Goal: Task Accomplishment & Management: Use online tool/utility

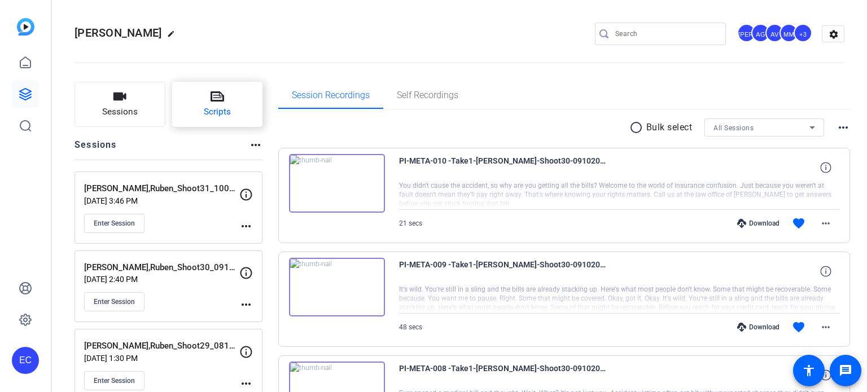
click at [222, 115] on span "Scripts" at bounding box center [217, 112] width 27 height 13
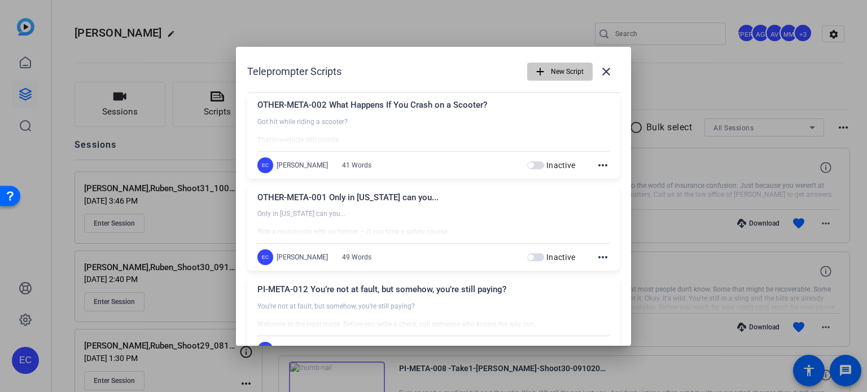
click at [551, 73] on span "New Script" at bounding box center [567, 71] width 33 height 21
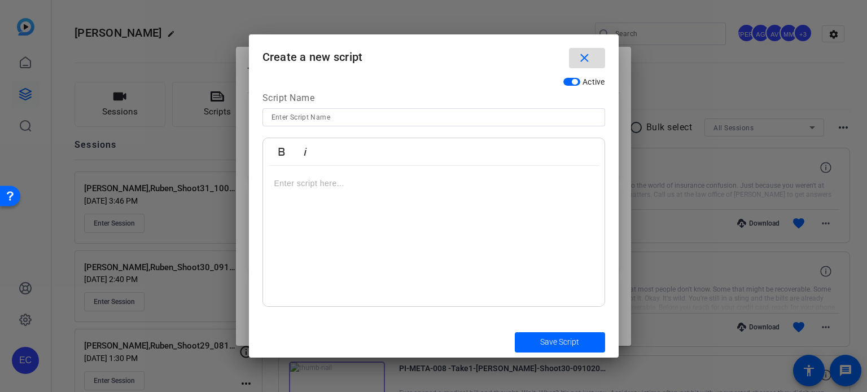
click at [592, 51] on span "button" at bounding box center [587, 58] width 36 height 27
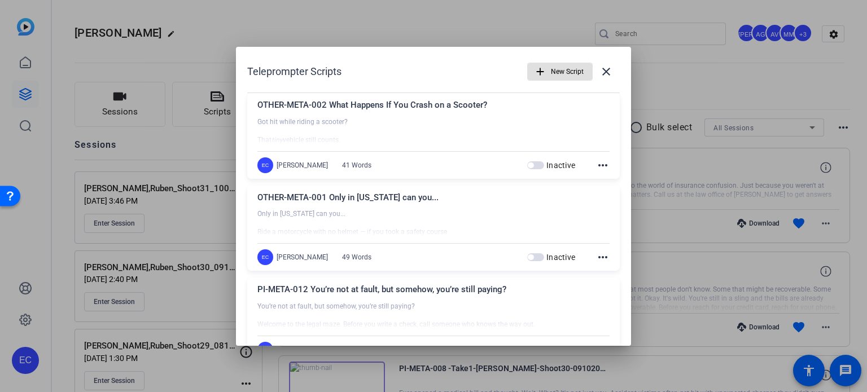
click at [555, 68] on span "New Script" at bounding box center [567, 71] width 33 height 21
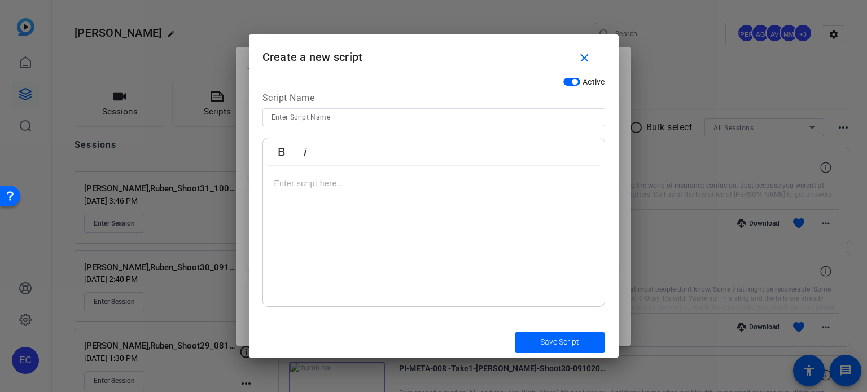
click at [344, 119] on input at bounding box center [434, 118] width 325 height 14
paste input "PI-META-011"
paste input "It wasn’t your fault—but your wallet doesn’t know that."
click at [309, 112] on input "PI-META-011It wasn’t your fault—but your wallet doesn’t know that." at bounding box center [434, 118] width 325 height 14
click at [312, 116] on input "PI-META-011It wasn’t your fault—but your wallet doesn’t know that." at bounding box center [434, 118] width 325 height 14
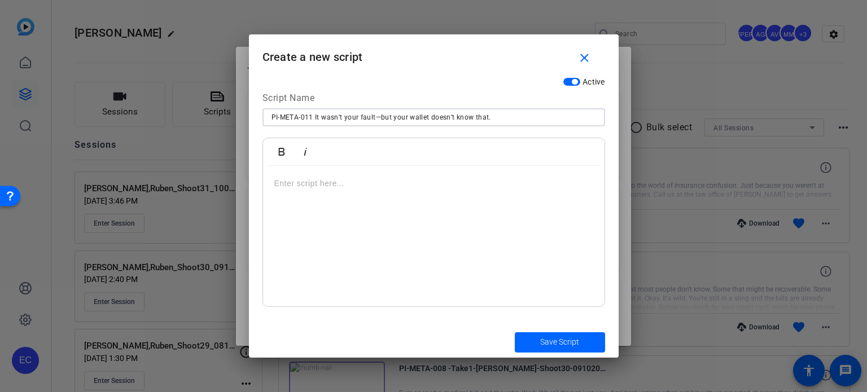
type input "PI-META-011 It wasn’t your fault—but your wallet doesn’t know that."
click at [391, 224] on div at bounding box center [434, 236] width 342 height 141
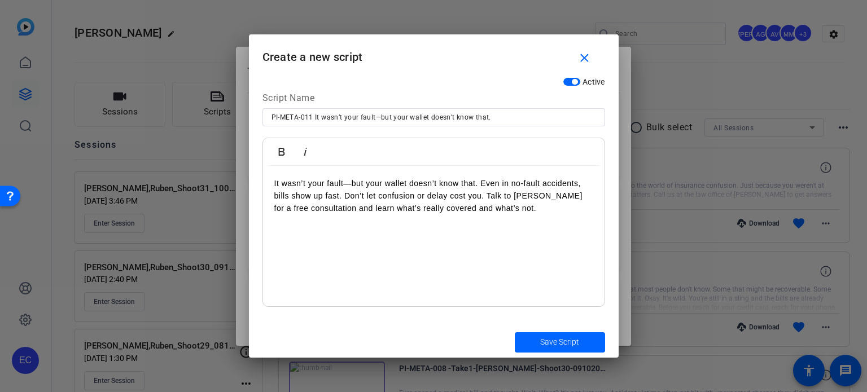
click at [481, 183] on p "It wasn’t your fault—but your wallet doesn’t know that. Even in no-fault accide…" at bounding box center [433, 196] width 319 height 38
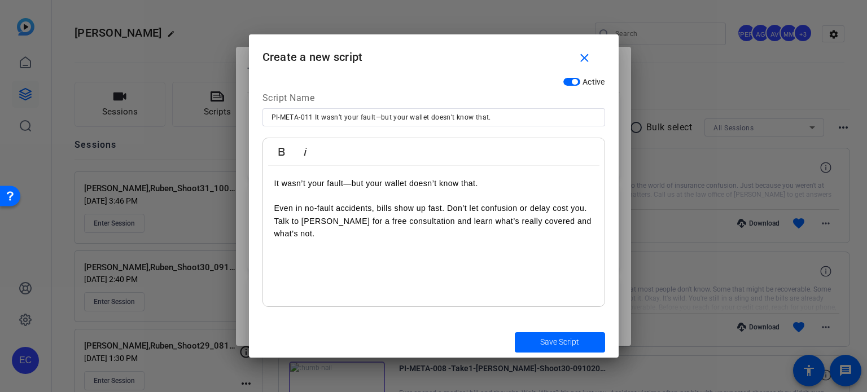
click at [275, 221] on p "Even in no-fault accidents, bills show up fast. Don’t let confusion or delay co…" at bounding box center [433, 221] width 319 height 38
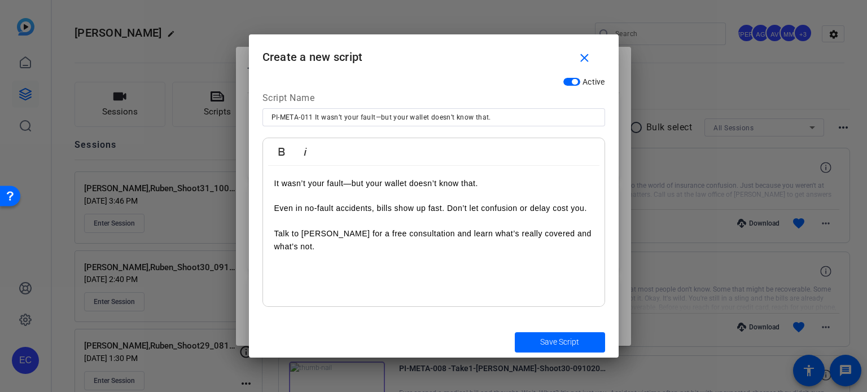
click at [302, 234] on p "Talk to Ruben Ortiz for a free consultation and learn what’s really covered and…" at bounding box center [433, 240] width 319 height 25
click at [548, 333] on span "submit" at bounding box center [560, 342] width 90 height 27
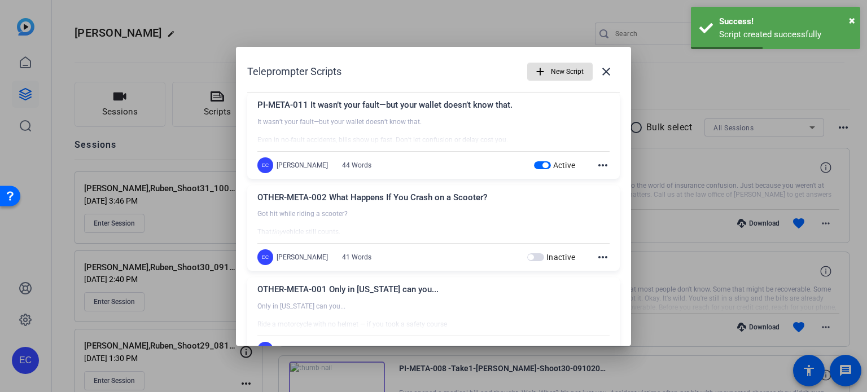
click at [565, 73] on span "New Script" at bounding box center [567, 71] width 33 height 21
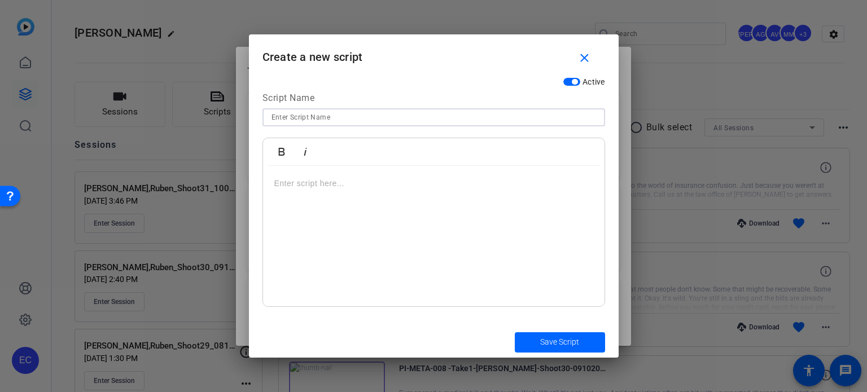
click at [440, 118] on input at bounding box center [434, 118] width 325 height 14
paste input "PI-META-012 You’re not at fault, but somehow, you’re still paying?"
type input "PI-META-012 You’re not at fault, but somehow, you’re still paying?"
click at [411, 220] on div at bounding box center [434, 236] width 342 height 141
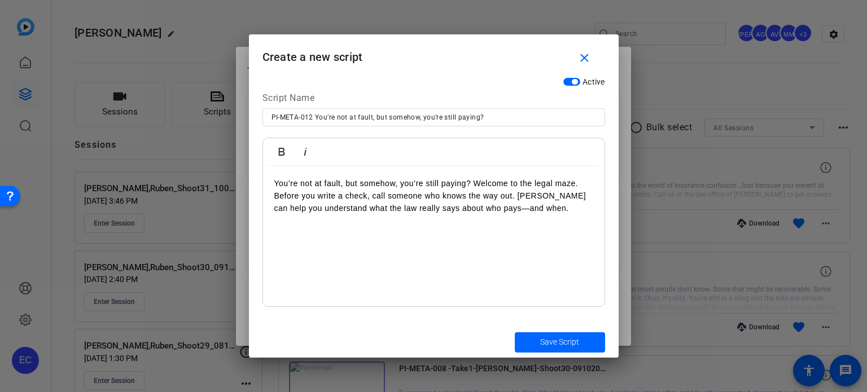
click at [474, 182] on p "You’re not at fault, but somehow, you’re still paying? Welcome to the legal maz…" at bounding box center [433, 196] width 319 height 38
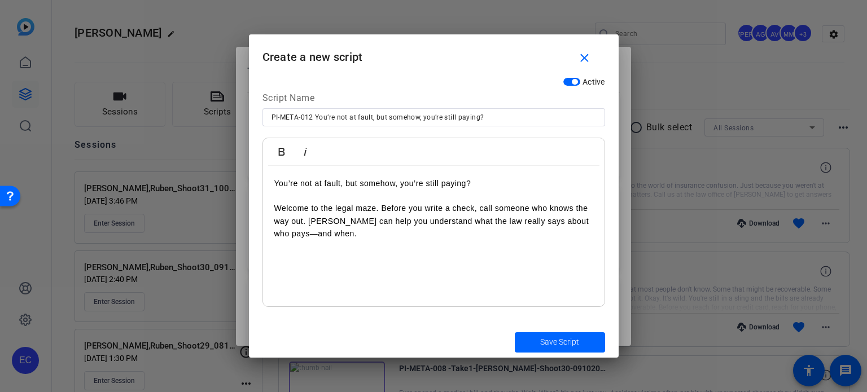
click at [309, 220] on p "Welcome to the legal maze. Before you write a check, call someone who knows the…" at bounding box center [433, 221] width 319 height 38
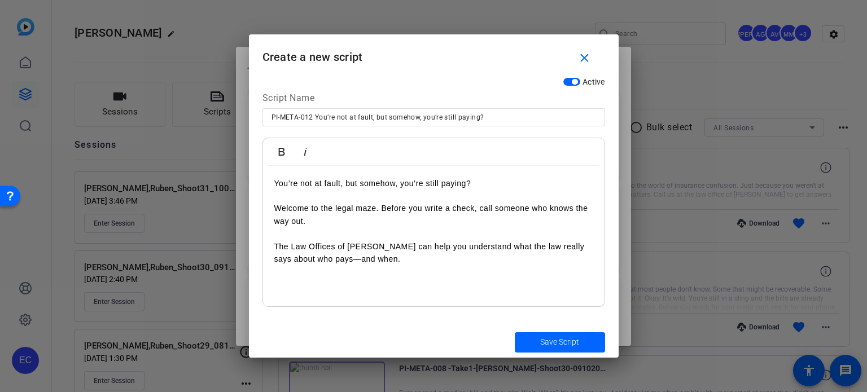
click at [573, 333] on span "submit" at bounding box center [560, 342] width 90 height 27
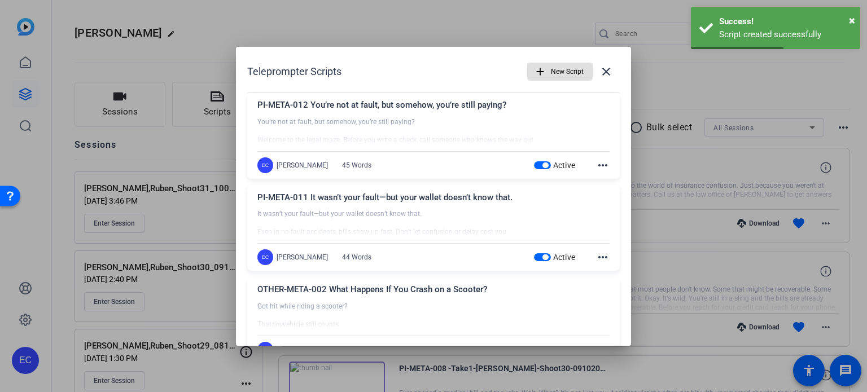
click at [551, 70] on span "New Script" at bounding box center [567, 71] width 33 height 21
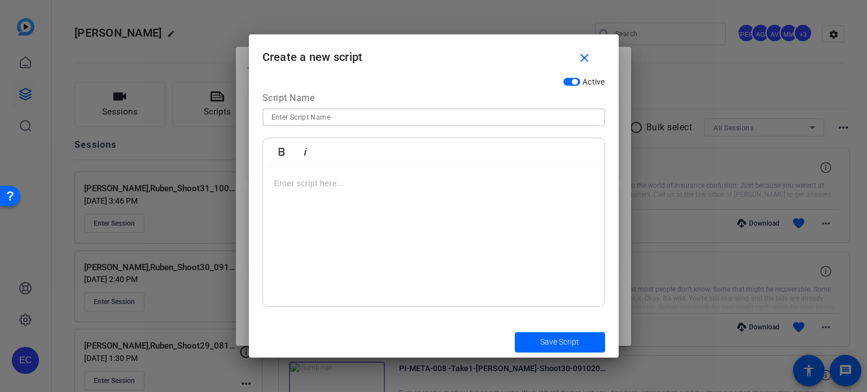
click at [364, 121] on input at bounding box center [434, 118] width 325 height 14
paste input "PI-META-013 Billboard lawyers are everywhere—but are they all the same?"
type input "PI-META-013 Billboard lawyers are everywhere—but are they all the same?"
click at [381, 221] on div at bounding box center [434, 236] width 342 height 141
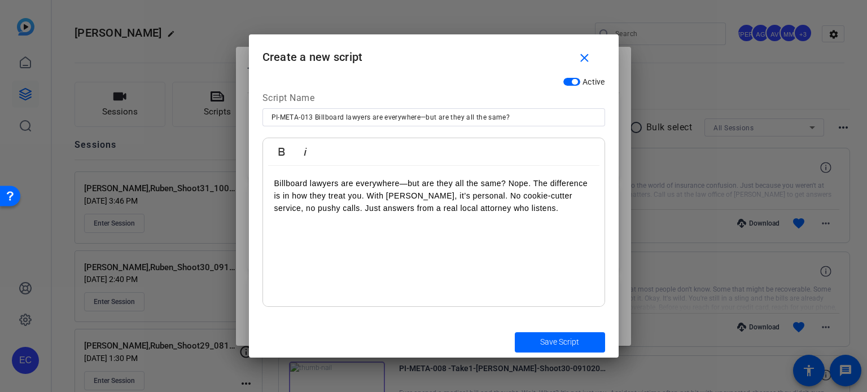
click at [386, 199] on p "Billboard lawyers are everywhere—but are they all the same? Nope. The differenc…" at bounding box center [433, 196] width 319 height 38
click at [575, 348] on span "Save Script" at bounding box center [559, 343] width 39 height 12
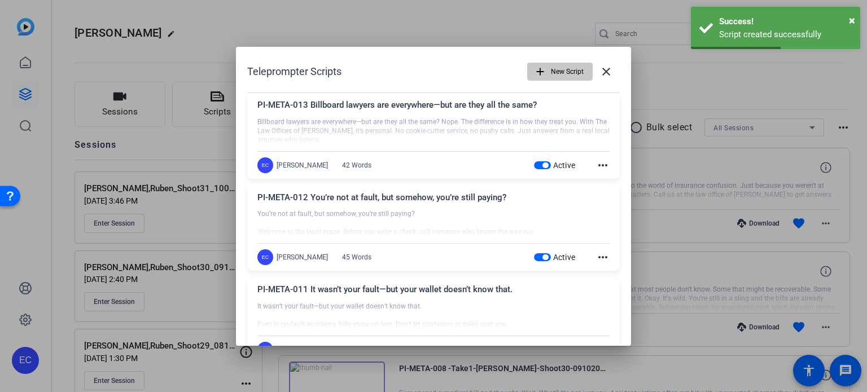
click at [557, 69] on span "New Script" at bounding box center [567, 71] width 33 height 21
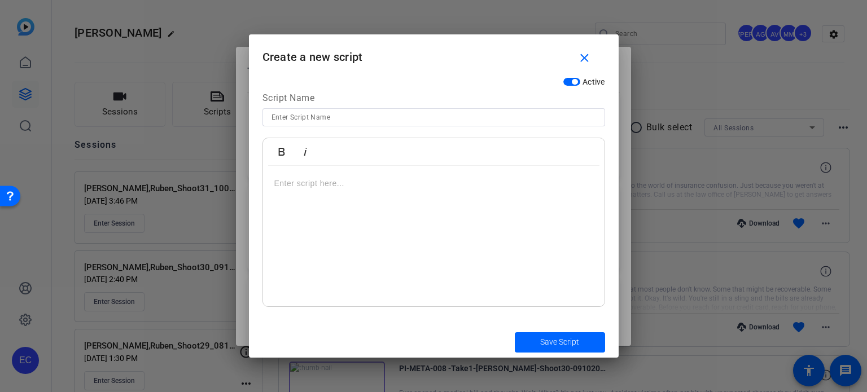
click at [414, 123] on input at bounding box center [434, 118] width 325 height 14
paste input "PI-META-014 Ever wonder how injury lawyers get paid?"
type input "PI-META-014 Ever wonder how injury lawyers get paid?"
click at [438, 203] on div at bounding box center [434, 236] width 342 height 141
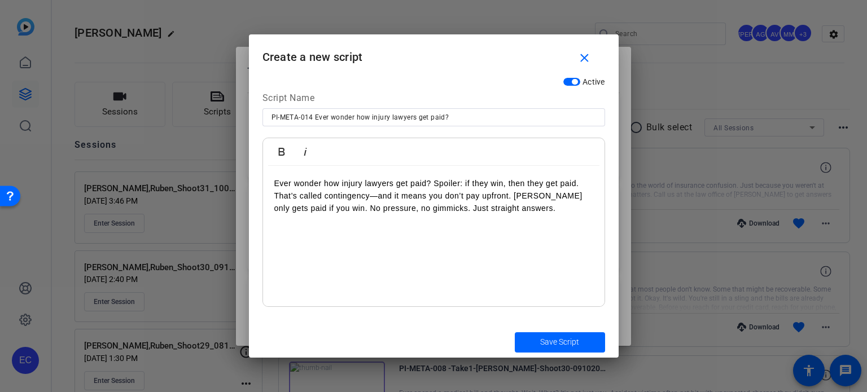
click at [434, 183] on p "Ever wonder how injury lawyers get paid? Spoiler: if they win, then they get pa…" at bounding box center [433, 196] width 319 height 38
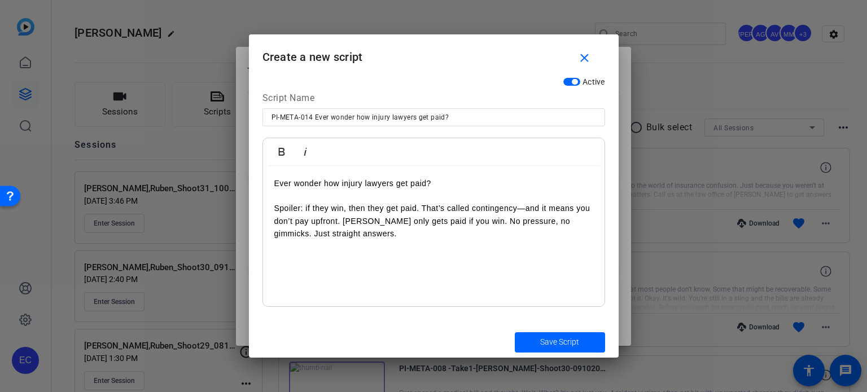
click at [422, 211] on p "Spoiler: if they win, then they get paid. That’s called contingency—and it mean…" at bounding box center [433, 221] width 319 height 38
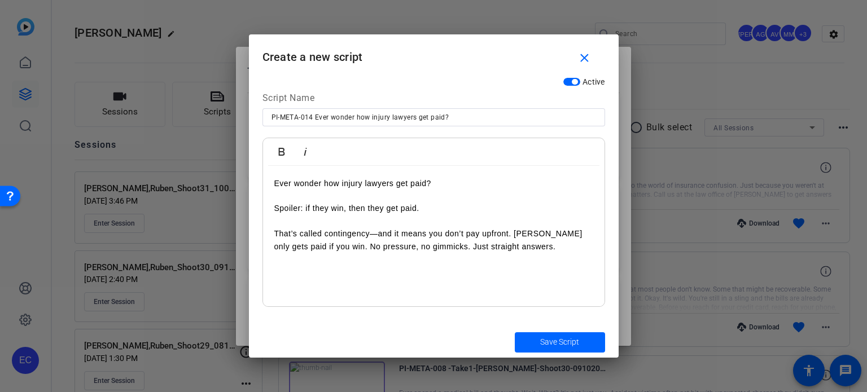
click at [514, 232] on p "That’s called contingency—and it means you don’t pay upfront. Ruben Ortiz only …" at bounding box center [433, 240] width 319 height 25
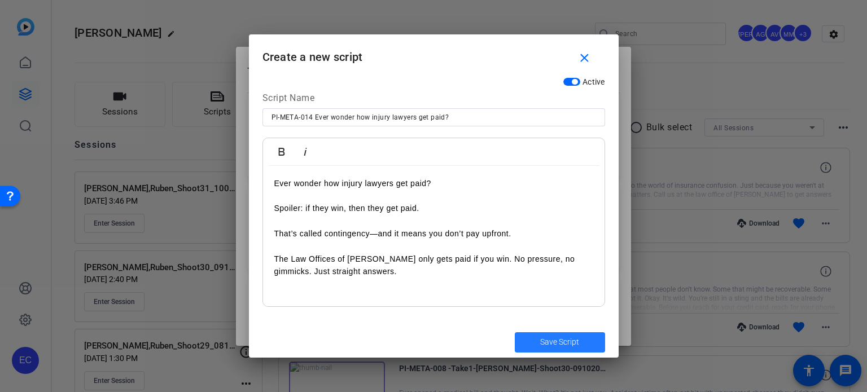
click at [555, 344] on span "Save Script" at bounding box center [559, 343] width 39 height 12
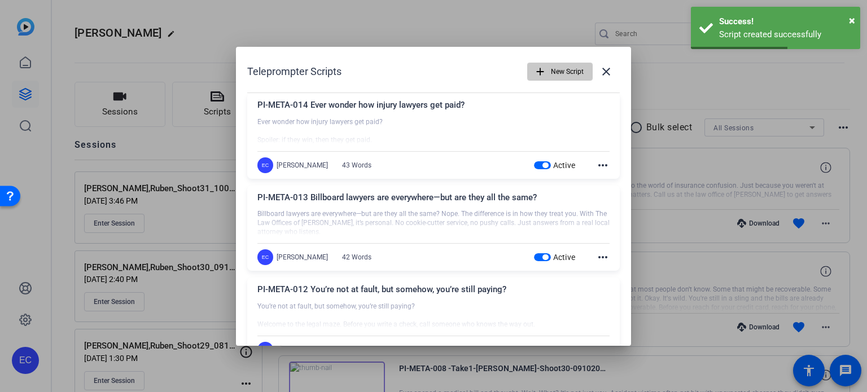
click at [543, 63] on span "button" at bounding box center [560, 71] width 64 height 27
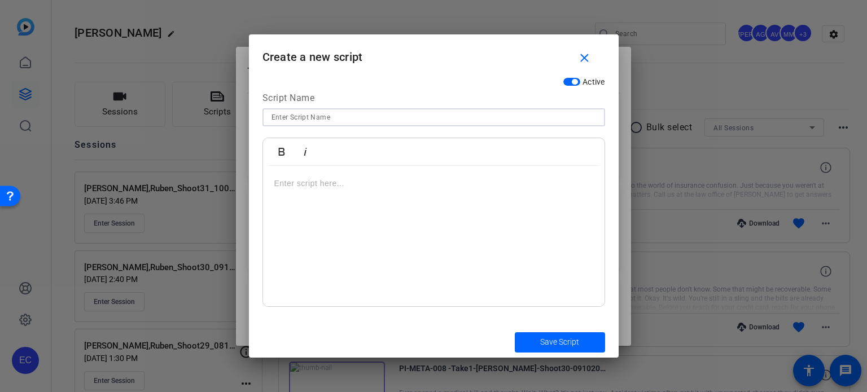
click at [430, 123] on input at bounding box center [434, 118] width 325 height 14
paste input "PI-META-015 That catchy TV ad won’t explain how legal fees really work."
type input "PI-META-015 That catchy TV ad won’t explain how legal fees really work."
click at [490, 224] on div at bounding box center [434, 236] width 342 height 141
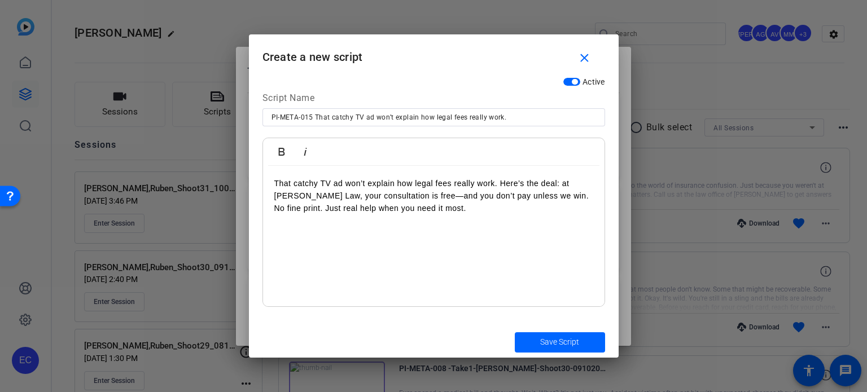
click at [501, 178] on p "That catchy TV ad won’t explain how legal fees really work. Here’s the deal: at…" at bounding box center [433, 196] width 319 height 38
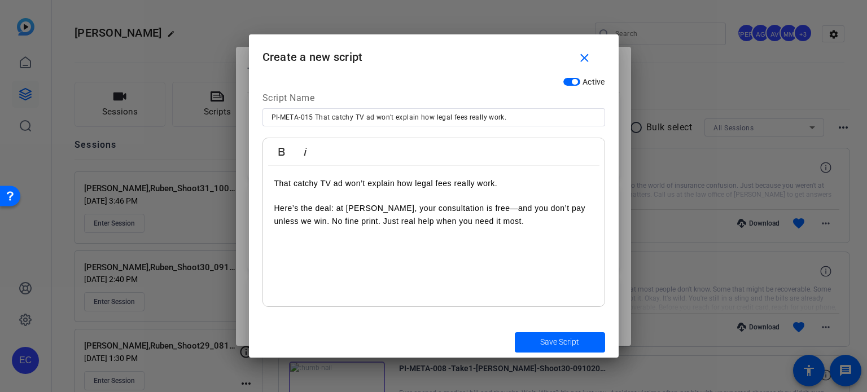
click at [346, 211] on p "Here’s the deal: at Ruben Ortiz Law, your consultation is free—and you don’t pa…" at bounding box center [433, 214] width 319 height 25
click at [401, 218] on p "Here’s the deal: at The Law Offices of Ruben Ortiz Law, your consultation is fr…" at bounding box center [433, 221] width 319 height 38
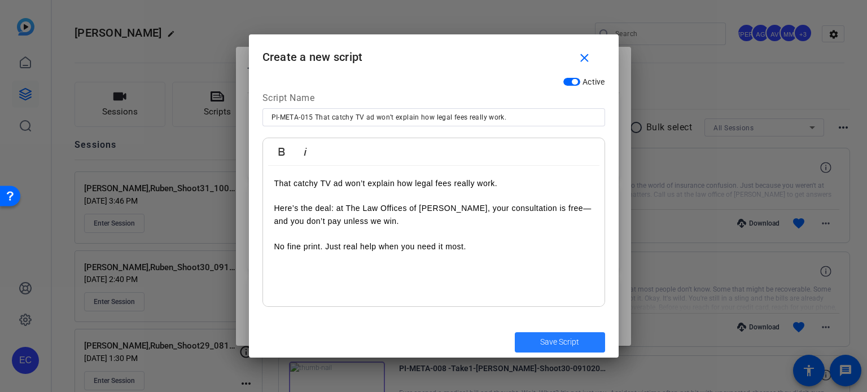
click at [559, 351] on span "submit" at bounding box center [560, 342] width 90 height 27
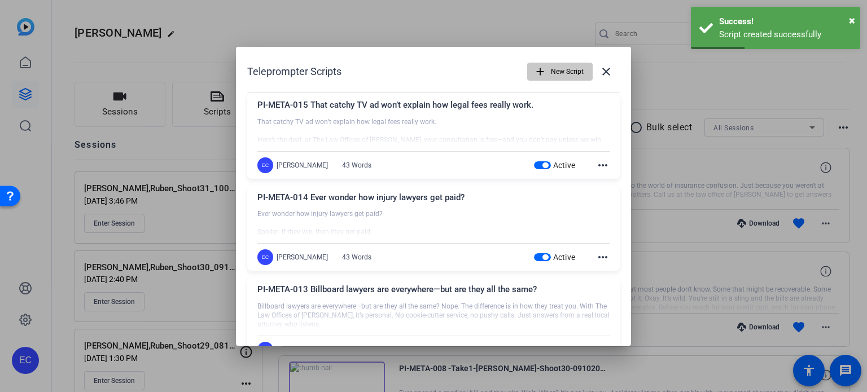
click at [534, 72] on mat-icon "add" at bounding box center [540, 72] width 12 height 12
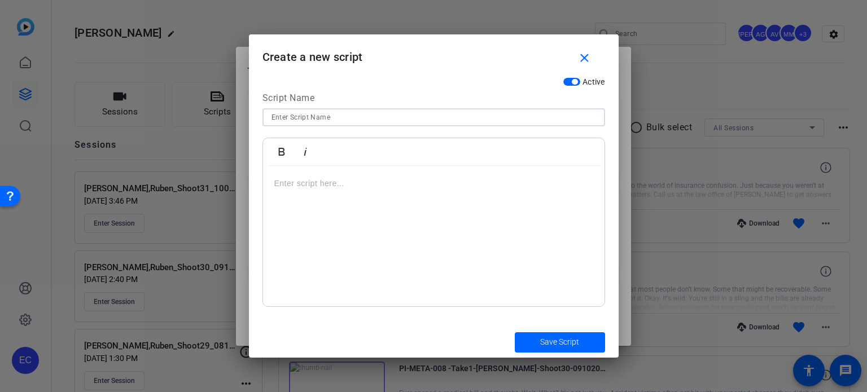
click at [379, 123] on input at bounding box center [434, 118] width 325 height 14
paste input "PI-META-016 Can you get paid while you’re healing?"
type input "PI-META-016 Can you get paid while you’re healing?"
click at [462, 210] on div at bounding box center [434, 236] width 342 height 141
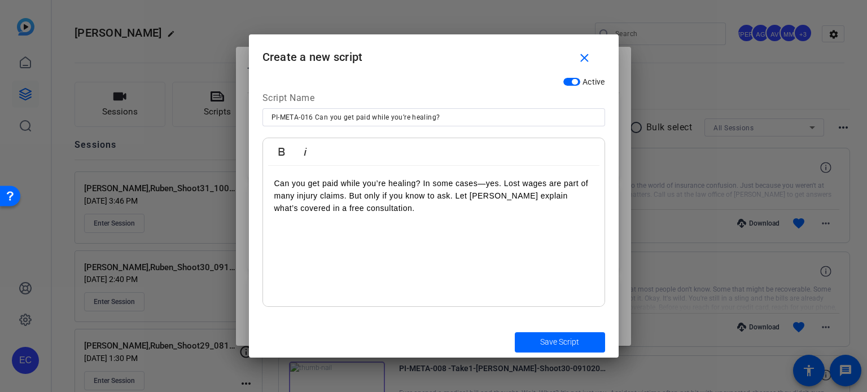
click at [503, 184] on p "Can you get paid while you’re healing? In some cases—yes. Lost wages are part o…" at bounding box center [433, 196] width 319 height 38
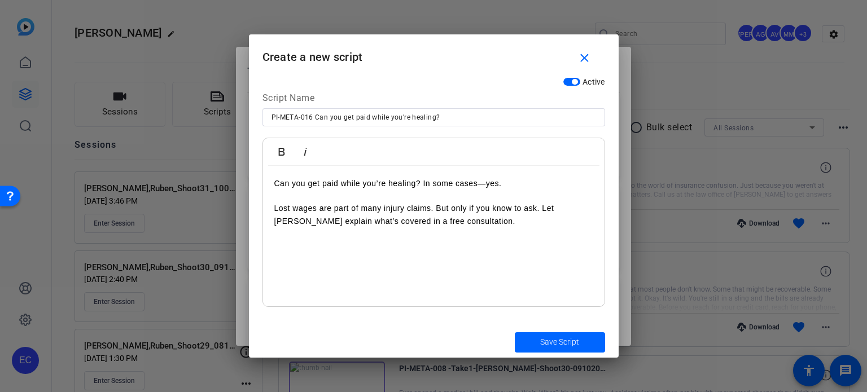
click at [542, 207] on p "Lost wages are part of many injury claims. But only if you know to ask. Let Rub…" at bounding box center [433, 214] width 319 height 25
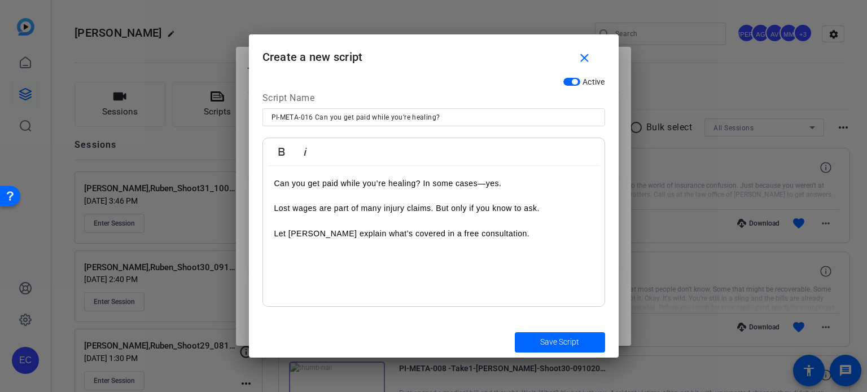
click at [290, 232] on p "Let Ruben Ortiz explain what’s covered in a free consultation." at bounding box center [433, 234] width 319 height 12
click at [566, 331] on span "submit" at bounding box center [560, 342] width 90 height 27
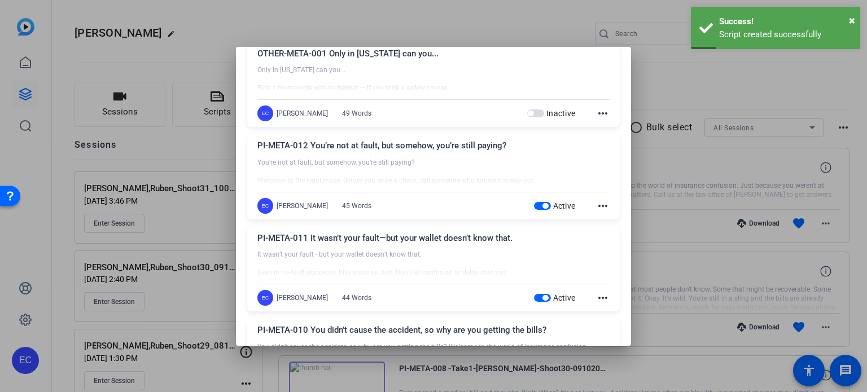
scroll to position [734, 0]
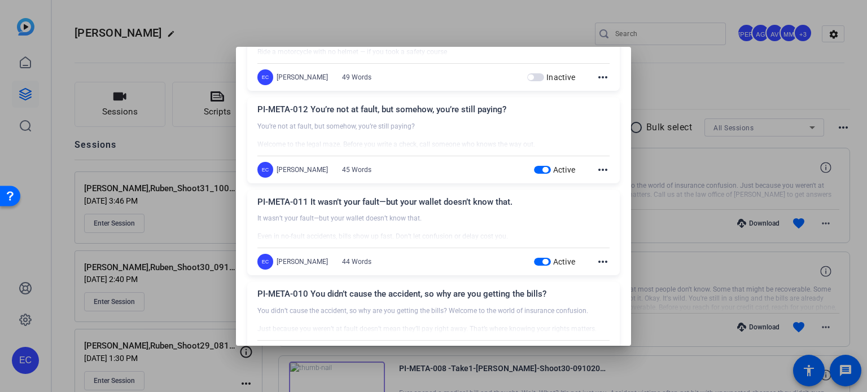
click at [543, 259] on span "button" at bounding box center [546, 262] width 6 height 6
click at [534, 166] on span "button" at bounding box center [542, 170] width 17 height 8
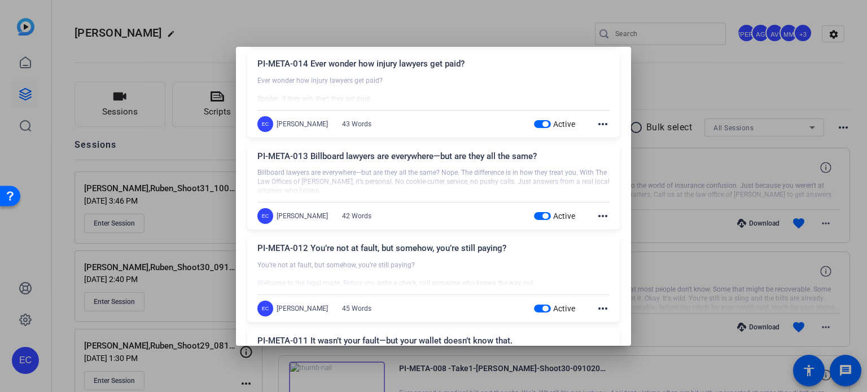
scroll to position [0, 0]
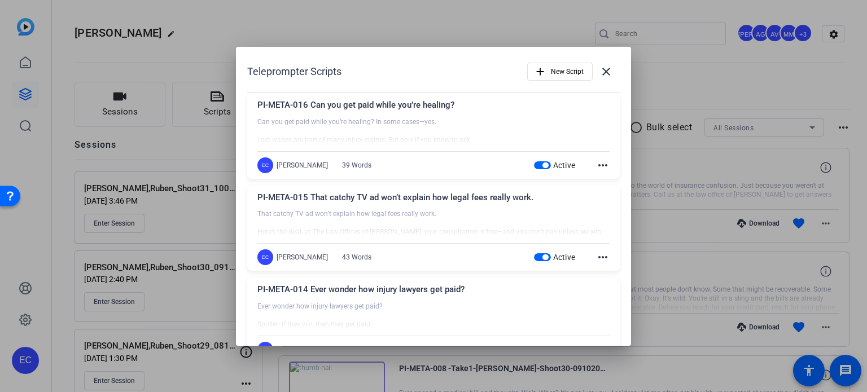
click at [707, 71] on div at bounding box center [433, 196] width 867 height 392
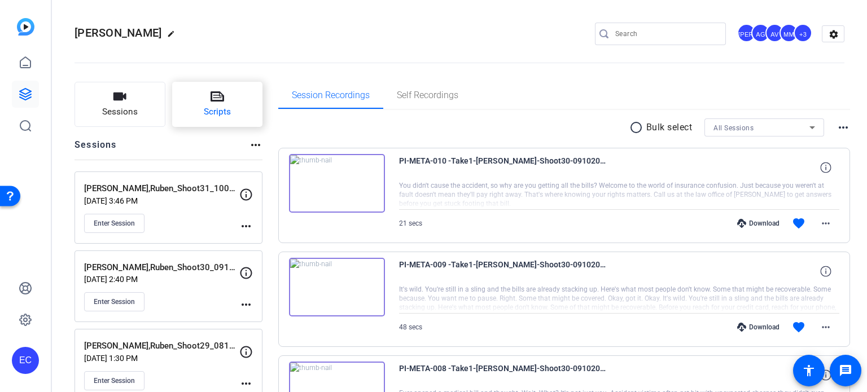
click at [219, 104] on button "Scripts" at bounding box center [217, 104] width 91 height 45
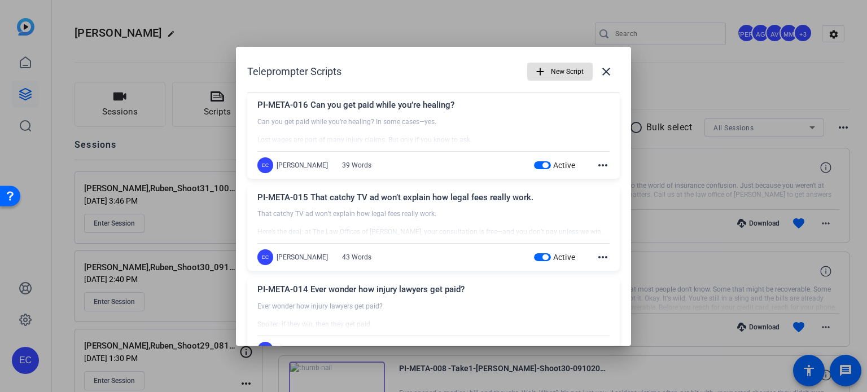
click at [190, 160] on div at bounding box center [433, 196] width 867 height 392
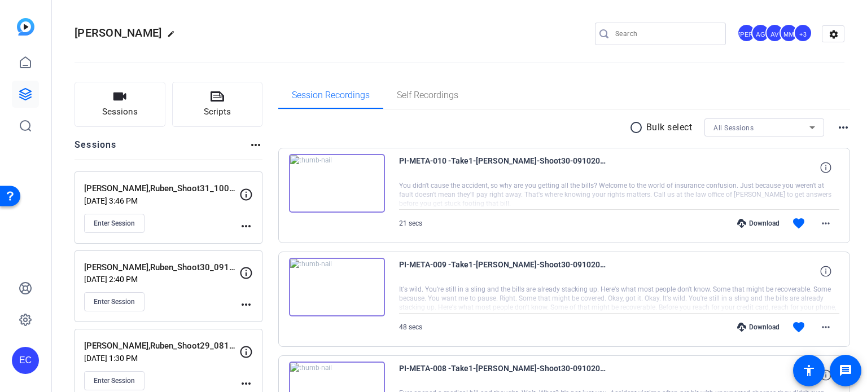
click at [241, 225] on mat-icon "more_horiz" at bounding box center [246, 227] width 14 height 14
click at [250, 235] on button "Edit Session" at bounding box center [273, 242] width 69 height 14
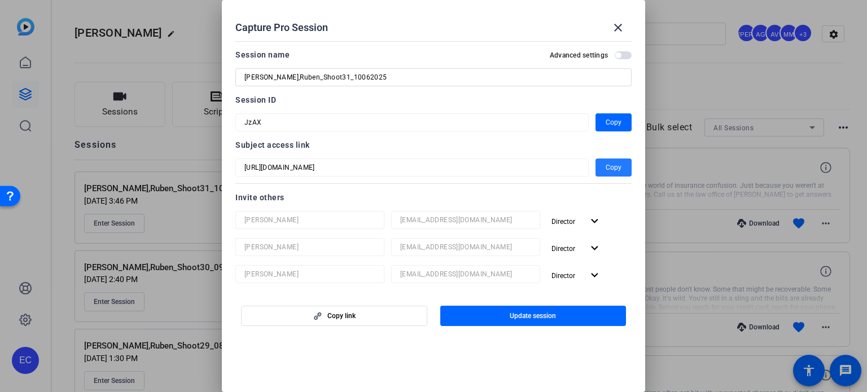
click at [614, 164] on span "Copy" at bounding box center [614, 168] width 16 height 14
click at [610, 21] on span at bounding box center [618, 27] width 27 height 27
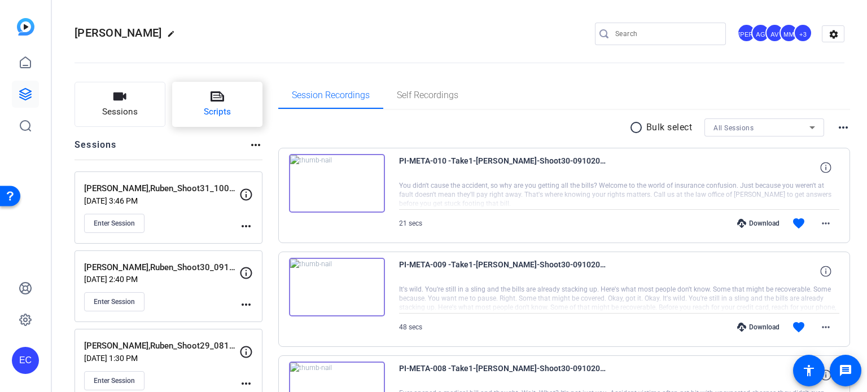
click at [228, 98] on button "Scripts" at bounding box center [217, 104] width 91 height 45
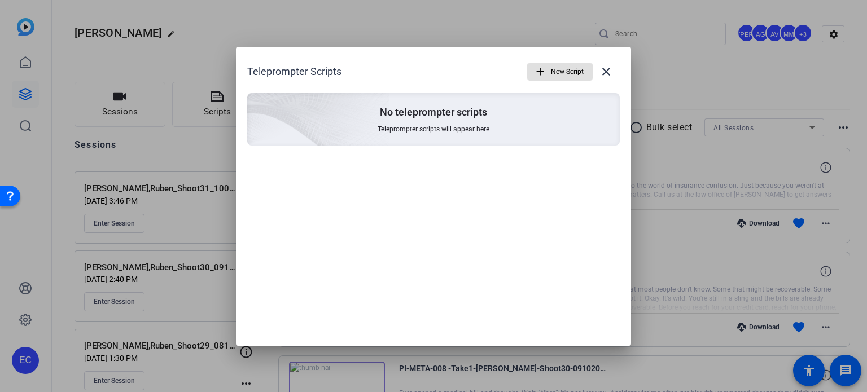
click at [567, 73] on span "New Script" at bounding box center [567, 71] width 33 height 21
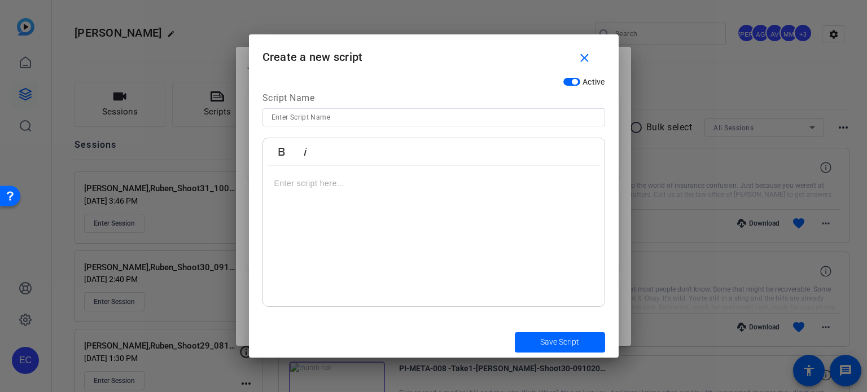
click at [379, 120] on input at bounding box center [434, 118] width 325 height 14
paste input "OTHER-META-003 - Holiday Travel Accidents in Texas: What You Need to Know"
type input "OTHER-META-003 - Holiday Travel Accidents in Texas: What You Need to Know"
click at [460, 198] on div at bounding box center [434, 236] width 342 height 141
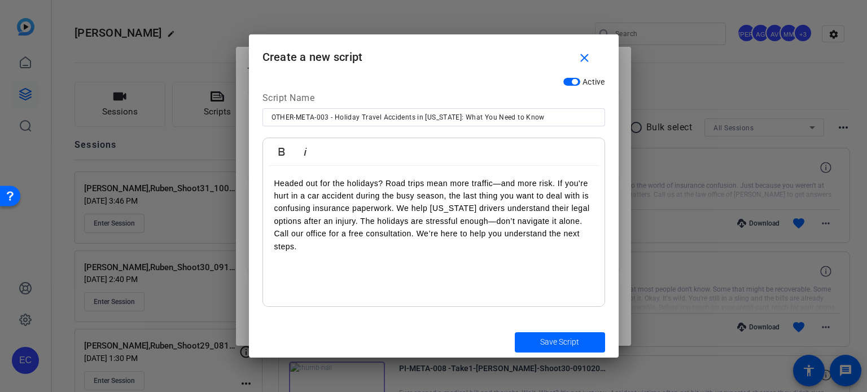
click at [558, 184] on p "Headed out for the holidays? Road trips mean more traffic—and more risk. If you…" at bounding box center [433, 215] width 319 height 76
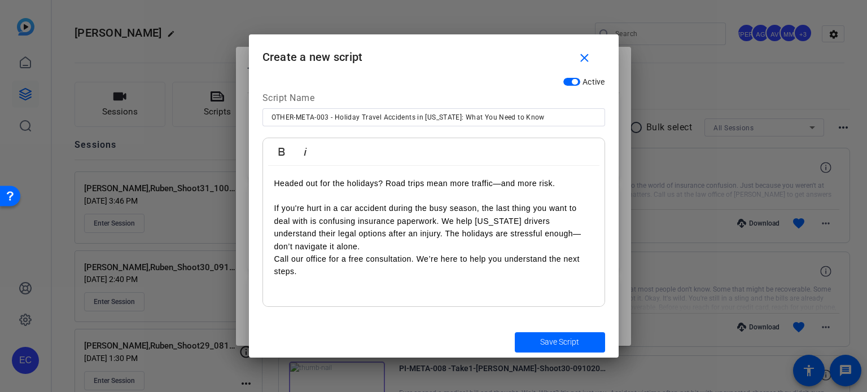
click at [443, 222] on p "If you're hurt in a car accident during the busy season, the last thing you wan…" at bounding box center [433, 240] width 319 height 76
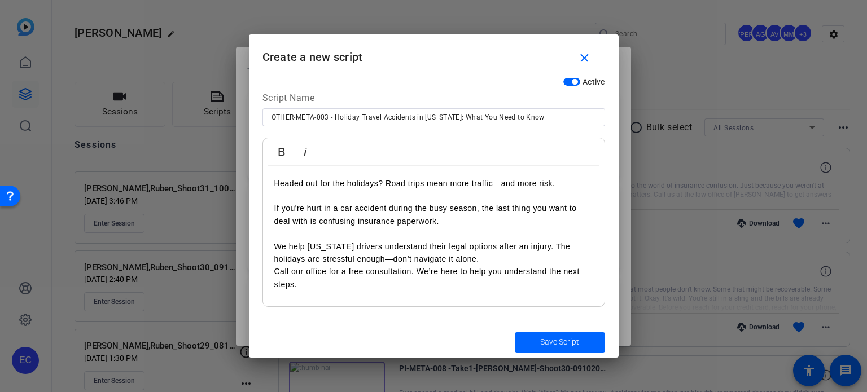
click at [535, 246] on p "We help Texas drivers understand their legal options after an injury. The holid…" at bounding box center [433, 266] width 319 height 51
click at [473, 256] on p "We help Texas drivers understand their legal options after an injury. The holid…" at bounding box center [433, 266] width 319 height 51
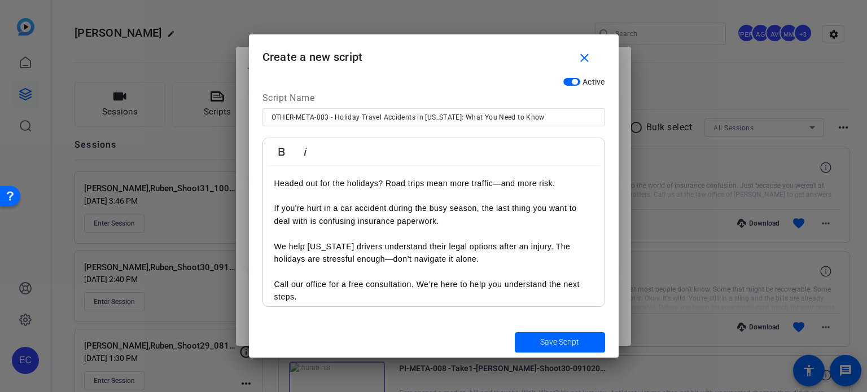
scroll to position [7, 0]
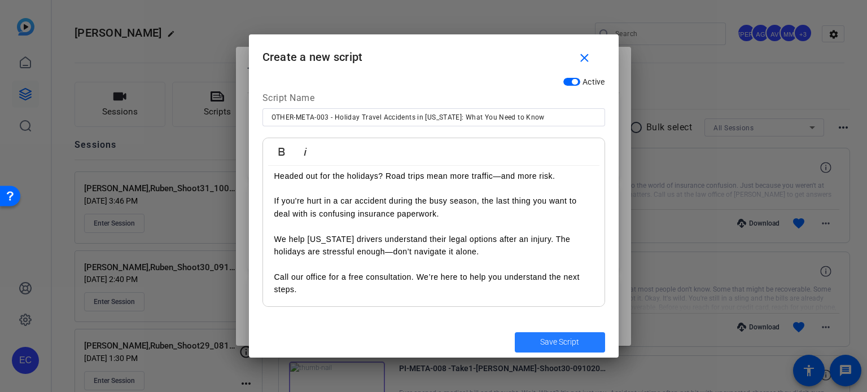
click at [536, 339] on span "submit" at bounding box center [560, 342] width 90 height 27
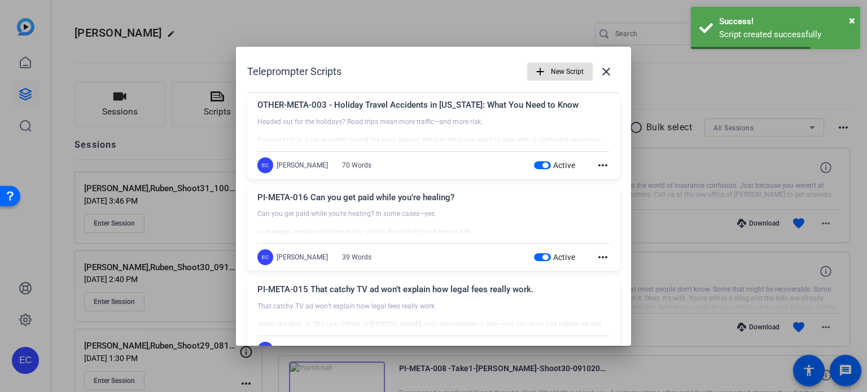
click at [544, 67] on span "button" at bounding box center [560, 71] width 64 height 27
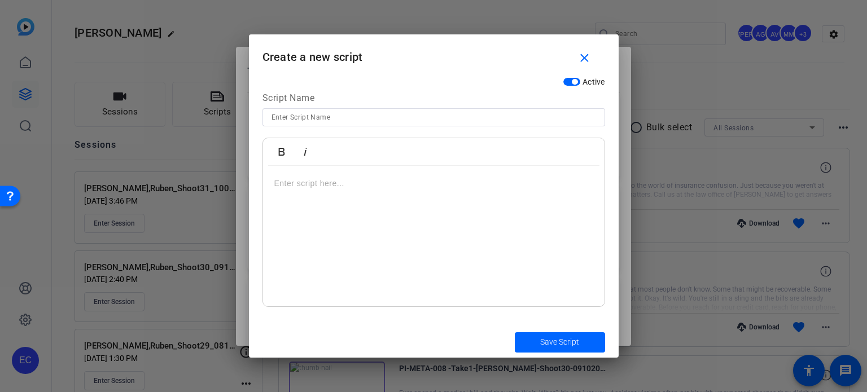
click at [307, 118] on input at bounding box center [434, 118] width 325 height 14
paste input "OTHER-META-004 - What If You’re Injured in a Store During Holiday Shopping?"
type input "OTHER-META-004 - What If You’re Injured in a Store During Holiday Shopping?"
click at [444, 214] on div at bounding box center [434, 236] width 342 height 141
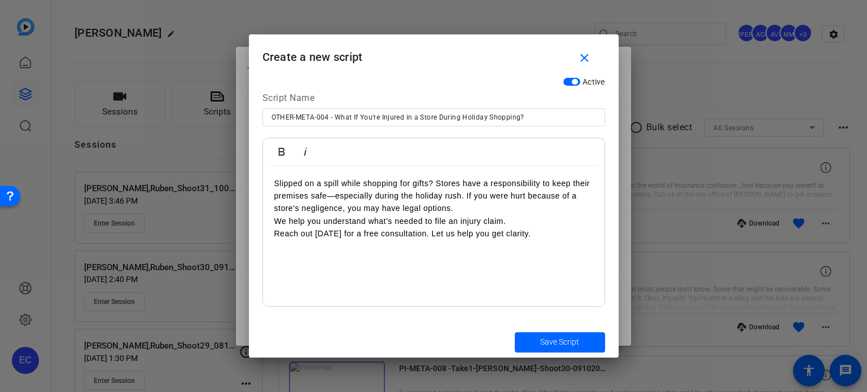
click at [436, 184] on p "Slipped on a spill while shopping for gifts? Stores have a responsibility to ke…" at bounding box center [433, 208] width 319 height 63
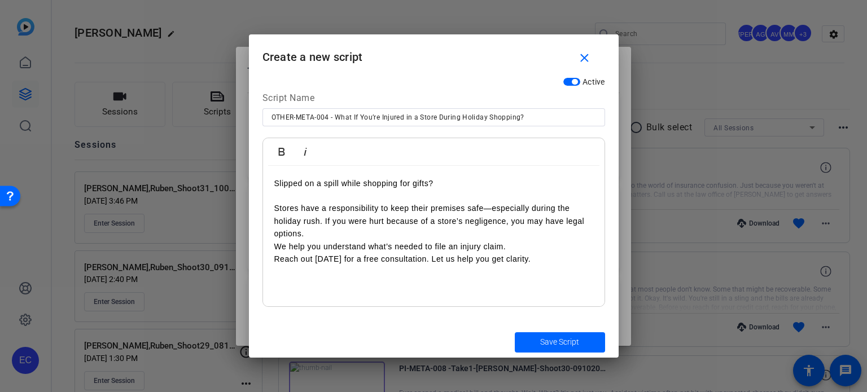
click at [322, 232] on p "Stores have a responsibility to keep their premises safe—especially during the …" at bounding box center [433, 233] width 319 height 63
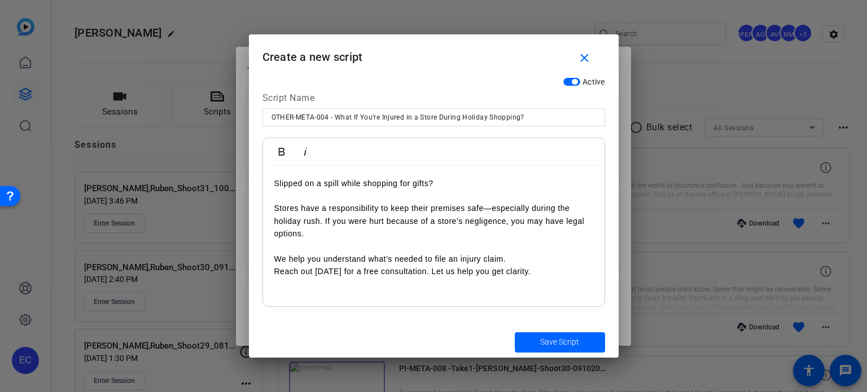
click at [275, 257] on p "We help you understand what’s needed to file an injury claim. Reach out today f…" at bounding box center [433, 260] width 319 height 38
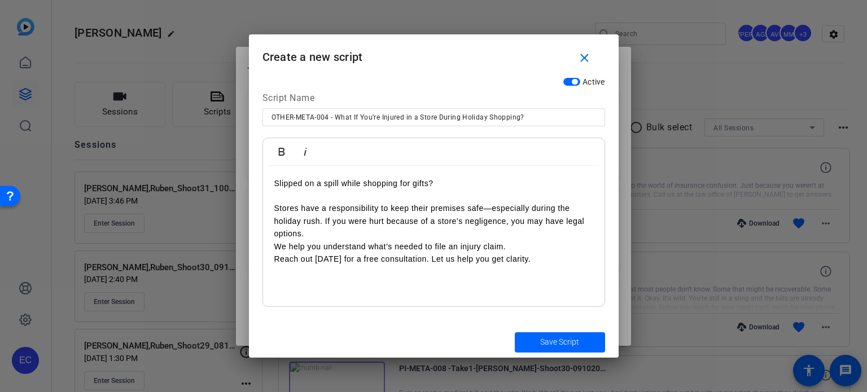
click at [277, 245] on p "We help you understand what’s needed to file an injury claim. Reach out today f…" at bounding box center [433, 253] width 319 height 25
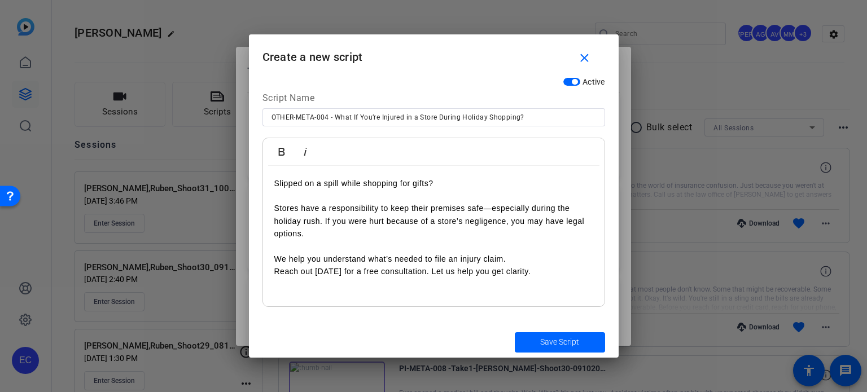
click at [278, 273] on p "We help you understand what’s needed to file an injury claim. Reach out today f…" at bounding box center [433, 265] width 319 height 25
click at [557, 345] on span "Save Script" at bounding box center [559, 343] width 39 height 12
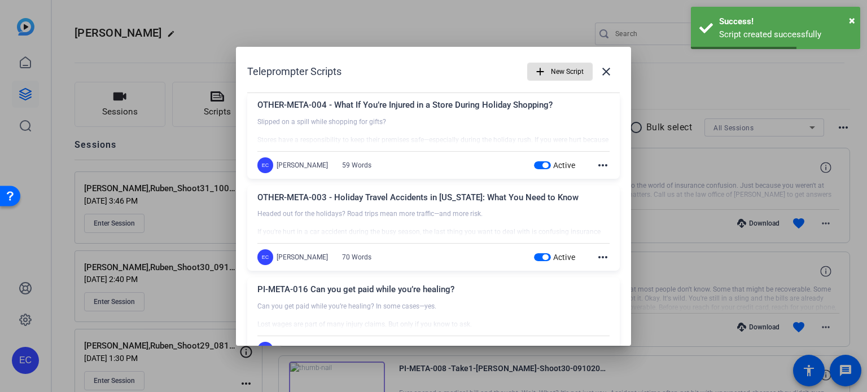
click at [543, 73] on span "button" at bounding box center [560, 71] width 64 height 27
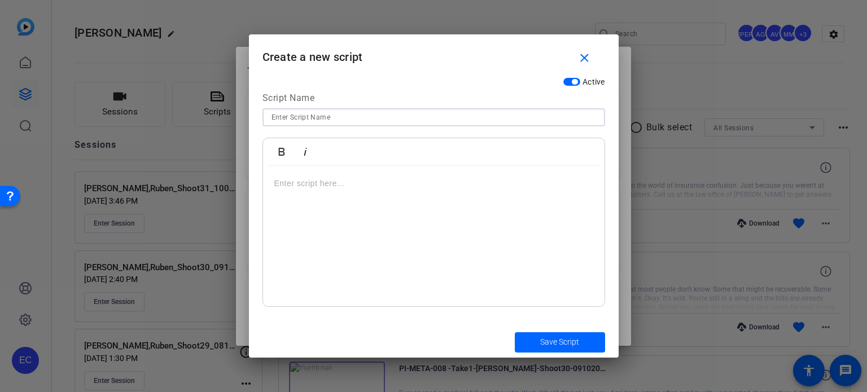
click at [392, 117] on input at bounding box center [434, 118] width 325 height 14
paste input "OTHER-META-005 - Injured by a Drunk Driver Over the Holidays?"
type input "OTHER-META-005 - Injured by a Drunk Driver Over the Holidays?"
click at [392, 231] on div at bounding box center [434, 236] width 342 height 141
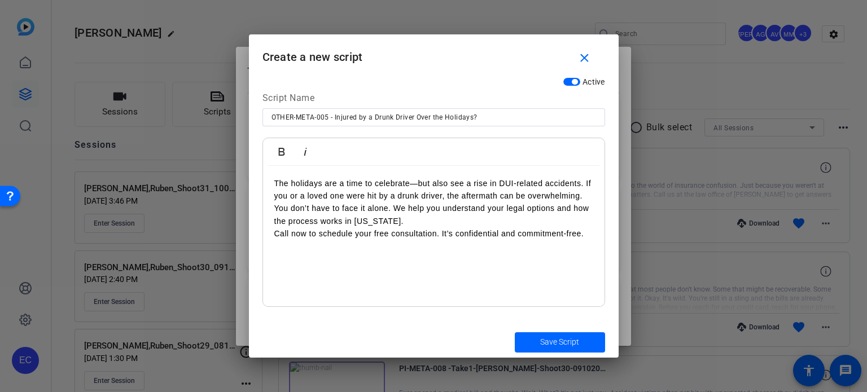
click at [587, 182] on p "The holidays are a time to celebrate—but also see a rise in DUI-related acciden…" at bounding box center [433, 208] width 319 height 63
click at [585, 183] on p "The holidays are a time to celebrate—but also see a rise in DUI-related acciden…" at bounding box center [433, 208] width 319 height 63
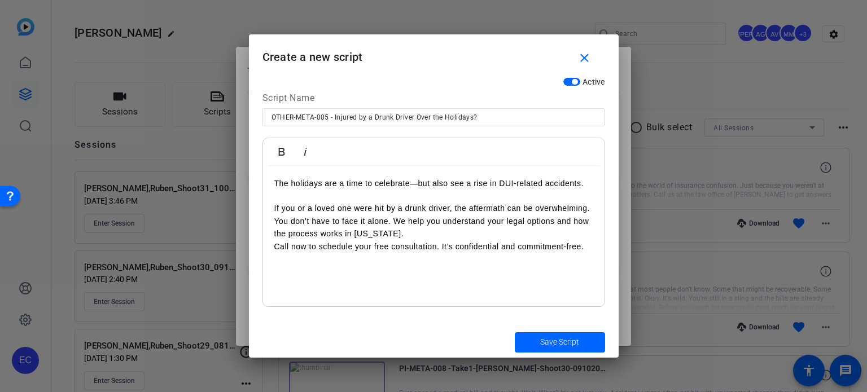
click at [276, 223] on p "If you or a loved one were hit by a drunk driver, the aftermath can be overwhel…" at bounding box center [433, 227] width 319 height 51
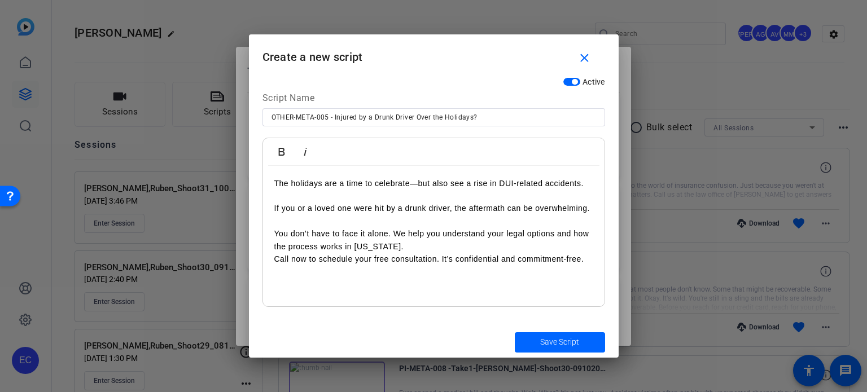
click at [418, 243] on p "You don’t have to face it alone. We help you understand your legal options and …" at bounding box center [433, 247] width 319 height 38
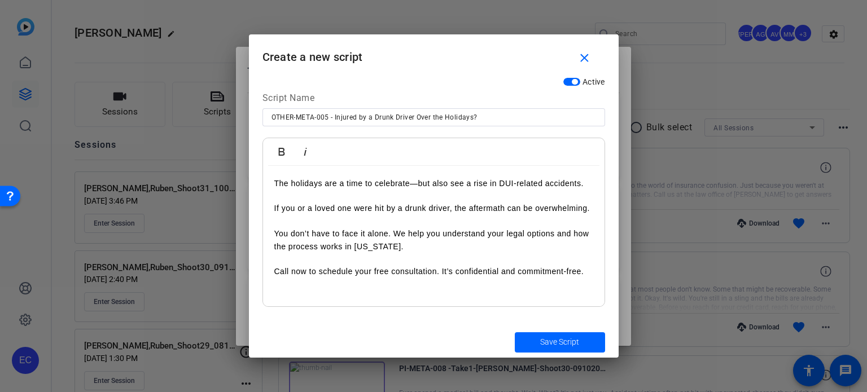
click at [278, 276] on p "Call now to schedule your free consultation. It’s confidential and commitment-f…" at bounding box center [433, 265] width 319 height 25
click at [578, 341] on span "Save Script" at bounding box center [559, 343] width 39 height 12
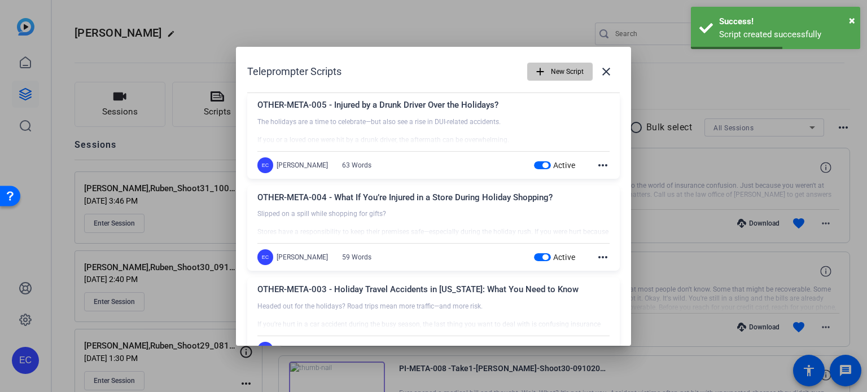
click at [556, 74] on span "New Script" at bounding box center [567, 71] width 33 height 21
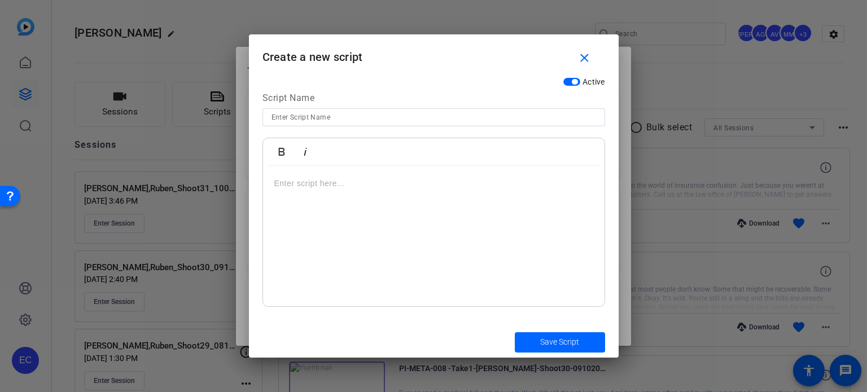
click at [394, 121] on input at bounding box center [434, 118] width 325 height 14
paste input "OTHER-META-006 - Is the Insurance Company Delaying Your Holiday Injury Claim?"
type input "OTHER-META-006 - Is the Insurance Company Delaying Your Holiday Injury Claim?"
click at [452, 269] on div at bounding box center [434, 236] width 342 height 141
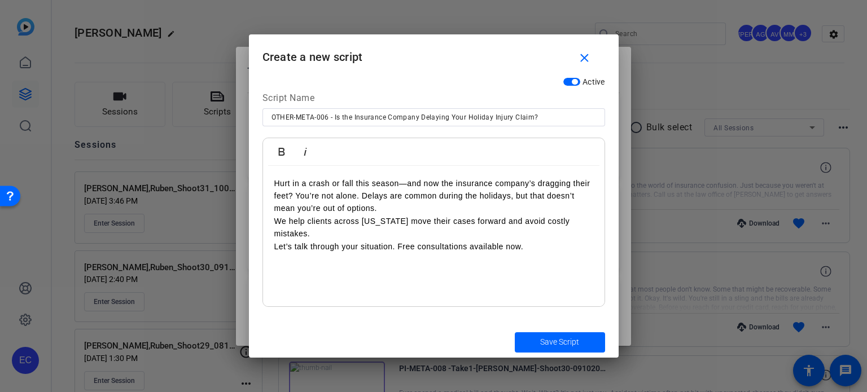
click at [362, 194] on p "Hurt in a crash or fall this season—and now the insurance company’s dragging th…" at bounding box center [433, 215] width 319 height 76
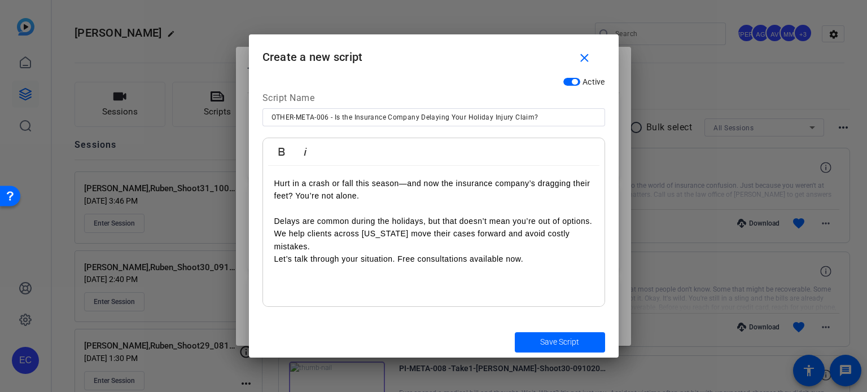
click at [275, 233] on p "Delays are common during the holidays, but that doesn’t mean you’re out of opti…" at bounding box center [433, 240] width 319 height 51
click at [277, 233] on p "Delays are common during the holidays, but that doesn’t mean you’re out of opti…" at bounding box center [433, 240] width 319 height 51
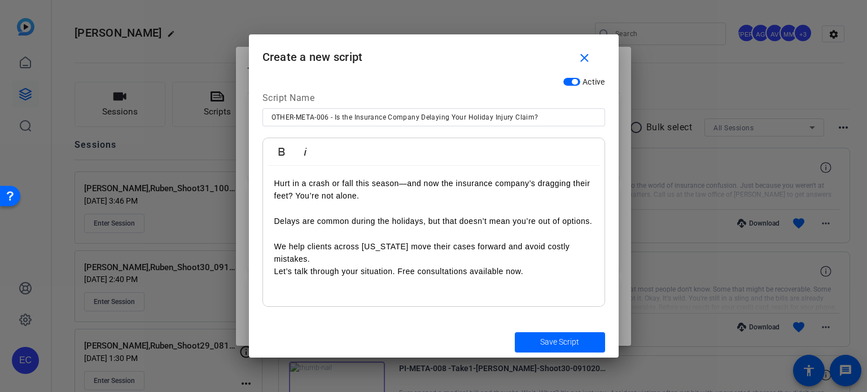
click at [276, 259] on p "We help clients across Texas move their cases forward and avoid costly mistakes…" at bounding box center [433, 260] width 319 height 38
click at [554, 346] on span "Save Script" at bounding box center [559, 343] width 39 height 12
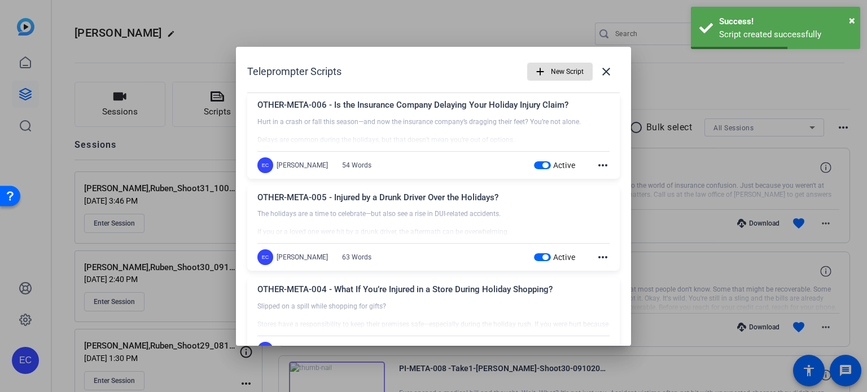
click at [562, 74] on span "New Script" at bounding box center [567, 71] width 33 height 21
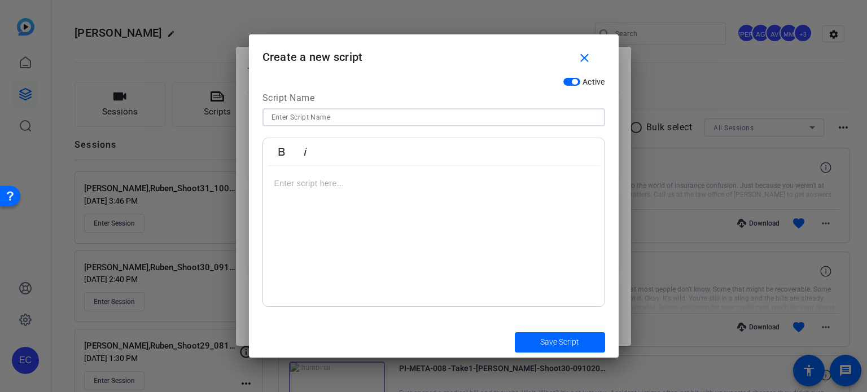
click at [386, 123] on input at bounding box center [434, 118] width 325 height 14
paste input "OTHER-META-007 - Hurt During a Holiday Work Event? What You Should Know."
type input "OTHER-META-007 - Hurt During a Holiday Work Event? What You Should Know."
click at [401, 245] on div at bounding box center [434, 236] width 342 height 141
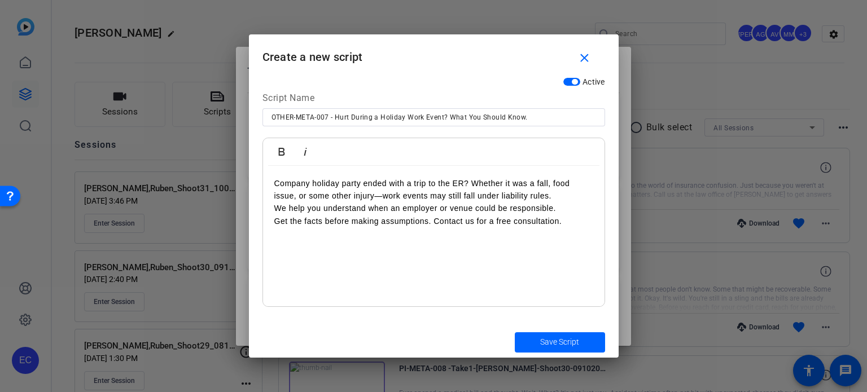
click at [278, 208] on p "Company holiday party ended with a trip to the ER? Whether it was a fall, food …" at bounding box center [433, 202] width 319 height 51
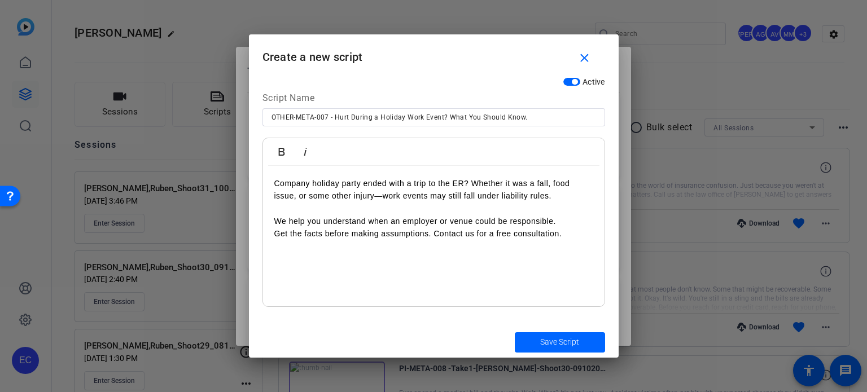
click at [279, 236] on p "We help you understand when an employer or venue could be responsible. Get the …" at bounding box center [433, 227] width 319 height 25
click at [473, 180] on p "Company holiday party ended with a trip to the ER? Whether it was a fall, food …" at bounding box center [433, 189] width 319 height 25
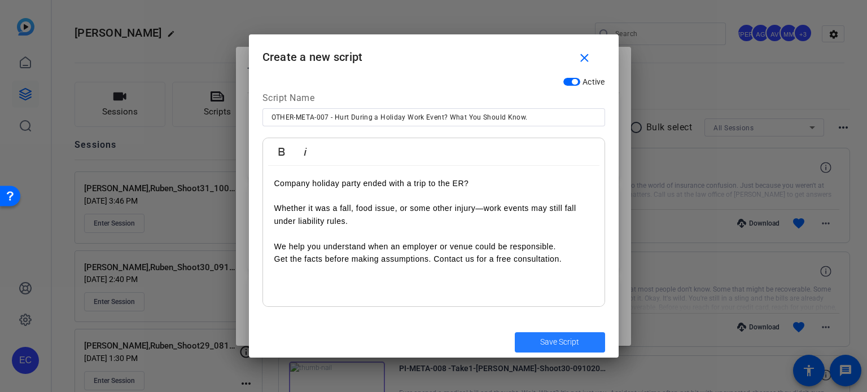
click at [575, 348] on span "Save Script" at bounding box center [559, 343] width 39 height 12
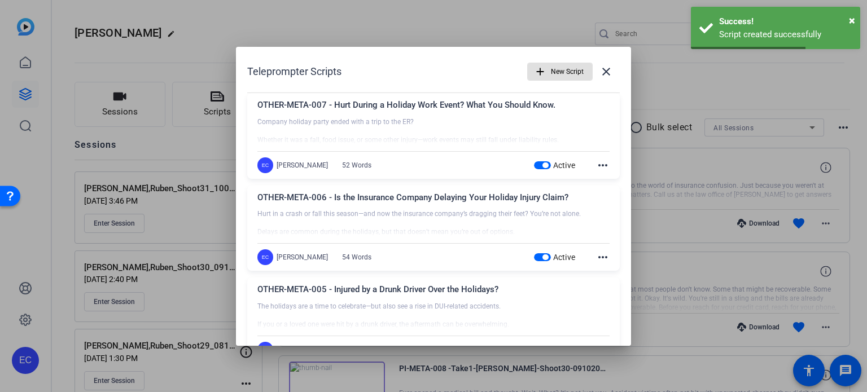
click at [558, 71] on span "New Script" at bounding box center [567, 71] width 33 height 21
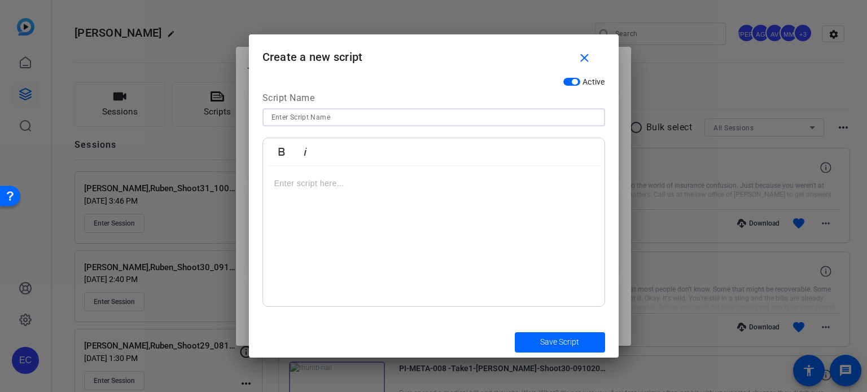
click at [400, 112] on input at bounding box center [434, 118] width 325 height 14
paste input "OTHER-META-008 - What If a Loved One’s Hurt While Visiting for the Holidays?"
type input "OTHER-META-008 - What If a Loved One’s Hurt While Visiting for the Holidays?"
click at [434, 189] on p at bounding box center [433, 183] width 319 height 12
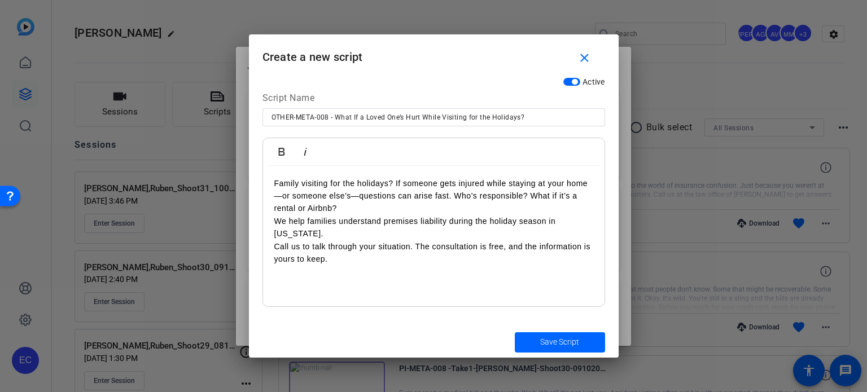
click at [344, 208] on p "Family visiting for the holidays? If someone gets injured while staying at your…" at bounding box center [433, 221] width 319 height 89
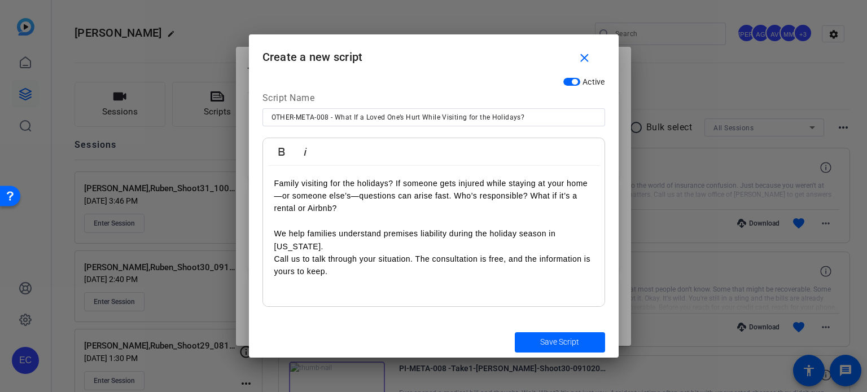
click at [278, 235] on p "We help families understand premises liability during the holiday season in Tex…" at bounding box center [433, 246] width 319 height 63
click at [277, 246] on p "We help families understand premises liability during the holiday season in Tex…" at bounding box center [433, 246] width 319 height 63
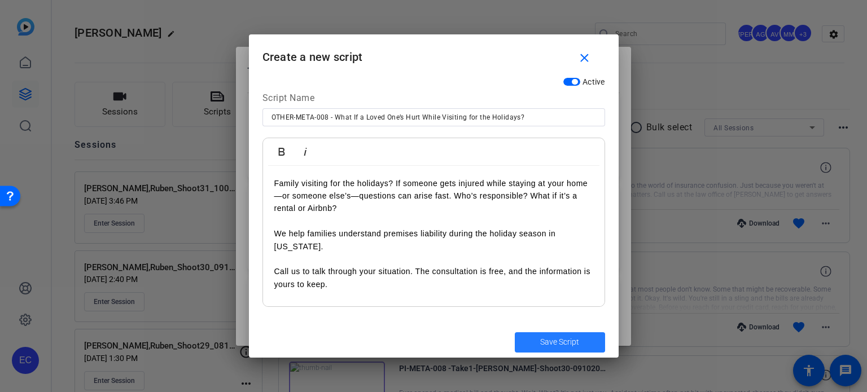
click at [547, 343] on span "Save Script" at bounding box center [559, 343] width 39 height 12
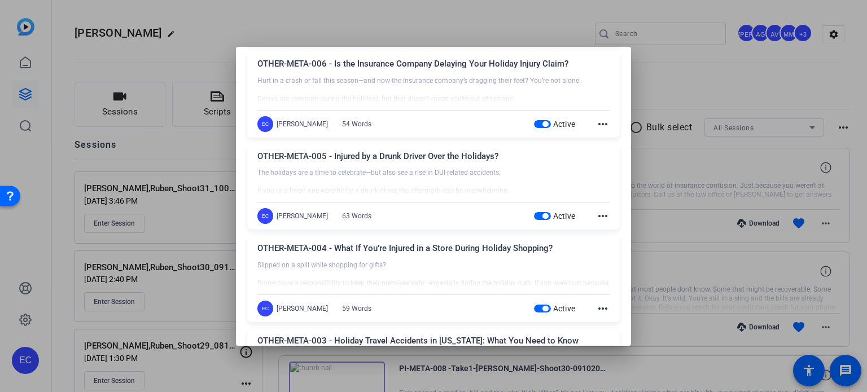
scroll to position [282, 0]
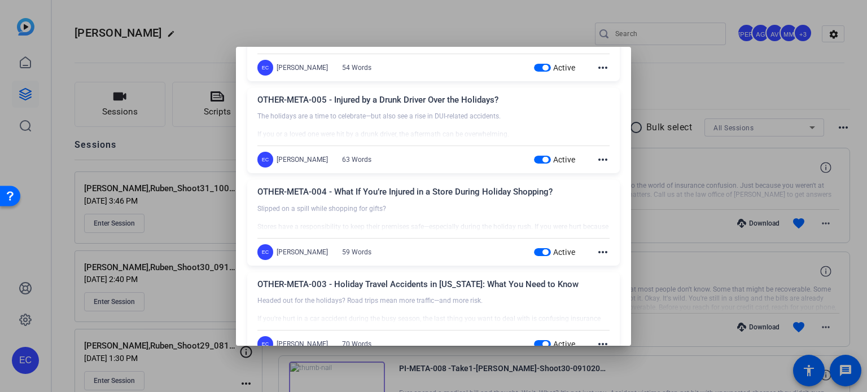
click at [692, 181] on div at bounding box center [433, 196] width 867 height 392
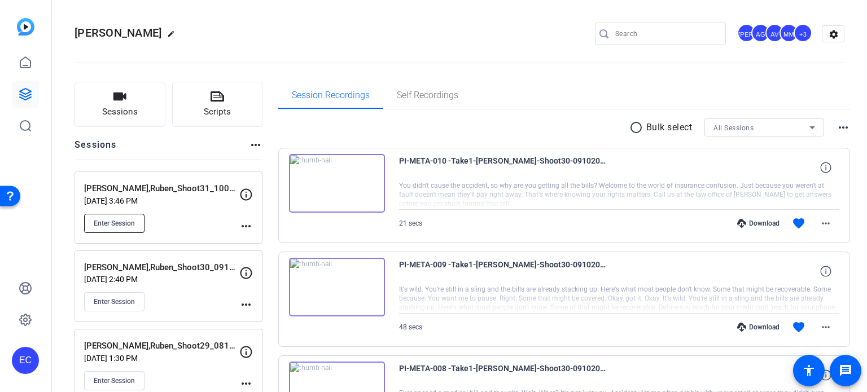
click at [121, 219] on span "Enter Session" at bounding box center [114, 223] width 41 height 9
click at [132, 298] on span "Enter Session" at bounding box center [114, 302] width 41 height 9
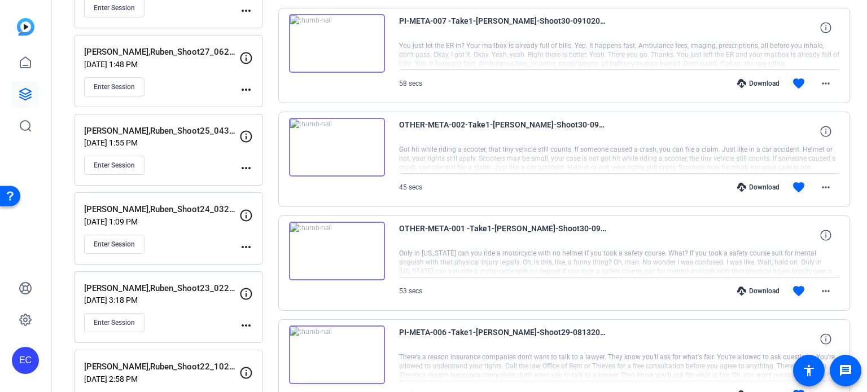
scroll to position [0, 0]
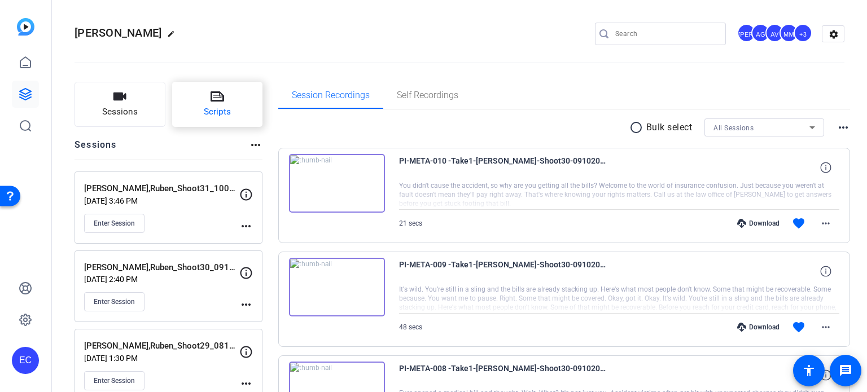
click at [203, 108] on button "Scripts" at bounding box center [217, 104] width 91 height 45
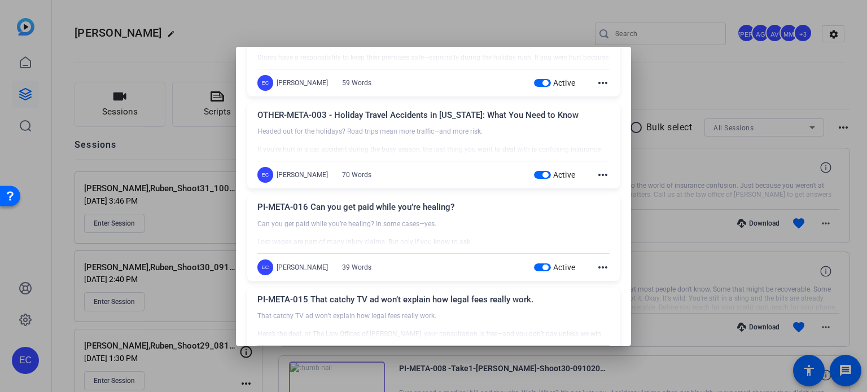
scroll to position [395, 0]
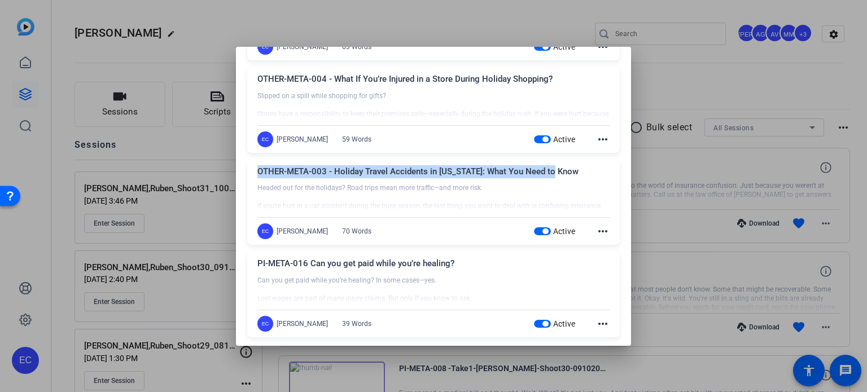
drag, startPoint x: 560, startPoint y: 169, endPoint x: 257, endPoint y: 168, distance: 303.2
click at [257, 168] on div "OTHER-META-003 - Holiday Travel Accidents in Texas: What You Need to Know Heade…" at bounding box center [433, 203] width 373 height 86
copy div "OTHER-META-003 - Holiday Travel Accidents in Texas: What You Need to Know"
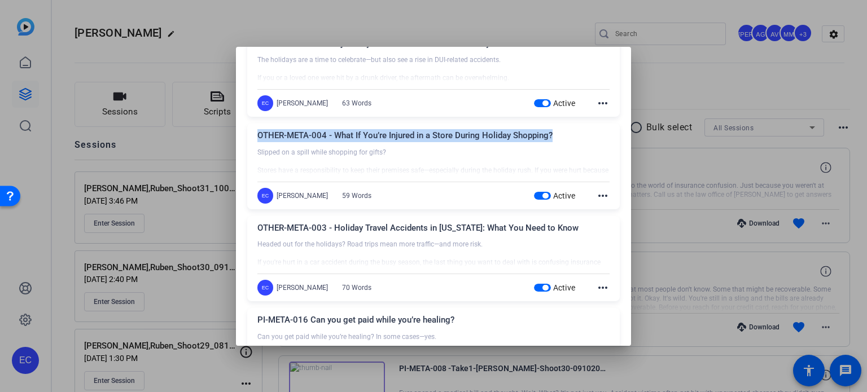
drag, startPoint x: 553, startPoint y: 136, endPoint x: 257, endPoint y: 140, distance: 295.9
click at [257, 140] on div "OTHER-META-004 - What If You’re Injured in a Store During Holiday Shopping?" at bounding box center [433, 138] width 352 height 19
copy div "OTHER-META-004 - What If You’re Injured in a Store During Holiday Shopping?"
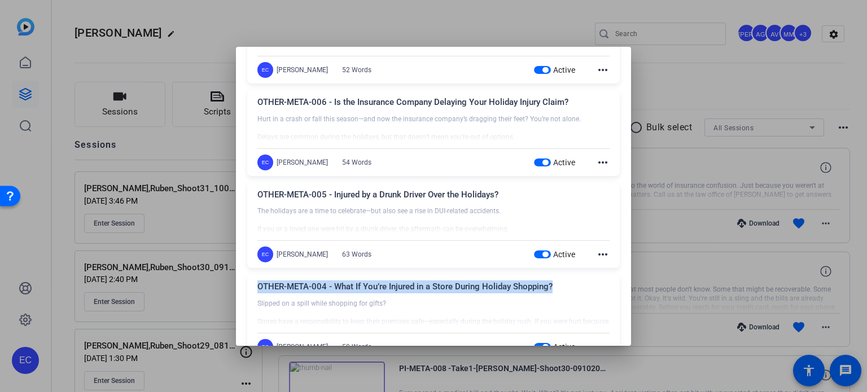
scroll to position [169, 0]
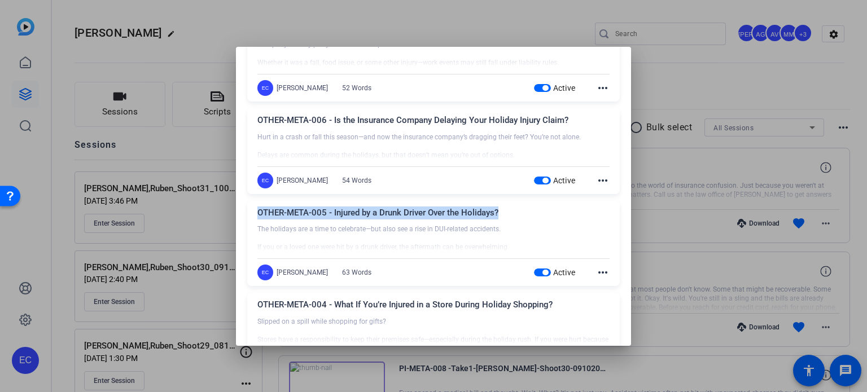
drag, startPoint x: 505, startPoint y: 214, endPoint x: 256, endPoint y: 216, distance: 248.5
click at [256, 216] on div "OTHER-META-005 - Injured by a Drunk Driver Over the Holidays? The holidays are …" at bounding box center [433, 244] width 373 height 86
copy div "OTHER-META-005 - Injured by a Drunk Driver Over the Holidays?"
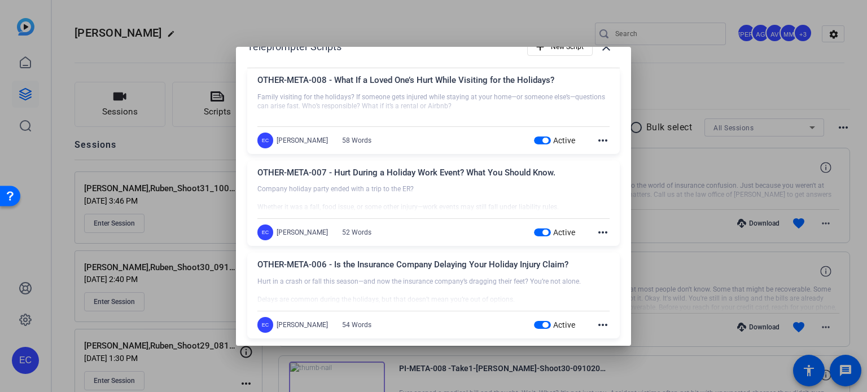
scroll to position [0, 0]
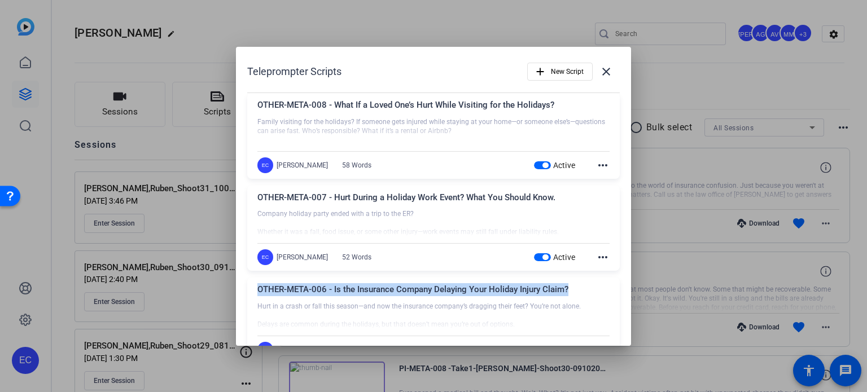
drag, startPoint x: 569, startPoint y: 290, endPoint x: 255, endPoint y: 296, distance: 314.0
click at [255, 295] on div "OTHER-META-006 - Is the Insurance Company Delaying Your Holiday Injury Claim? H…" at bounding box center [433, 321] width 373 height 86
copy div "OTHER-META-006 - Is the Insurance Company Delaying Your Holiday Injury Claim?"
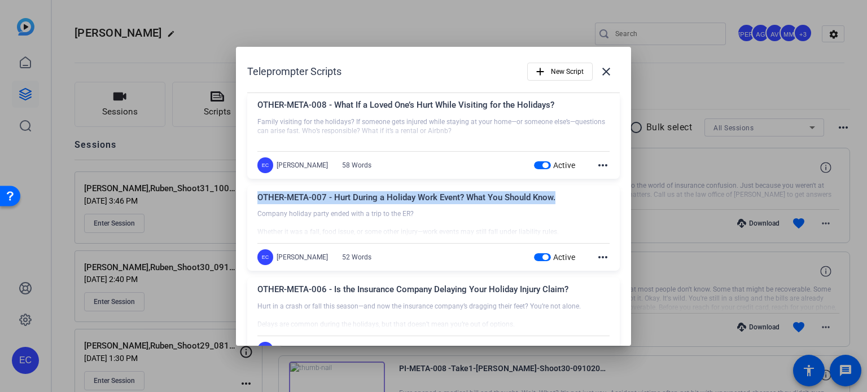
drag, startPoint x: 559, startPoint y: 197, endPoint x: 257, endPoint y: 202, distance: 301.6
click at [257, 202] on div "OTHER-META-007 - Hurt During a Holiday Work Event? What You Should Know." at bounding box center [433, 200] width 352 height 19
copy div "OTHER-META-007 - Hurt During a Holiday Work Event? What You Should Know."
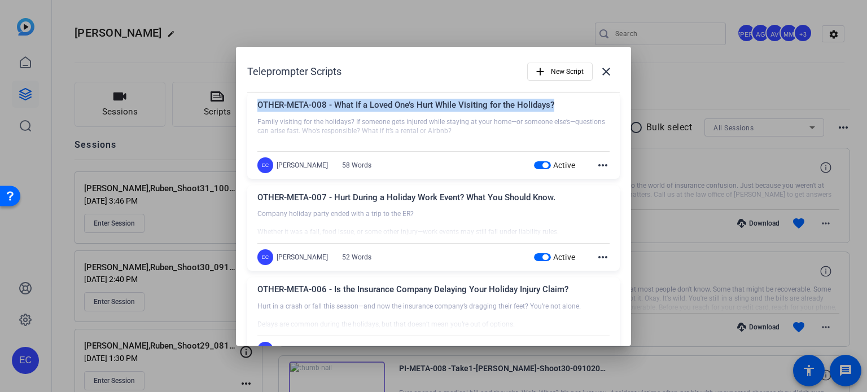
drag, startPoint x: 522, startPoint y: 110, endPoint x: 258, endPoint y: 106, distance: 263.7
click at [258, 106] on div "OTHER-META-008 - What If a Loved One’s Hurt While Visiting for the Holidays?" at bounding box center [433, 108] width 352 height 19
copy div "OTHER-META-008 - What If a Loved One’s Hurt While Visiting for the Holidays?"
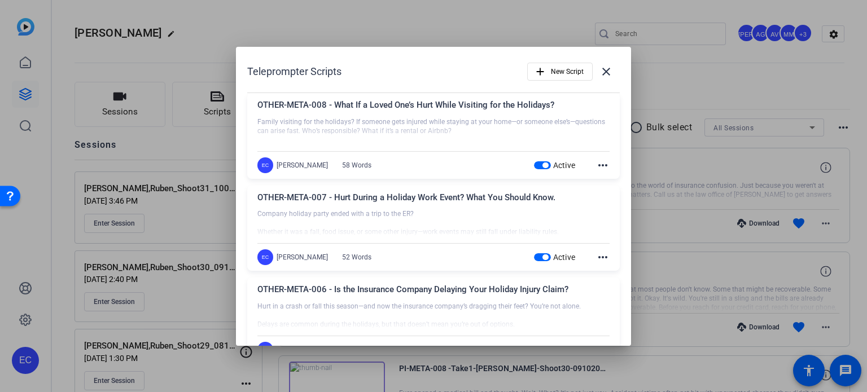
click at [494, 136] on div at bounding box center [433, 131] width 352 height 28
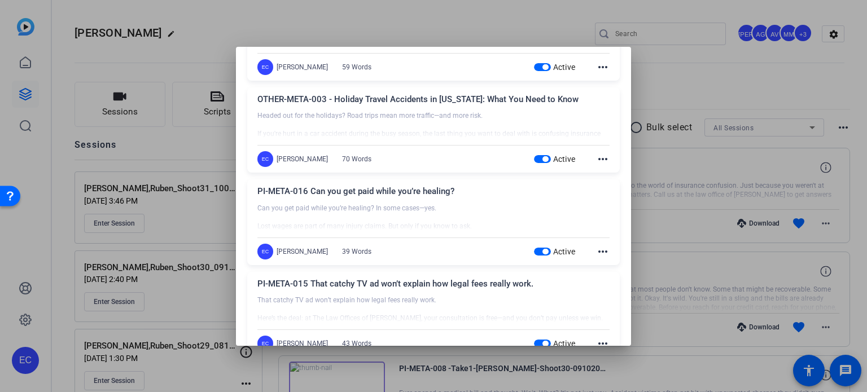
scroll to position [508, 0]
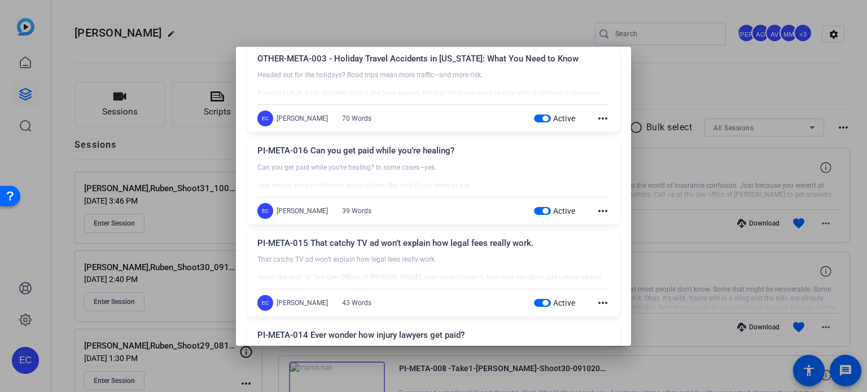
click at [688, 174] on div at bounding box center [433, 196] width 867 height 392
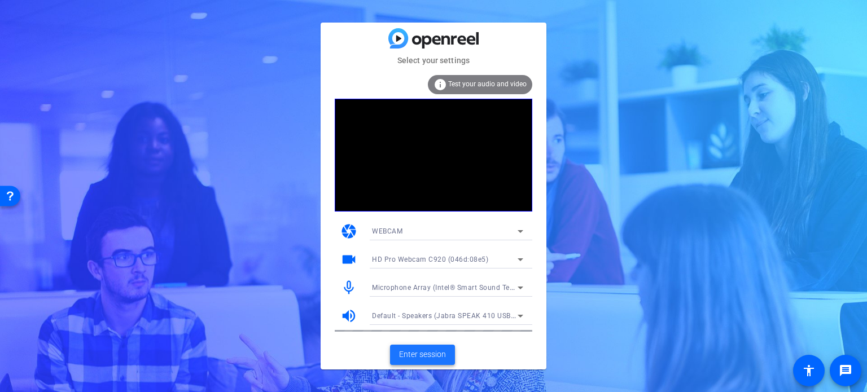
click at [418, 355] on span "Enter session" at bounding box center [422, 355] width 47 height 12
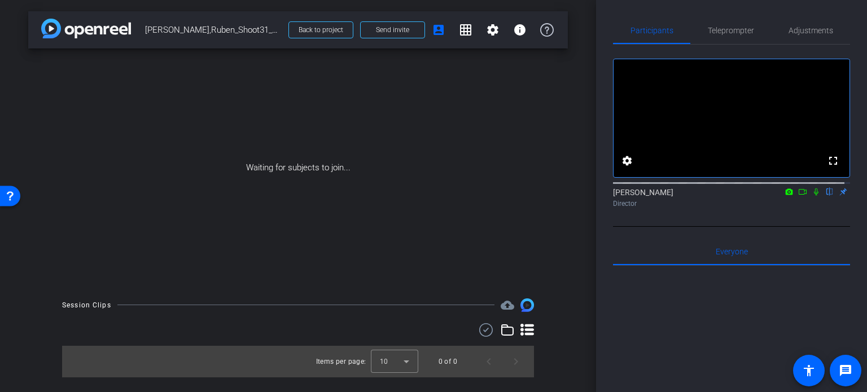
click at [798, 196] on icon at bounding box center [802, 192] width 9 height 8
click at [827, 196] on icon at bounding box center [830, 192] width 9 height 8
click at [826, 196] on icon at bounding box center [830, 192] width 9 height 8
click at [812, 196] on icon at bounding box center [816, 192] width 9 height 8
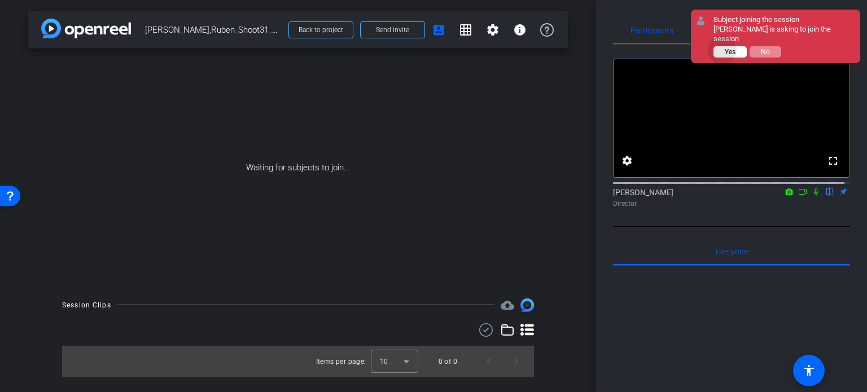
click at [723, 46] on button "Yes" at bounding box center [730, 51] width 33 height 11
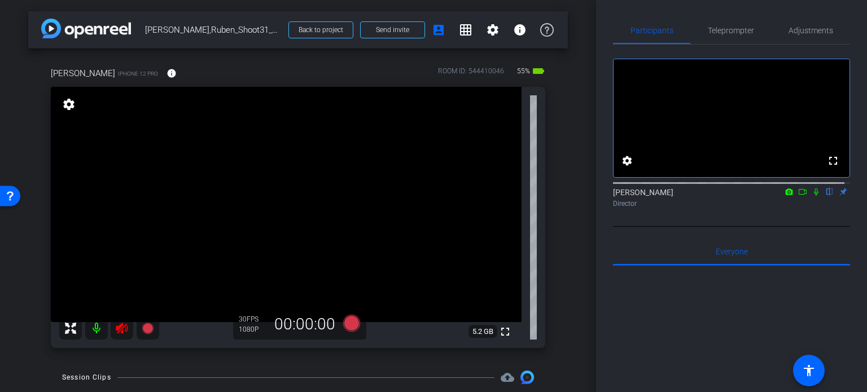
click at [121, 331] on icon at bounding box center [122, 329] width 14 height 14
click at [816, 24] on span "Adjustments" at bounding box center [811, 30] width 45 height 27
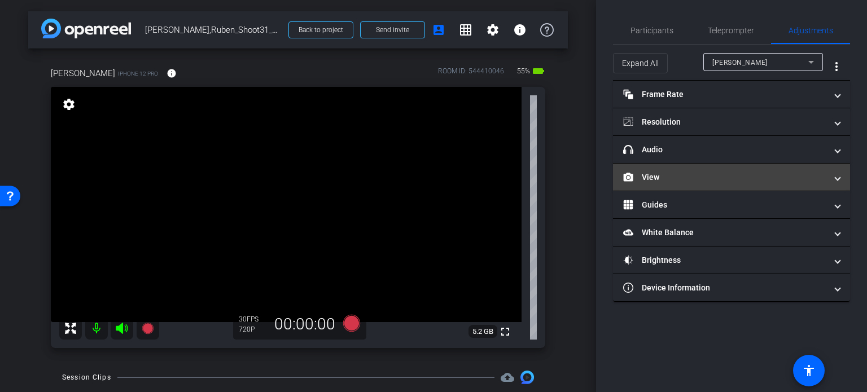
click at [684, 177] on mat-panel-title "View" at bounding box center [724, 178] width 203 height 12
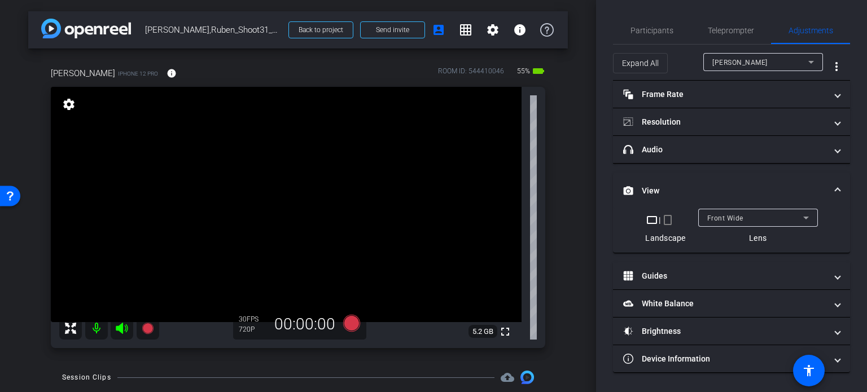
click at [664, 219] on mat-icon "crop_portrait" at bounding box center [668, 220] width 14 height 14
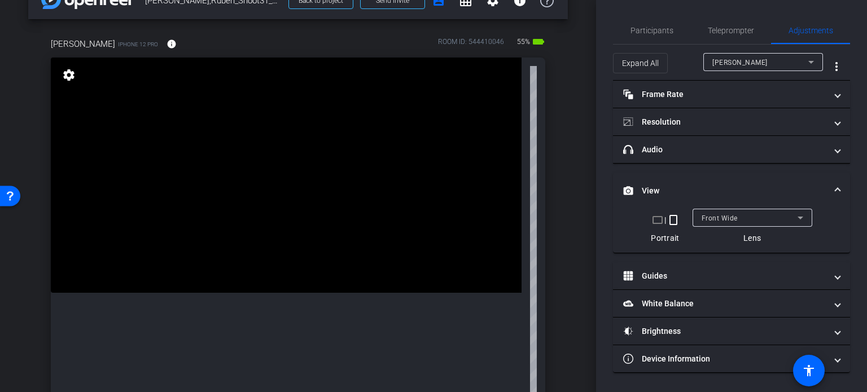
scroll to position [113, 0]
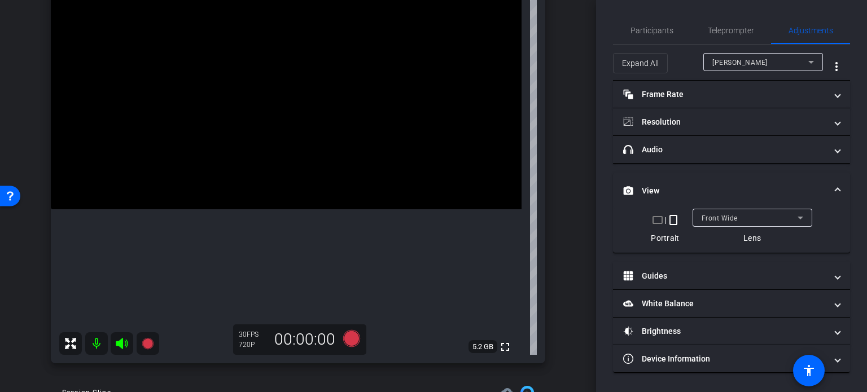
click at [538, 299] on div "fullscreen settings 5.2 GB" at bounding box center [298, 169] width 495 height 390
click at [577, 224] on div "arrow_back Ortiz,Ruben_Shoot31_10062025 Back to project Send invite account_box…" at bounding box center [298, 83] width 596 height 392
click at [837, 186] on span at bounding box center [838, 191] width 5 height 12
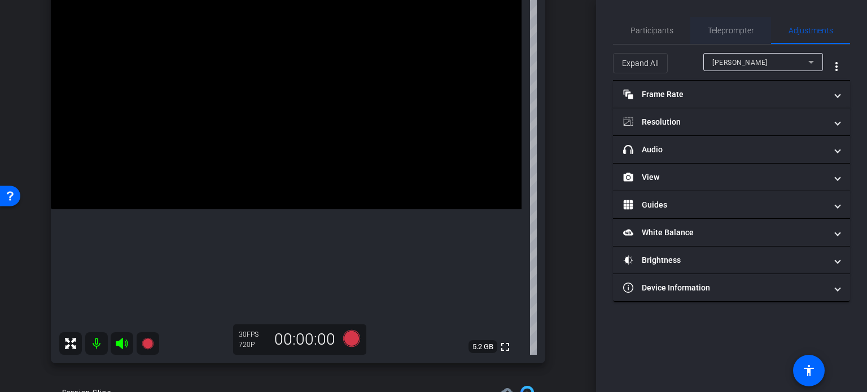
click at [731, 28] on span "Teleprompter" at bounding box center [731, 31] width 46 height 8
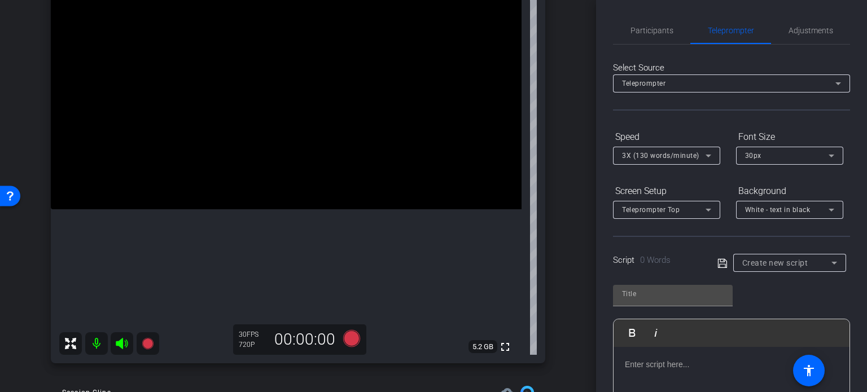
click at [793, 267] on div "Create new script" at bounding box center [787, 263] width 89 height 14
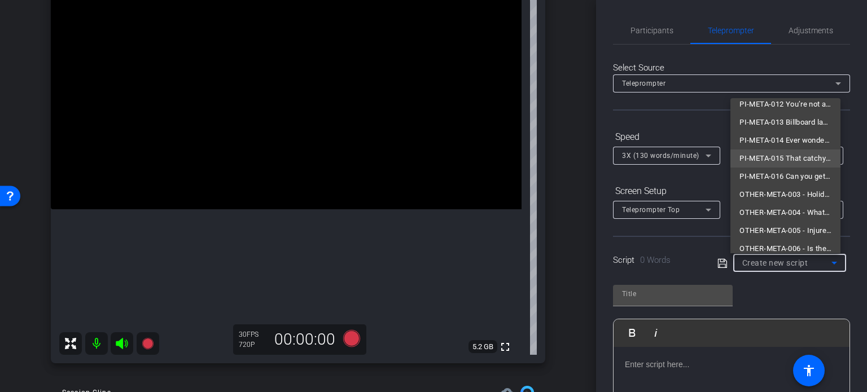
scroll to position [88, 0]
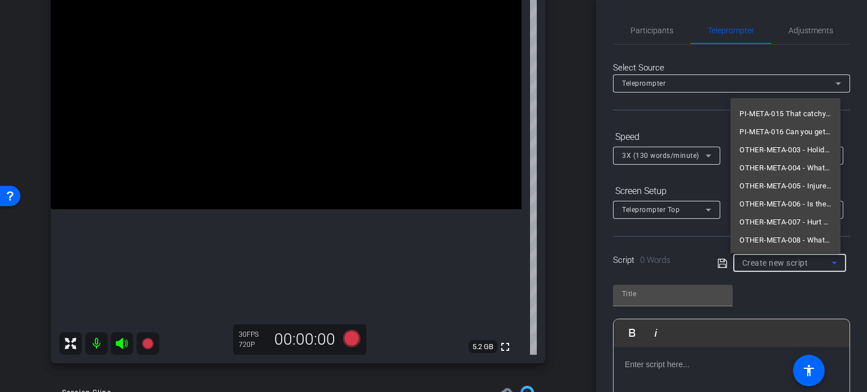
click at [575, 305] on div at bounding box center [433, 196] width 867 height 392
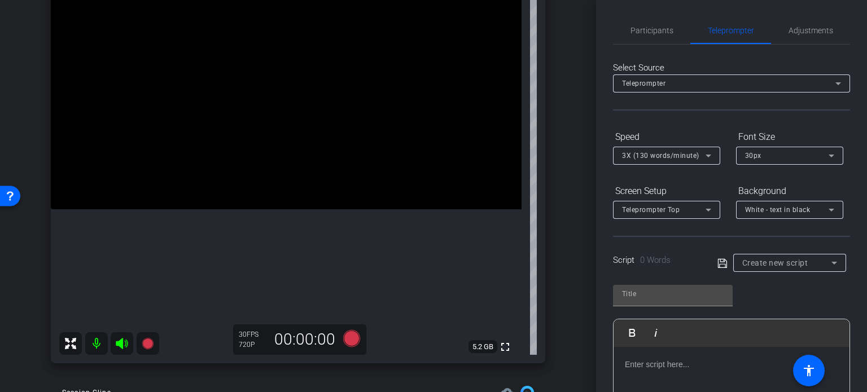
click at [799, 256] on mat-select "Create new script" at bounding box center [790, 263] width 95 height 14
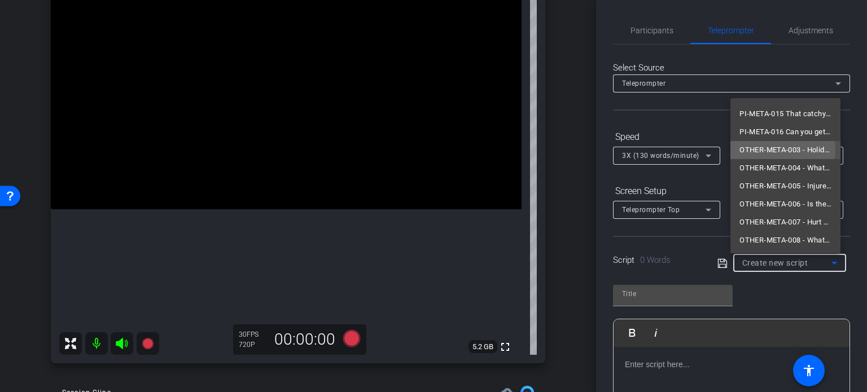
click at [782, 150] on span "OTHER-META-003 - Holiday Travel Accidents in Texas: What You Need to Know" at bounding box center [786, 150] width 92 height 14
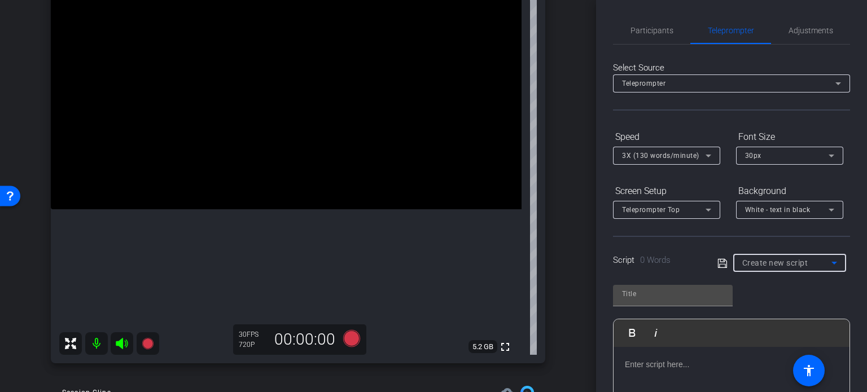
type input "OTHER-META-003 - Holiday Travel Accidents in Texas: What You Need to Know"
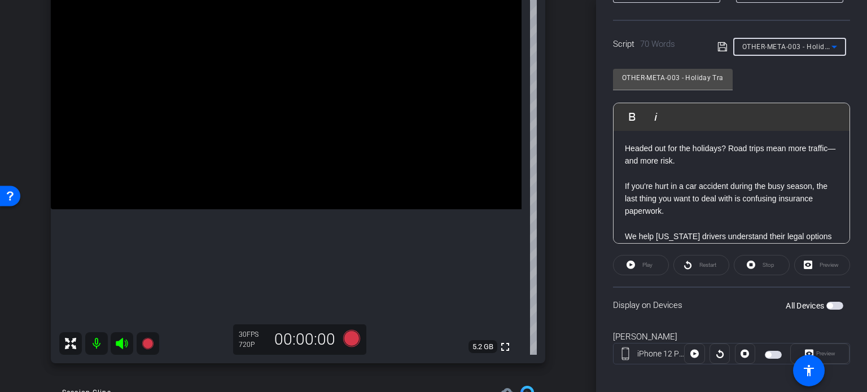
scroll to position [224, 0]
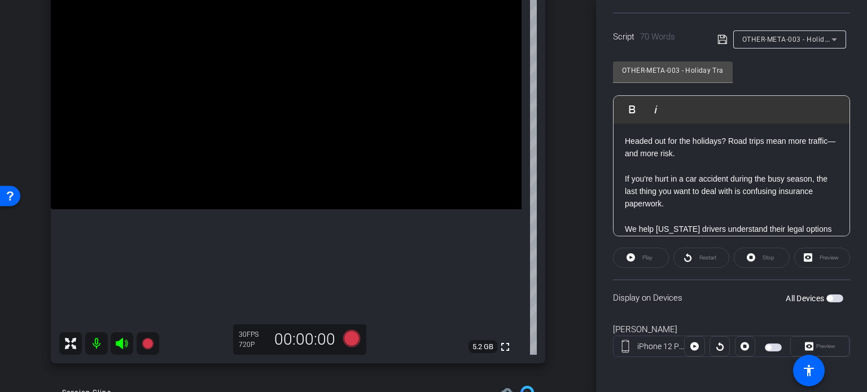
click at [832, 299] on span "button" at bounding box center [835, 299] width 17 height 8
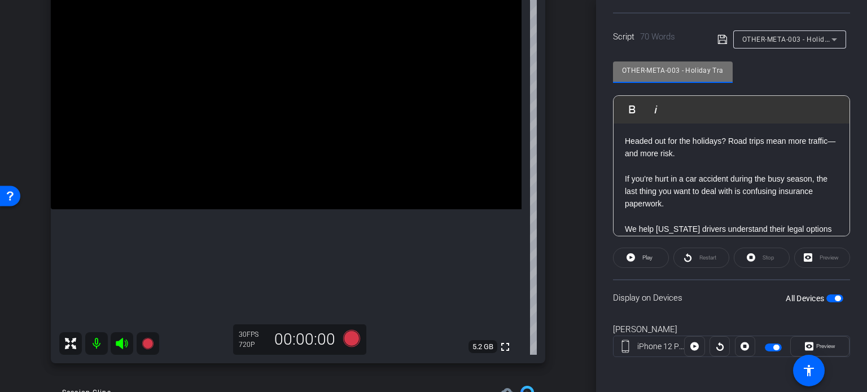
drag, startPoint x: 678, startPoint y: 71, endPoint x: 558, endPoint y: 55, distance: 121.3
click at [558, 55] on div "arrow_back Ortiz,Ruben_Shoot31_10062025 Back to project Send invite account_box…" at bounding box center [433, 196] width 867 height 392
click at [570, 174] on div "arrow_back Ortiz,Ruben_Shoot31_10062025 Back to project Send invite account_box…" at bounding box center [298, 83] width 596 height 392
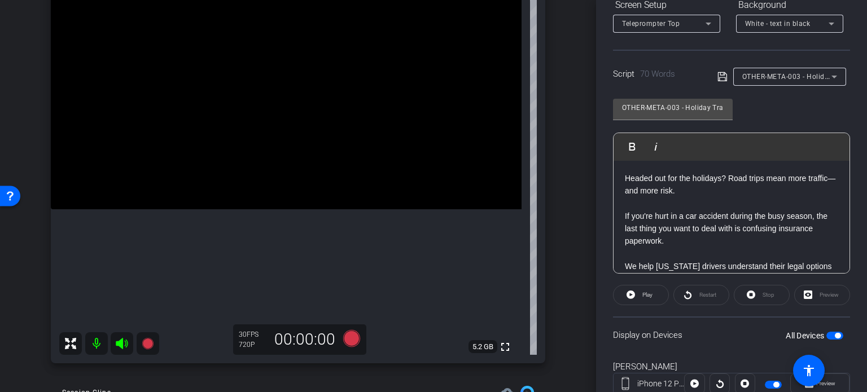
scroll to position [167, 0]
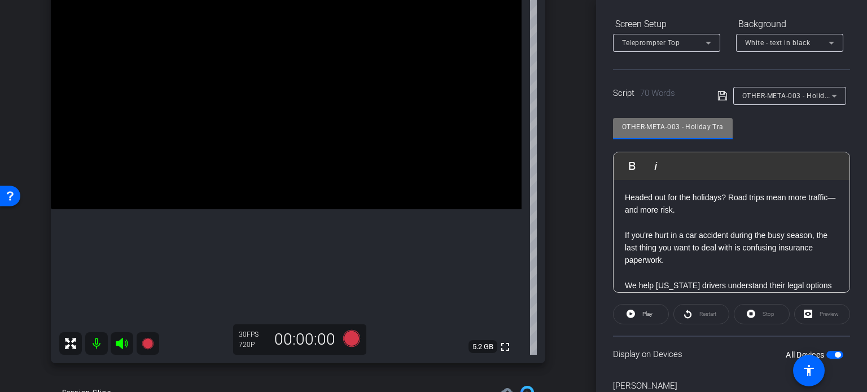
drag, startPoint x: 680, startPoint y: 126, endPoint x: 487, endPoint y: 121, distance: 193.2
click at [487, 121] on div "arrow_back Ortiz,Ruben_Shoot31_10062025 Back to project Send invite account_box…" at bounding box center [433, 196] width 867 height 392
click at [572, 235] on div "arrow_back Ortiz,Ruben_Shoot31_10062025 Back to project Send invite account_box…" at bounding box center [298, 83] width 596 height 392
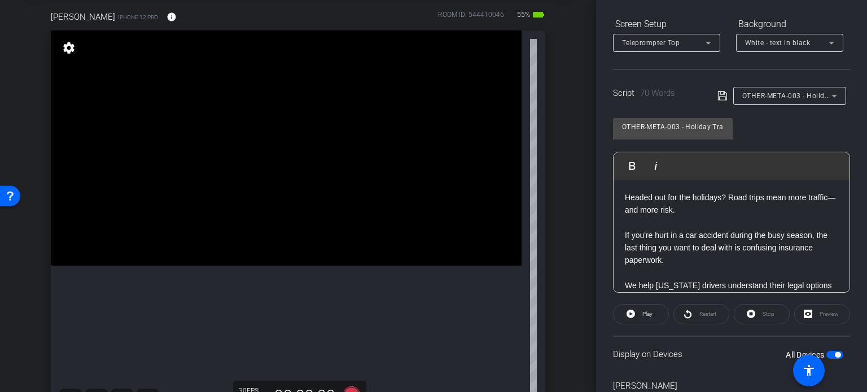
scroll to position [113, 0]
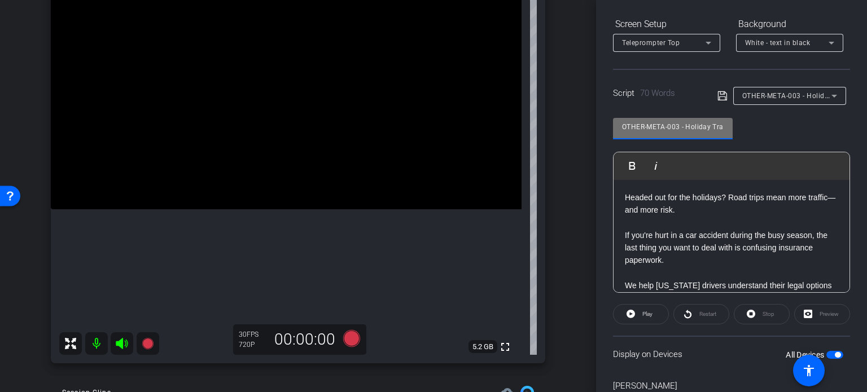
drag, startPoint x: 680, startPoint y: 128, endPoint x: 576, endPoint y: 115, distance: 105.3
click at [577, 115] on div "arrow_back Ortiz,Ruben_Shoot31_10062025 Back to project Send invite account_box…" at bounding box center [433, 196] width 867 height 392
click at [579, 178] on div "arrow_back Ortiz,Ruben_Shoot31_10062025 Back to project Send invite account_box…" at bounding box center [298, 83] width 596 height 392
drag, startPoint x: 711, startPoint y: 129, endPoint x: 732, endPoint y: 129, distance: 20.9
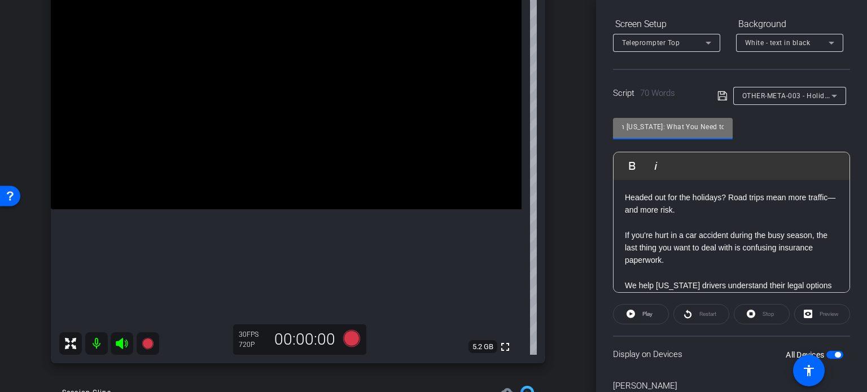
click at [732, 129] on div "OTHER-META-003 - Holiday Travel Accidents in Texas: What You Need to Know" at bounding box center [673, 128] width 120 height 21
click at [671, 124] on input "OTHER-META-003 - Holiday Travel Accidents in Texas: What You Need to Know" at bounding box center [673, 127] width 102 height 14
click at [665, 126] on input "OTHER-META-003 - Holiday Travel Accidents in Texas: What You Need to Know" at bounding box center [673, 127] width 102 height 14
drag, startPoint x: 660, startPoint y: 126, endPoint x: 495, endPoint y: 139, distance: 166.0
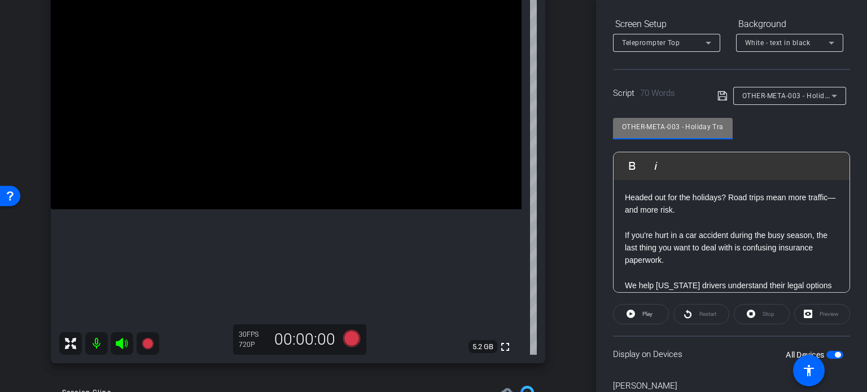
click at [495, 139] on div "arrow_back Ortiz,Ruben_Shoot31_10062025 Back to project Send invite account_box…" at bounding box center [433, 196] width 867 height 392
click at [654, 126] on input "OTHER-META-003 - Holiday Travel Accidents in Texas: What You Need to Know" at bounding box center [673, 127] width 102 height 14
drag, startPoint x: 680, startPoint y: 125, endPoint x: 459, endPoint y: 128, distance: 221.4
click at [460, 128] on div "arrow_back Ortiz,Ruben_Shoot31_10062025 Back to project Send invite account_box…" at bounding box center [433, 196] width 867 height 392
click at [561, 225] on div "Ruben Ortiz iPhone 12 Pro info ROOM ID: 544410046 55% battery_std fullscreen se…" at bounding box center [298, 155] width 540 height 439
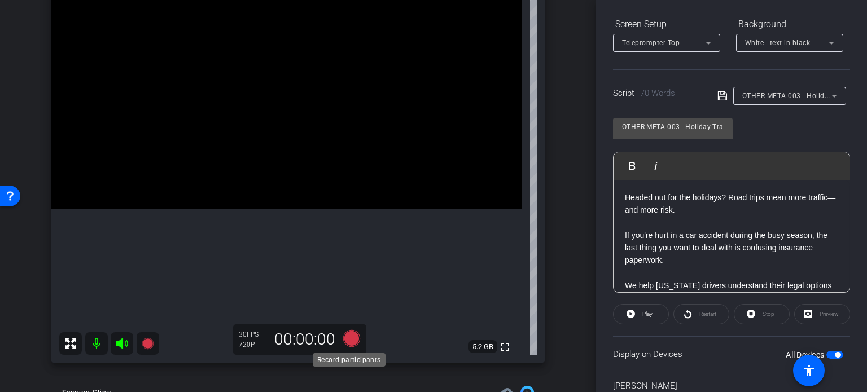
click at [345, 338] on icon at bounding box center [351, 338] width 17 height 17
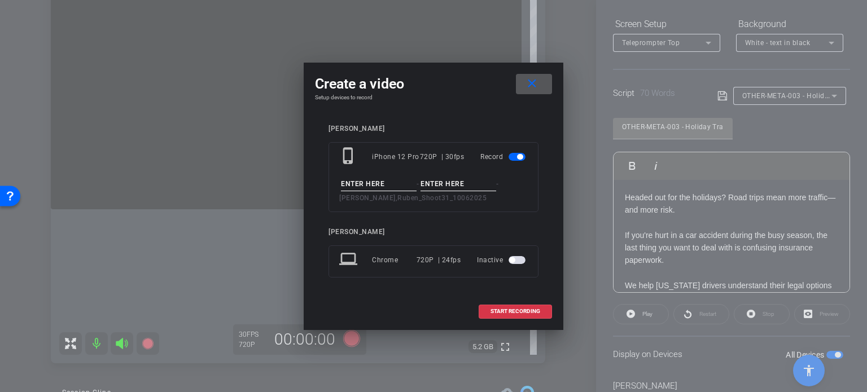
click at [361, 182] on input at bounding box center [379, 184] width 76 height 14
paste input "OTHER-META-003"
type input "OTHER-META-003"
click at [434, 177] on input at bounding box center [459, 184] width 76 height 14
type input "Take1"
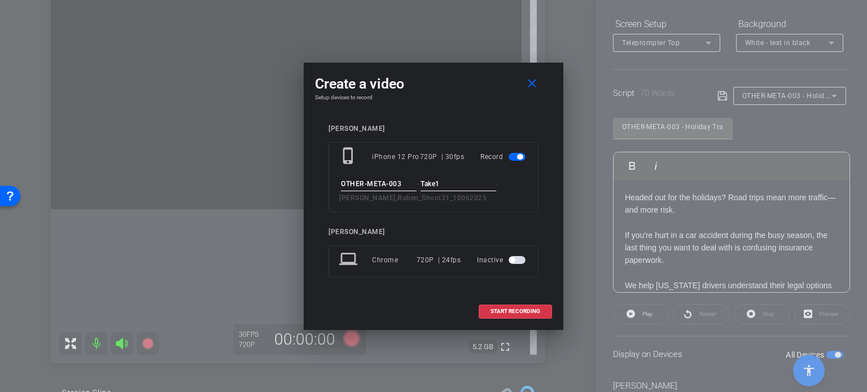
click at [471, 112] on div "Create a video close Setup devices to record Ruben Ortiz phone_iphone iPhone 12…" at bounding box center [434, 197] width 260 height 268
click at [518, 311] on span "START RECORDING" at bounding box center [516, 312] width 50 height 6
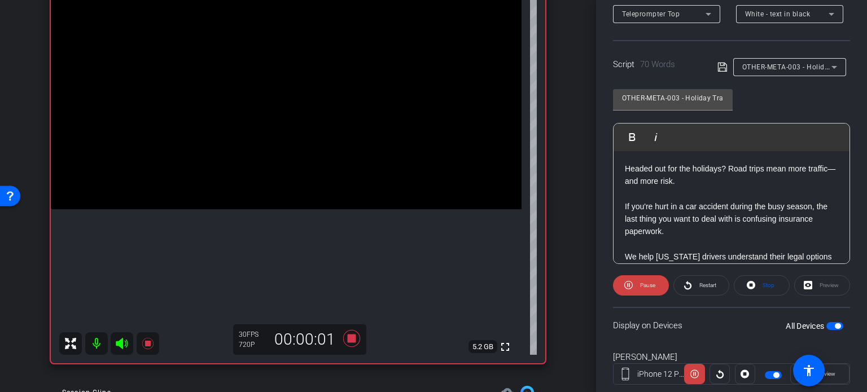
scroll to position [224, 0]
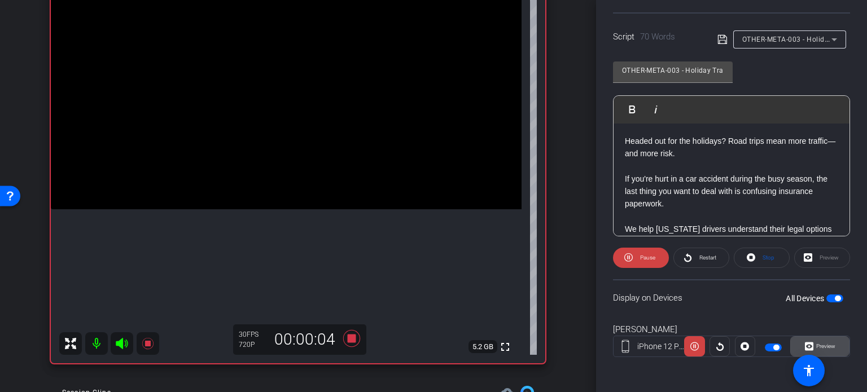
click at [839, 345] on span at bounding box center [820, 346] width 58 height 27
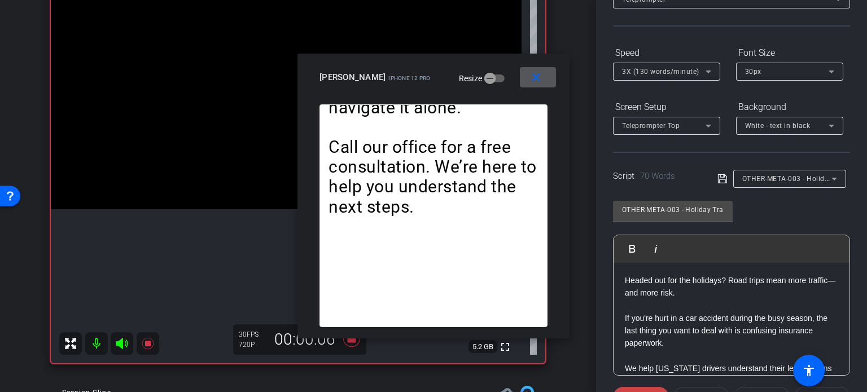
scroll to position [54, 0]
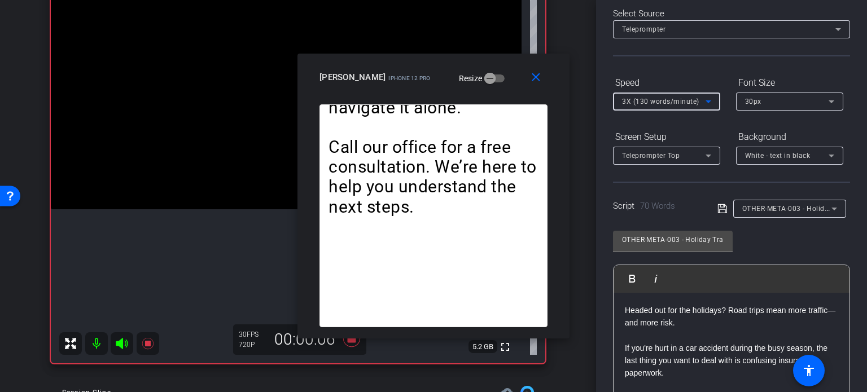
click at [666, 99] on span "3X (130 words/minute)" at bounding box center [660, 102] width 77 height 8
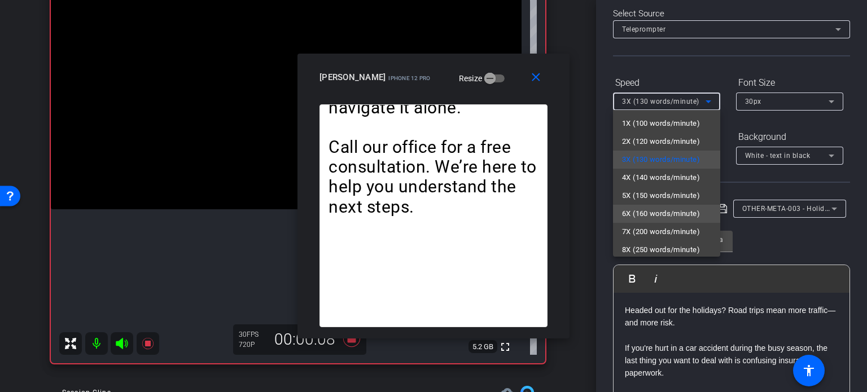
click at [666, 215] on span "6X (160 words/minute)" at bounding box center [661, 214] width 78 height 14
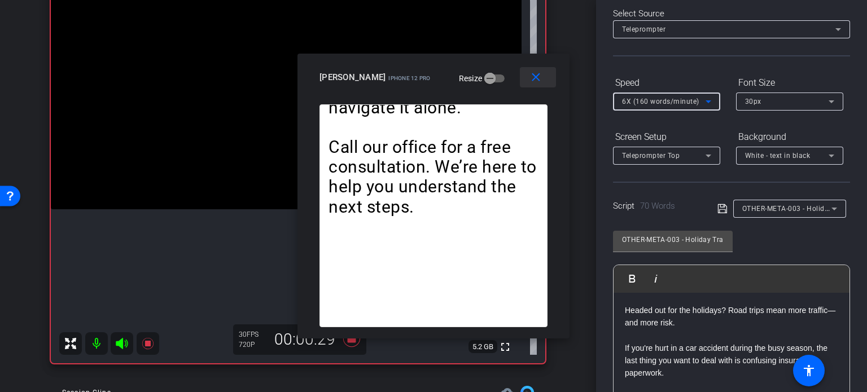
click at [538, 73] on mat-icon "close" at bounding box center [536, 78] width 14 height 14
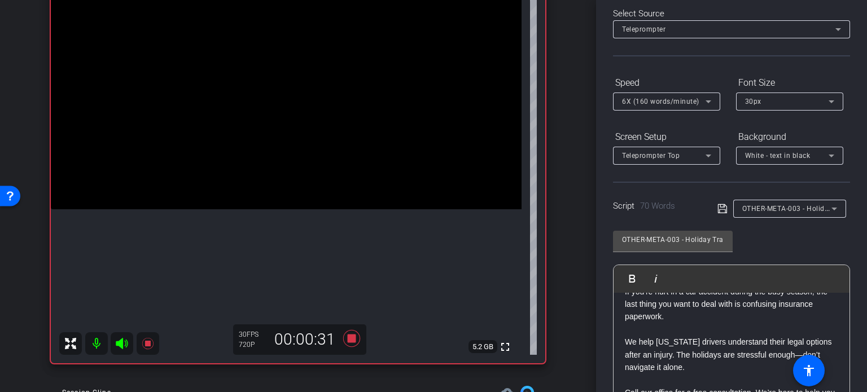
scroll to position [0, 0]
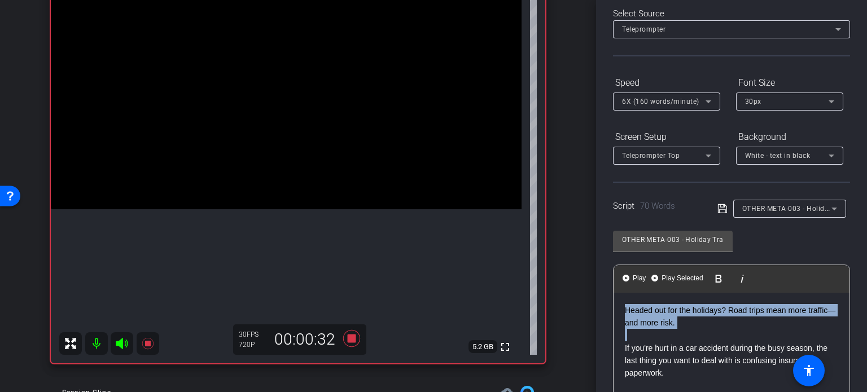
drag, startPoint x: 622, startPoint y: 349, endPoint x: 604, endPoint y: 296, distance: 55.5
click at [604, 296] on div "Participants Teleprompter Adjustments settings Erika Centeno flip Director Ever…" at bounding box center [731, 196] width 271 height 392
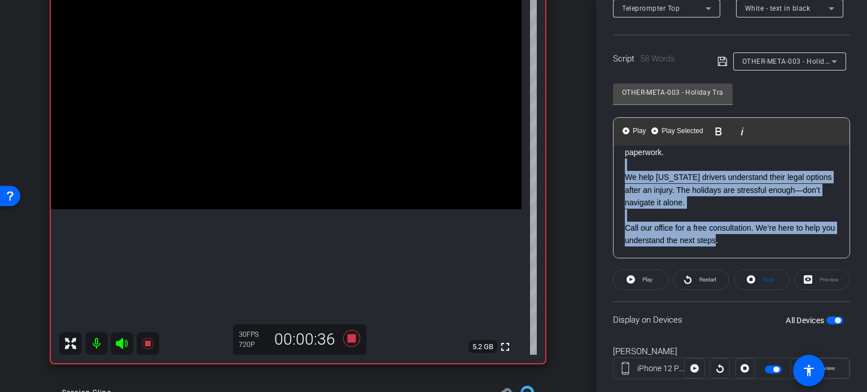
scroll to position [224, 0]
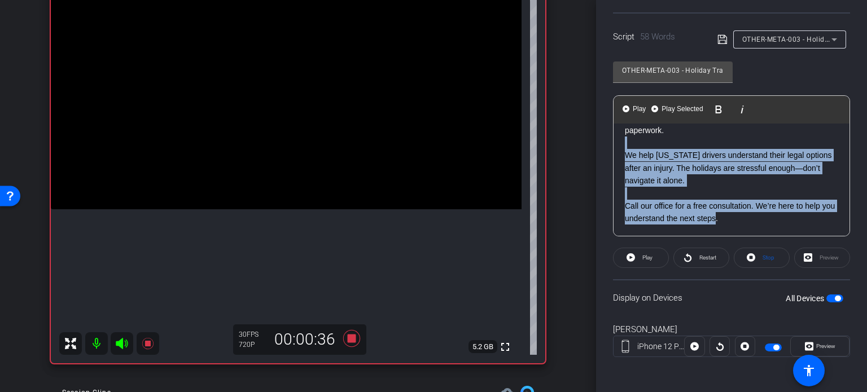
drag, startPoint x: 632, startPoint y: 361, endPoint x: 789, endPoint y: 264, distance: 184.6
click at [789, 264] on openreel-capture-teleprompter "Speed 6X (160 words/minute) Font Size 30px Screen Setup Teleprompter Top Backgr…" at bounding box center [731, 140] width 237 height 473
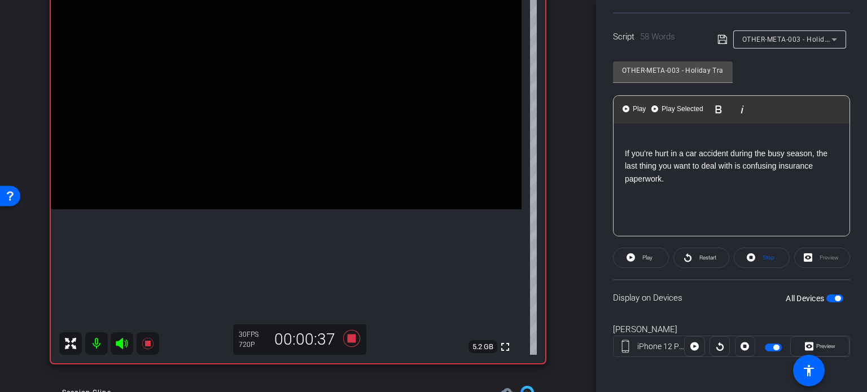
scroll to position [0, 0]
click at [621, 151] on div "If you're hurt in a car accident during the busy season, the last thing you wan…" at bounding box center [732, 180] width 236 height 113
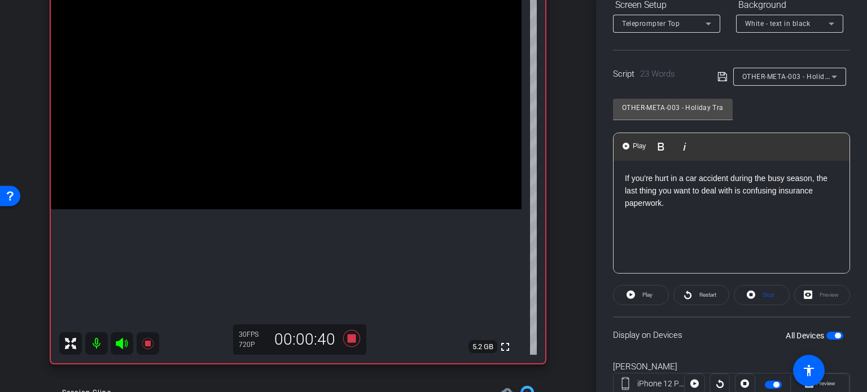
scroll to position [167, 0]
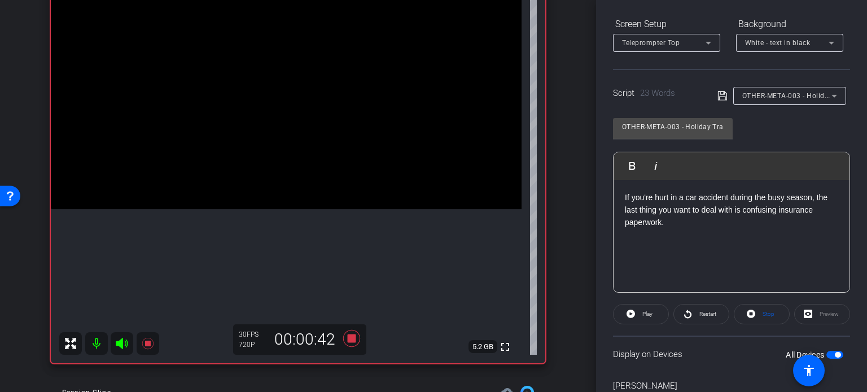
click at [835, 355] on span "button" at bounding box center [838, 355] width 6 height 6
click at [830, 355] on span "button" at bounding box center [835, 355] width 17 height 8
click at [754, 314] on span at bounding box center [762, 314] width 55 height 27
click at [644, 318] on span "Play" at bounding box center [646, 315] width 13 height 16
click at [768, 314] on span "Stop" at bounding box center [769, 314] width 12 height 6
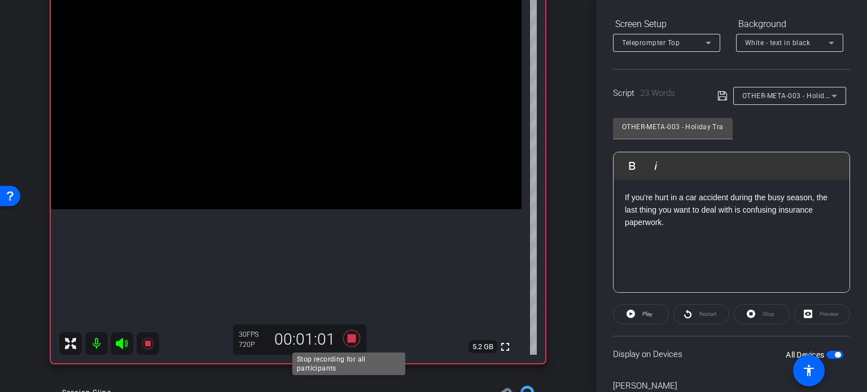
click at [348, 337] on icon at bounding box center [351, 338] width 17 height 17
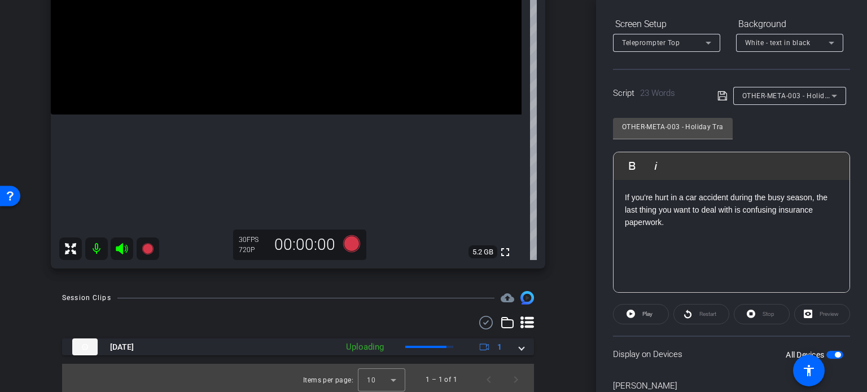
scroll to position [211, 0]
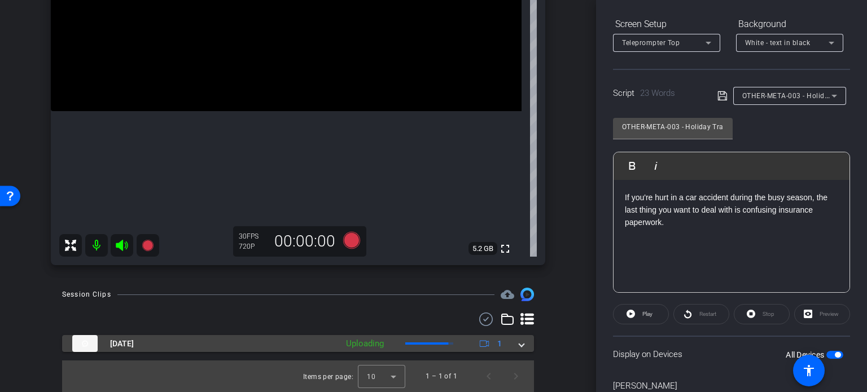
click at [520, 347] on span at bounding box center [522, 344] width 5 height 12
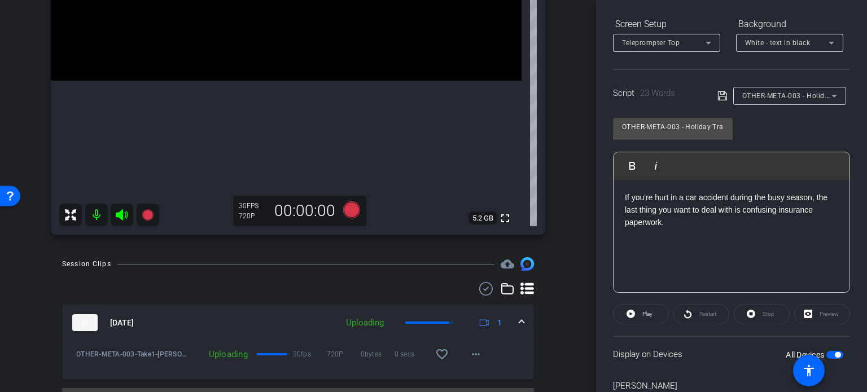
scroll to position [268, 0]
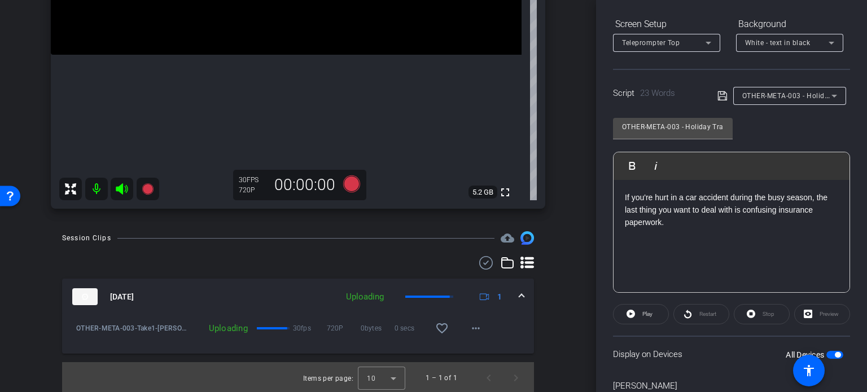
drag, startPoint x: 431, startPoint y: 330, endPoint x: 535, endPoint y: 287, distance: 112.1
click at [440, 327] on mat-icon "favorite_border" at bounding box center [442, 329] width 14 height 14
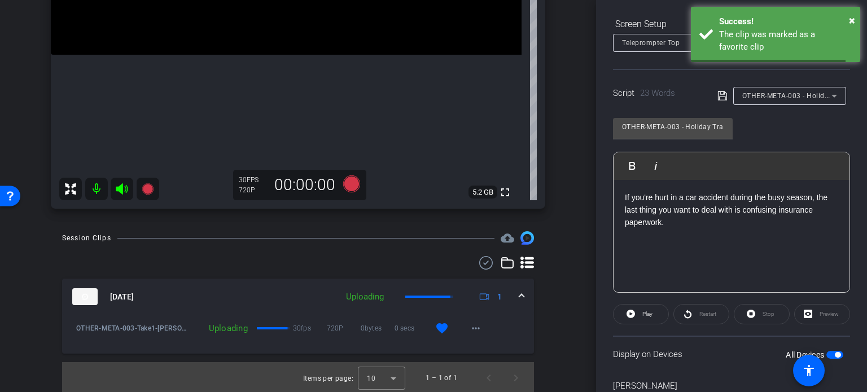
drag, startPoint x: 519, startPoint y: 293, endPoint x: 618, endPoint y: 156, distance: 168.6
click at [522, 291] on mat-expansion-panel-header "Oct 6, 2025 Uploading 1" at bounding box center [298, 297] width 472 height 36
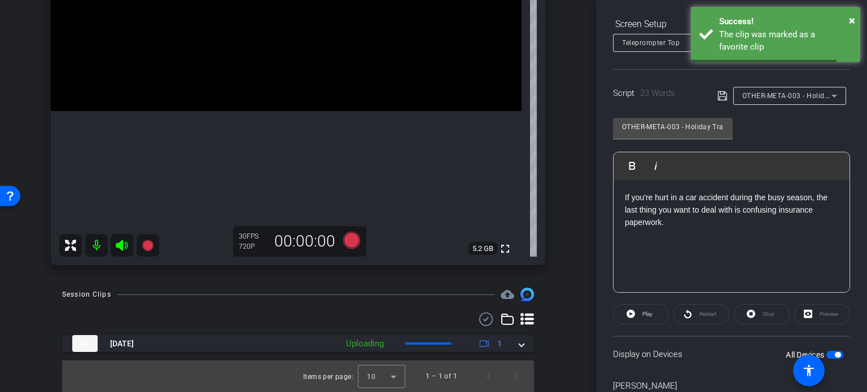
scroll to position [211, 0]
click at [783, 89] on div "OTHER-META-003 - Holiday Travel Accidents in Texas: What You Need to Know" at bounding box center [787, 96] width 89 height 14
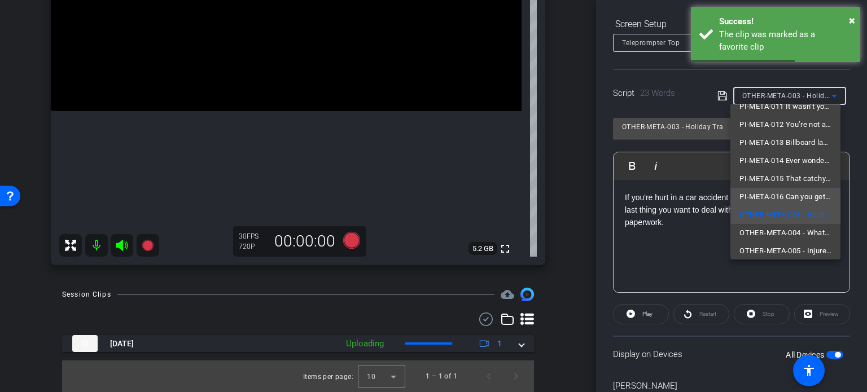
scroll to position [88, 0]
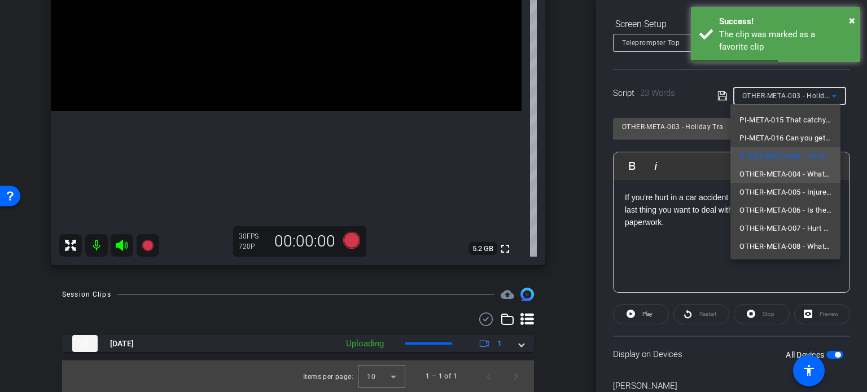
click at [772, 171] on span "OTHER-META-004 - What If You’re Injured in a Store During Holiday Shopping?" at bounding box center [786, 175] width 92 height 14
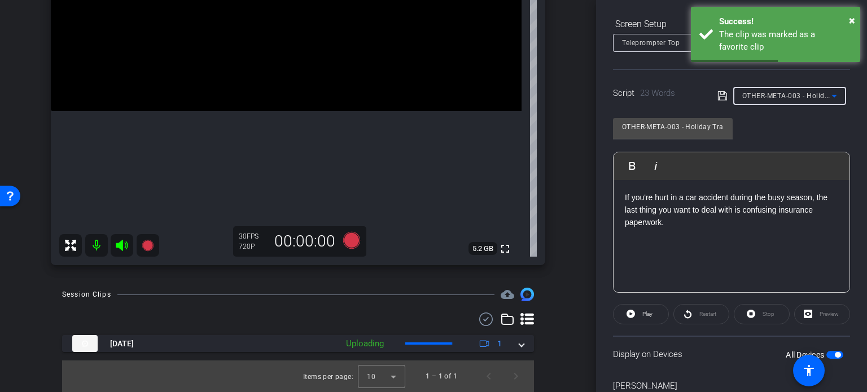
type input "OTHER-META-004 - What If You’re Injured in a Store During Holiday Shopping?"
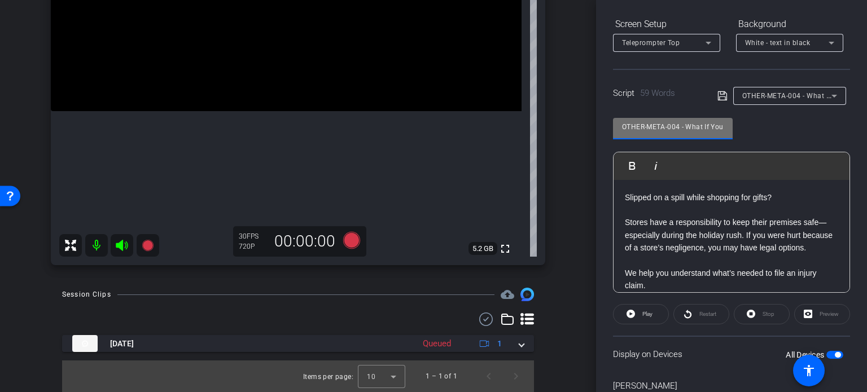
drag, startPoint x: 680, startPoint y: 124, endPoint x: 460, endPoint y: 108, distance: 220.2
click at [460, 108] on div "arrow_back Ortiz,Ruben_Shoot31_10062025 Back to project Send invite account_box…" at bounding box center [433, 196] width 867 height 392
click at [574, 243] on div "arrow_back Ortiz,Ruben_Shoot31_10062025 Back to project Send invite account_box…" at bounding box center [298, 196] width 596 height 392
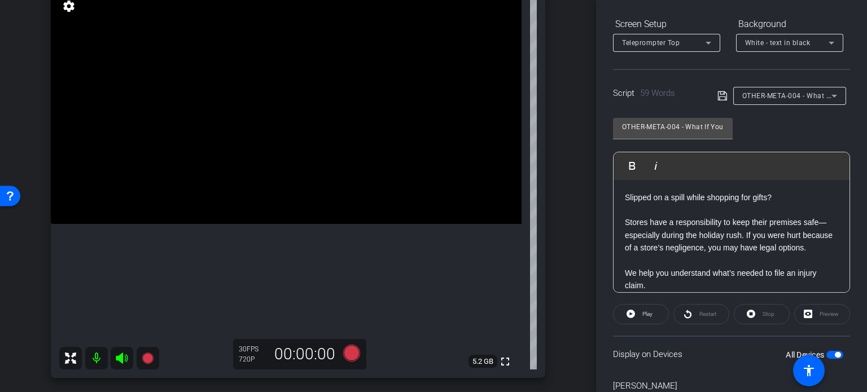
scroll to position [155, 0]
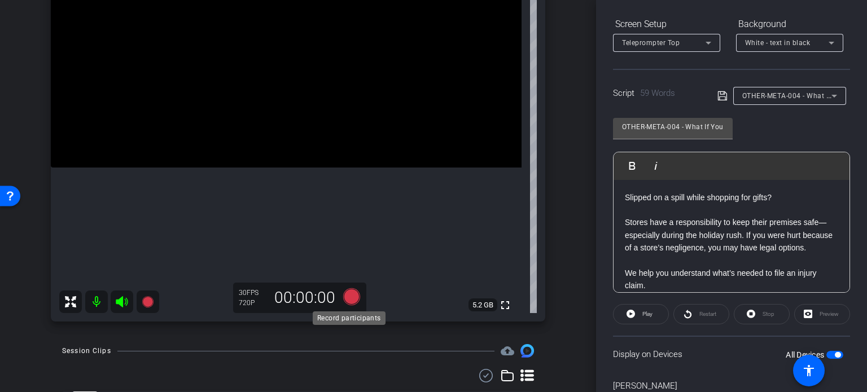
click at [350, 291] on icon at bounding box center [351, 297] width 17 height 17
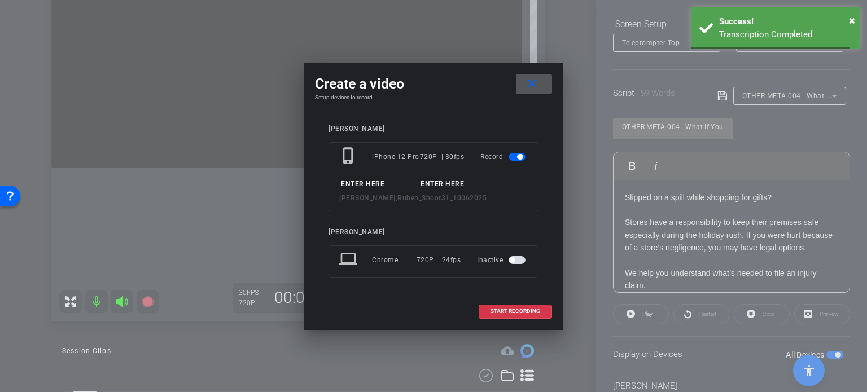
click at [363, 180] on input at bounding box center [379, 184] width 76 height 14
paste input "OTHER-META-004"
type input "OTHER-META-004"
click at [463, 183] on input at bounding box center [459, 184] width 76 height 14
type input "Take1"
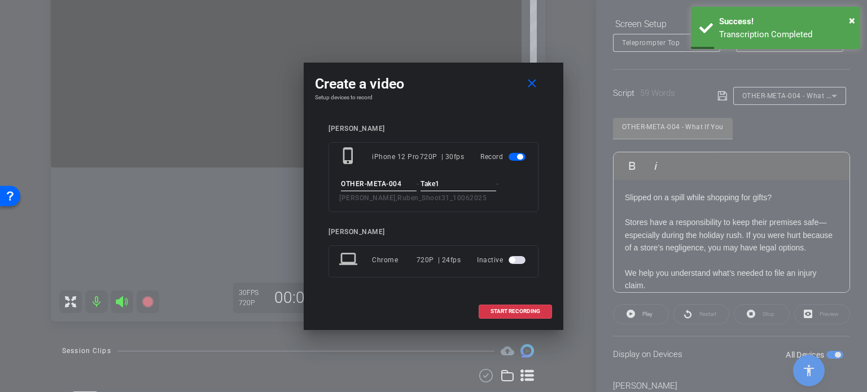
click at [462, 99] on h4 "Setup devices to record" at bounding box center [433, 97] width 237 height 7
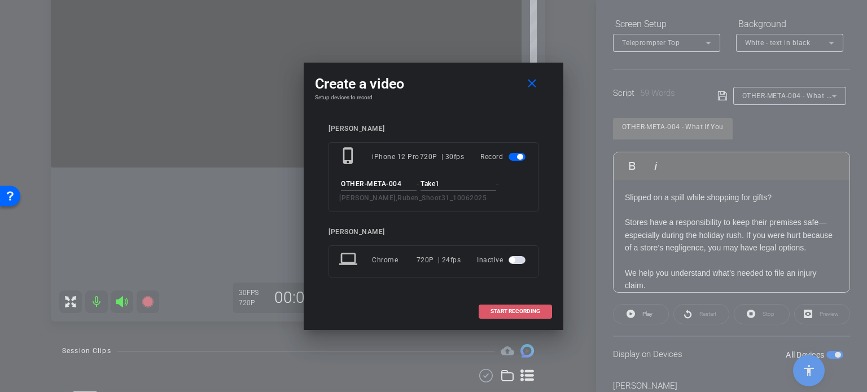
click at [539, 316] on span at bounding box center [515, 311] width 72 height 27
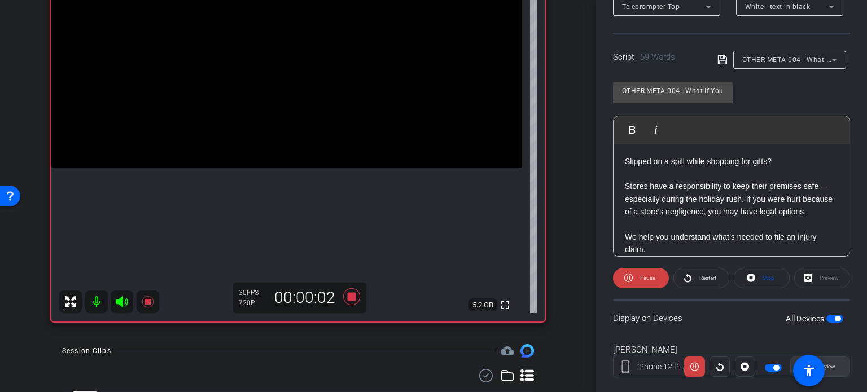
scroll to position [224, 0]
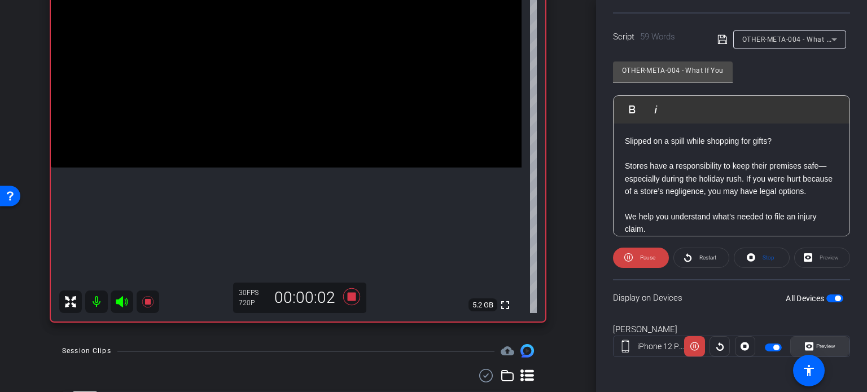
click at [830, 343] on span "Preview" at bounding box center [826, 346] width 19 height 6
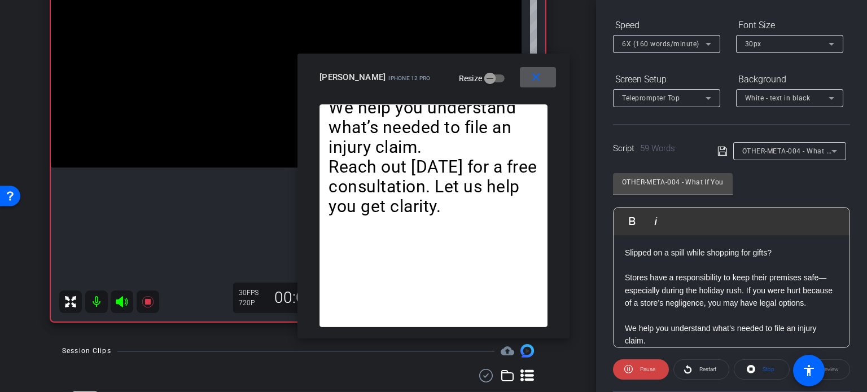
scroll to position [111, 0]
click at [646, 45] on span "6X (160 words/minute)" at bounding box center [660, 45] width 77 height 8
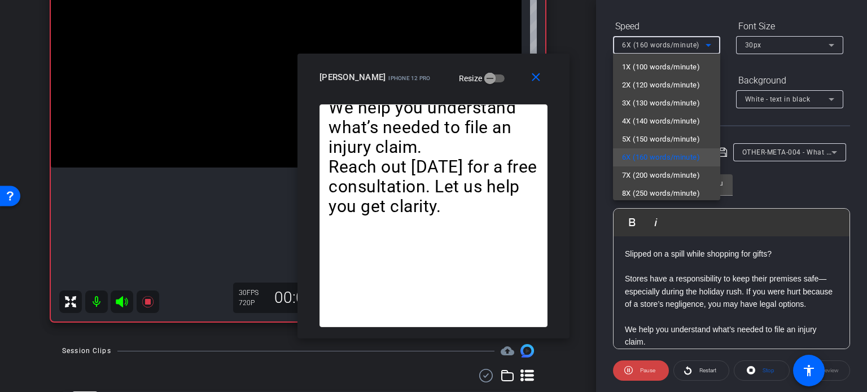
click at [501, 80] on div at bounding box center [433, 196] width 867 height 392
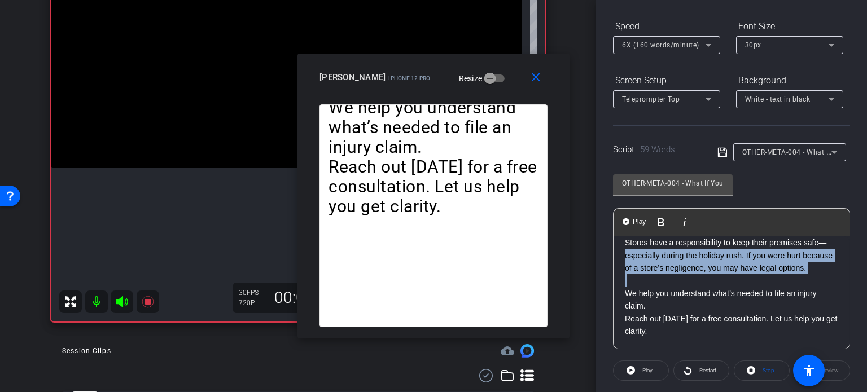
scroll to position [0, 0]
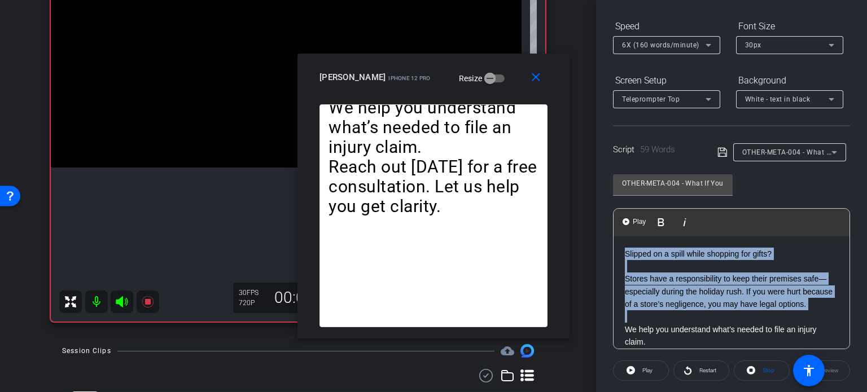
drag, startPoint x: 623, startPoint y: 290, endPoint x: 575, endPoint y: 184, distance: 116.5
click at [575, 184] on div "arrow_back Ortiz,Ruben_Shoot31_10062025 Back to project Send invite account_box…" at bounding box center [433, 196] width 867 height 392
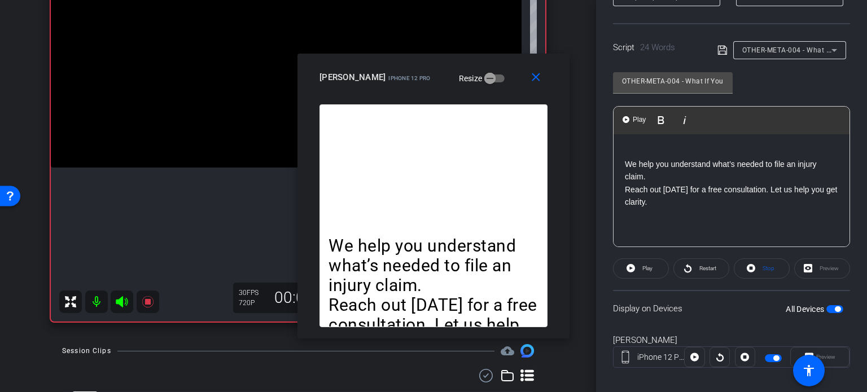
scroll to position [224, 0]
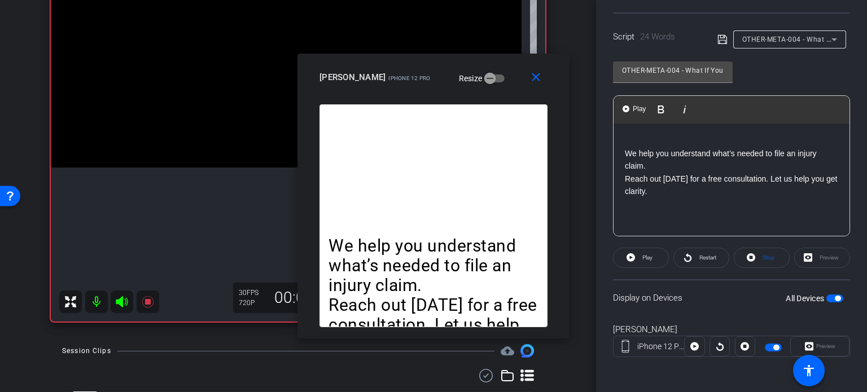
click at [835, 296] on span "button" at bounding box center [838, 299] width 6 height 6
click at [830, 296] on span "button" at bounding box center [835, 299] width 17 height 8
click at [760, 252] on span "Stop" at bounding box center [767, 258] width 15 height 16
click at [635, 257] on span at bounding box center [641, 258] width 55 height 27
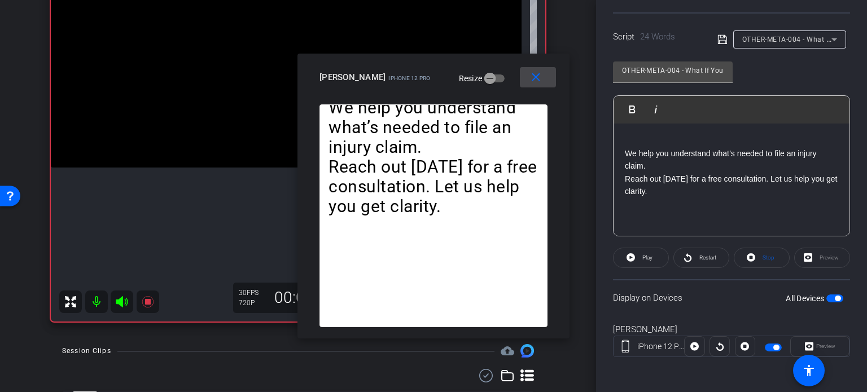
drag, startPoint x: 524, startPoint y: 78, endPoint x: 535, endPoint y: 78, distance: 11.3
click at [525, 78] on span at bounding box center [538, 77] width 36 height 27
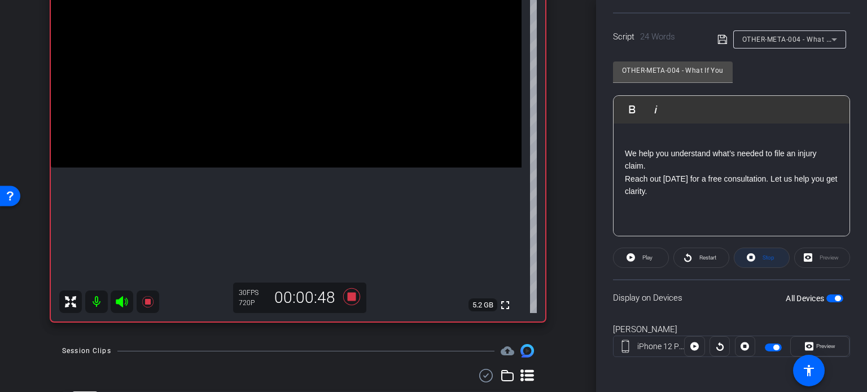
click at [771, 258] on span at bounding box center [762, 258] width 55 height 27
click at [352, 302] on icon at bounding box center [351, 297] width 27 height 20
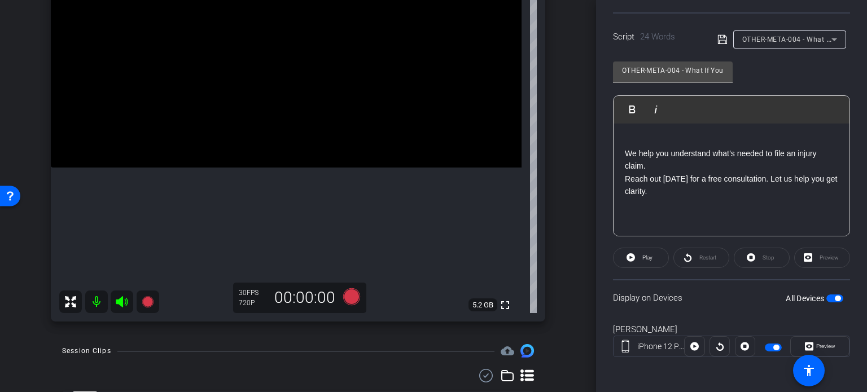
scroll to position [237, 0]
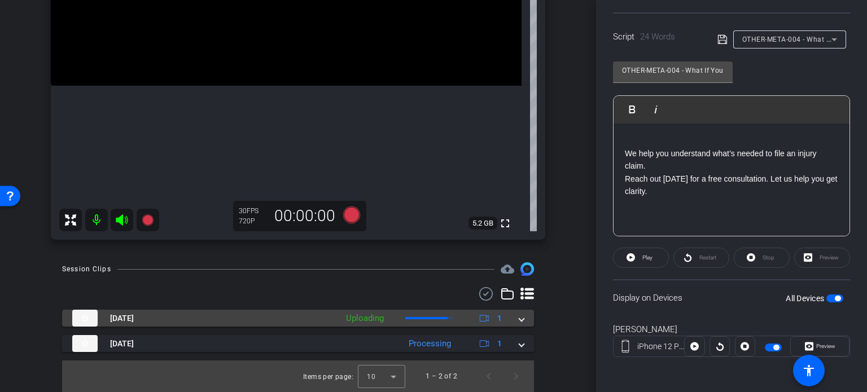
click at [524, 320] on mat-expansion-panel-header "Oct 6, 2025 Uploading 1" at bounding box center [298, 318] width 472 height 17
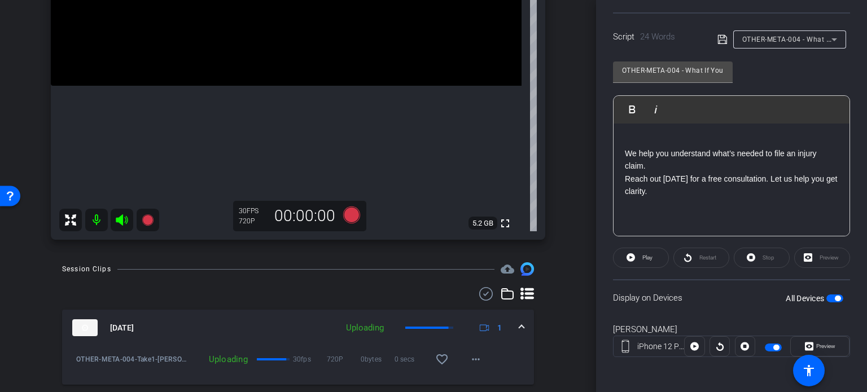
scroll to position [293, 0]
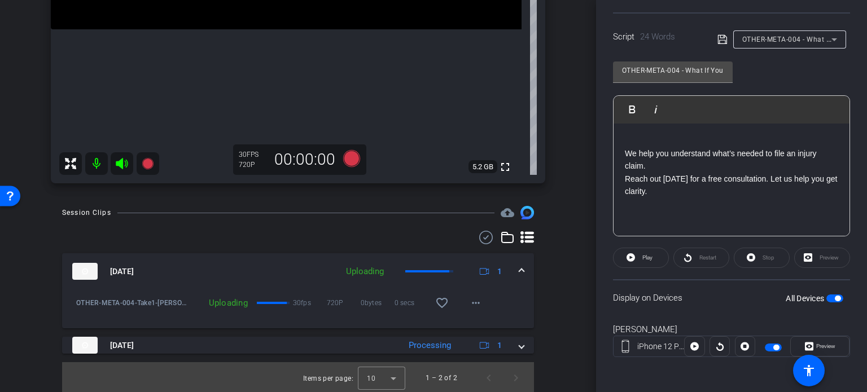
click at [441, 305] on mat-icon "favorite_border" at bounding box center [442, 303] width 14 height 14
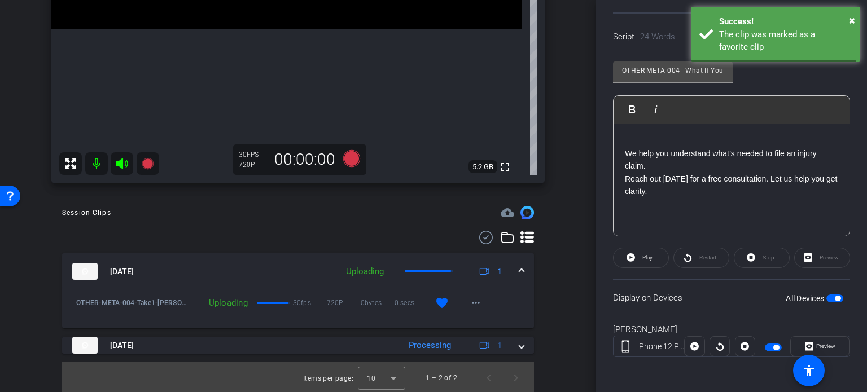
click at [523, 270] on mat-expansion-panel-header "Oct 6, 2025 Uploading 1" at bounding box center [298, 272] width 472 height 36
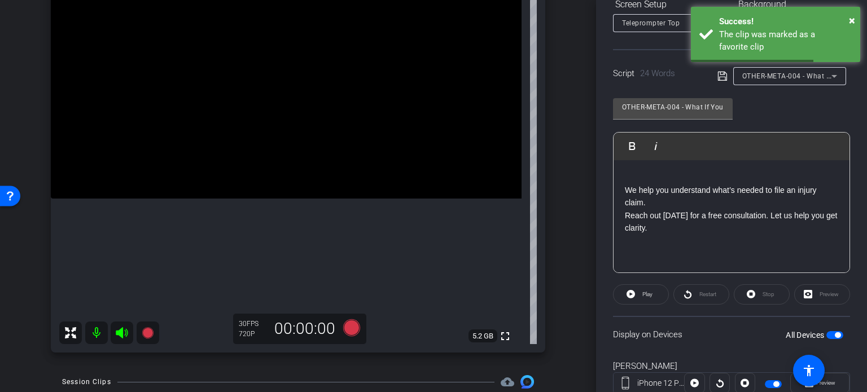
scroll to position [167, 0]
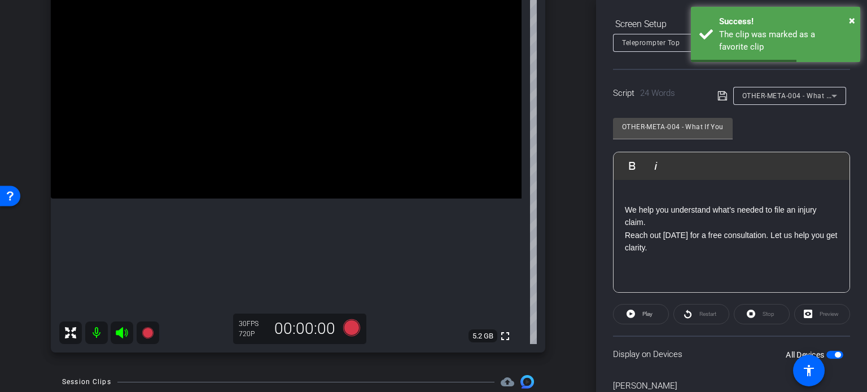
click at [780, 92] on span "OTHER-META-004 - What If You’re Injured in a Store During Holiday Shopping?" at bounding box center [872, 95] width 259 height 9
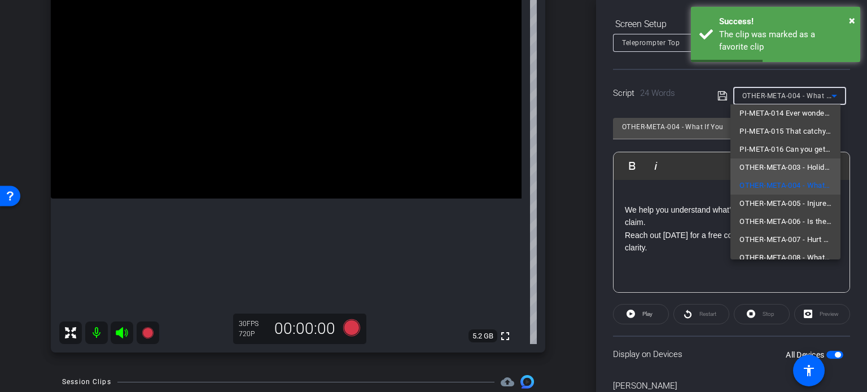
scroll to position [88, 0]
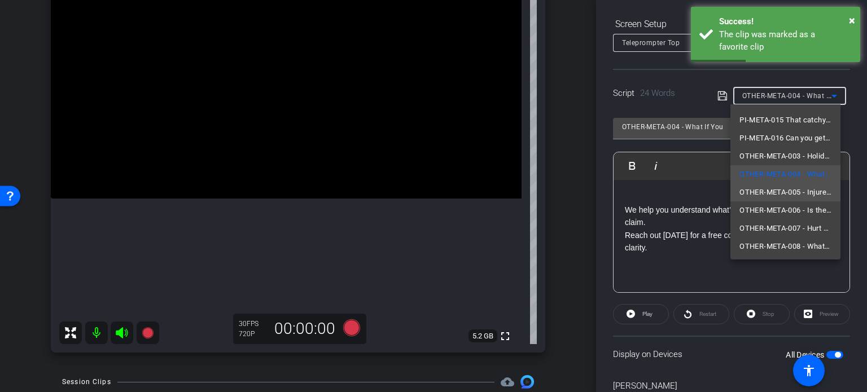
click at [778, 191] on span "OTHER-META-005 - Injured by a Drunk Driver Over the Holidays?" at bounding box center [786, 193] width 92 height 14
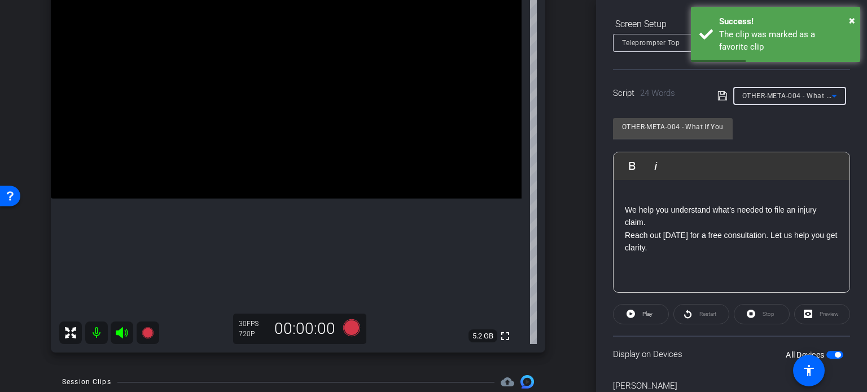
type input "OTHER-META-005 - Injured by a Drunk Driver Over the Holidays?"
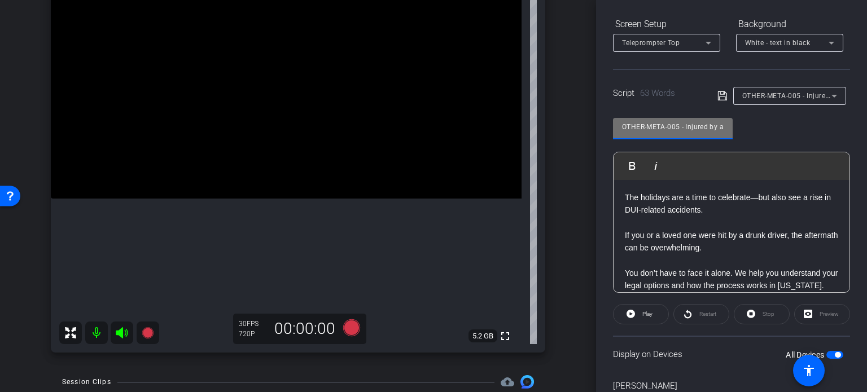
drag, startPoint x: 682, startPoint y: 125, endPoint x: 583, endPoint y: 113, distance: 99.5
click at [583, 113] on div "arrow_back Ortiz,Ruben_Shoot31_10062025 Back to project Send invite account_box…" at bounding box center [433, 196] width 867 height 392
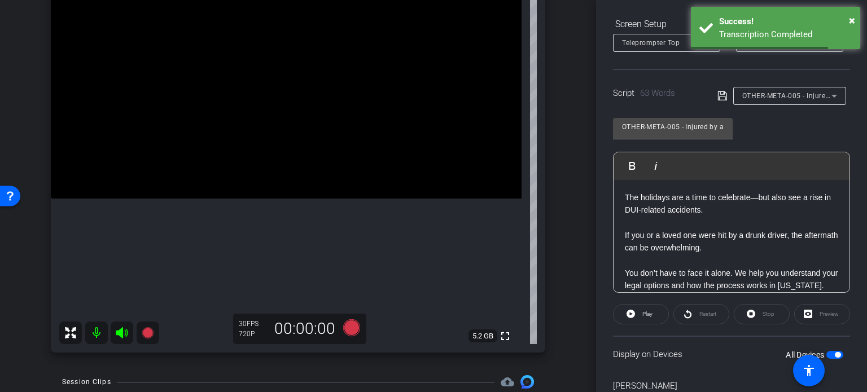
click at [574, 212] on div "arrow_back Ortiz,Ruben_Shoot31_10062025 Back to project Send invite account_box…" at bounding box center [298, 72] width 596 height 392
click at [350, 328] on icon at bounding box center [351, 328] width 17 height 17
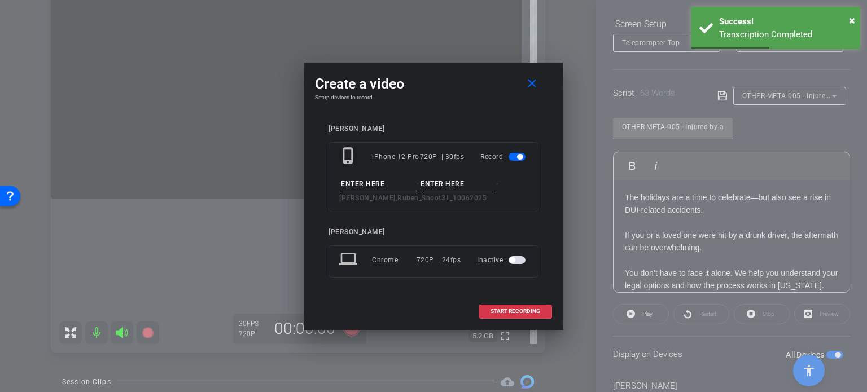
click at [357, 182] on input at bounding box center [379, 184] width 76 height 14
paste input "OTHER-META-005"
type input "OTHER-META-005"
click at [440, 182] on input at bounding box center [459, 184] width 76 height 14
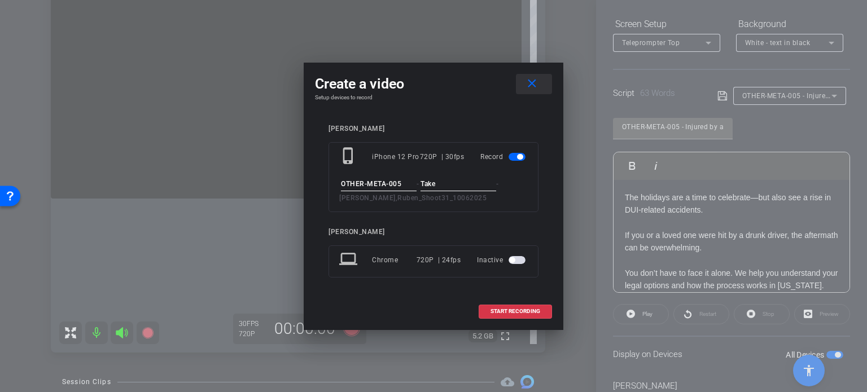
type input "Take"
drag, startPoint x: 535, startPoint y: 84, endPoint x: 820, endPoint y: 66, distance: 285.7
click at [536, 84] on mat-icon "close" at bounding box center [532, 84] width 14 height 14
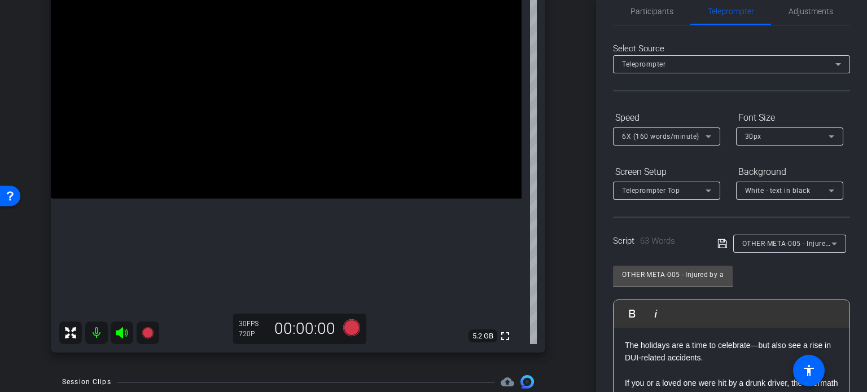
scroll to position [0, 0]
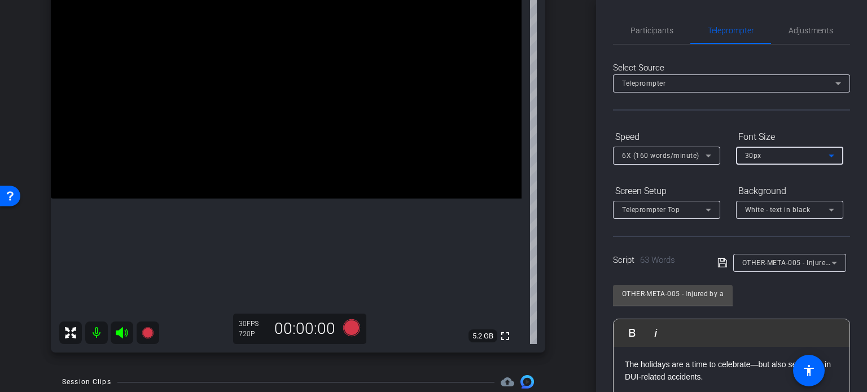
click at [795, 161] on div "30px" at bounding box center [787, 156] width 84 height 14
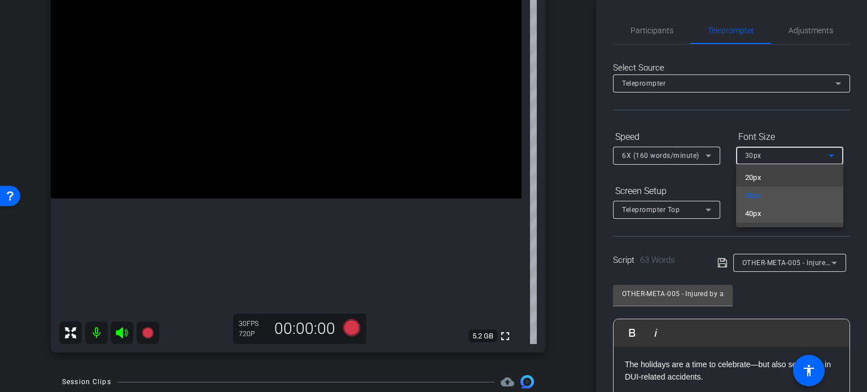
click at [777, 207] on mat-option "40px" at bounding box center [789, 214] width 107 height 18
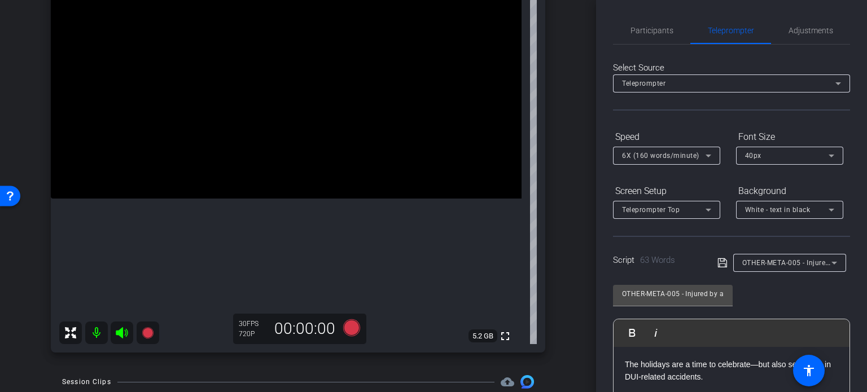
click at [854, 230] on div "Participants Teleprompter Adjustments settings Erika Centeno flip Director Ever…" at bounding box center [731, 196] width 271 height 392
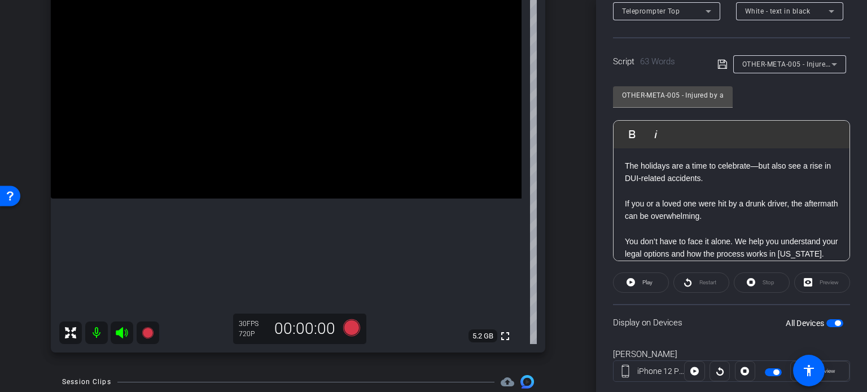
scroll to position [224, 0]
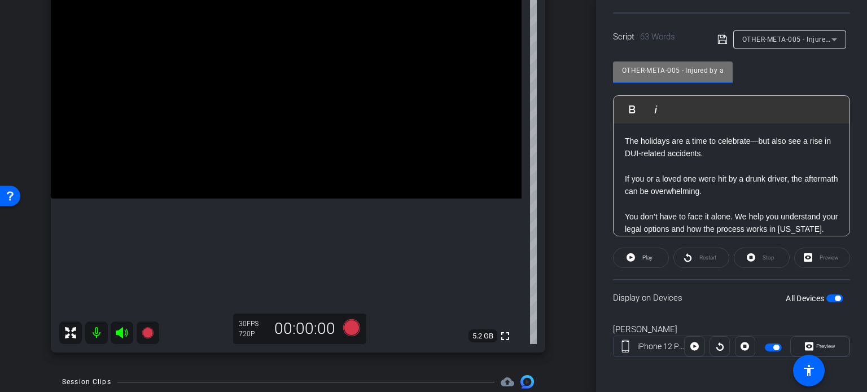
drag, startPoint x: 680, startPoint y: 72, endPoint x: 490, endPoint y: 50, distance: 192.1
click at [490, 50] on div "arrow_back Ortiz,Ruben_Shoot31_10062025 Back to project Send invite account_box…" at bounding box center [433, 196] width 867 height 392
click at [569, 209] on div "arrow_back Ortiz,Ruben_Shoot31_10062025 Back to project Send invite account_box…" at bounding box center [298, 72] width 596 height 392
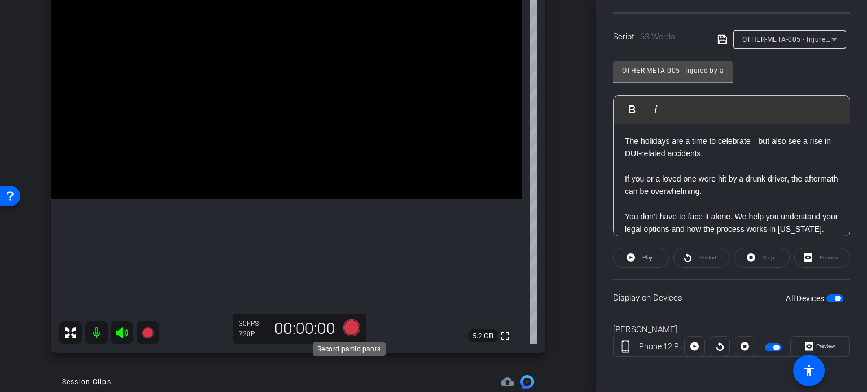
click at [348, 329] on icon at bounding box center [351, 328] width 17 height 17
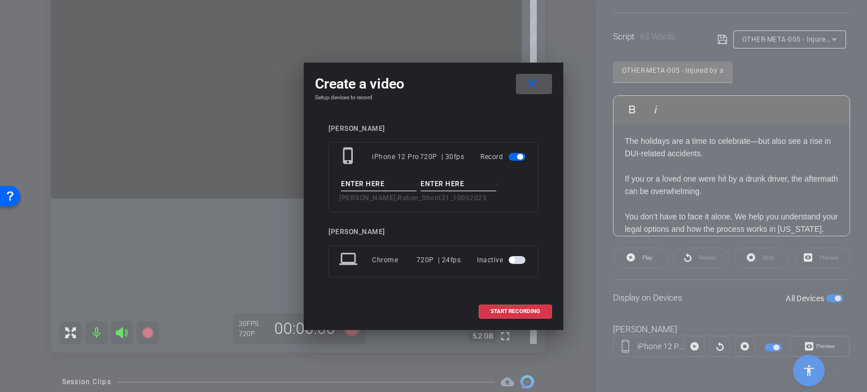
click at [366, 185] on input at bounding box center [379, 184] width 76 height 14
paste input "OTHER-META-005"
type input "OTHER-META-005"
click at [439, 180] on input at bounding box center [459, 184] width 76 height 14
type input "Take1"
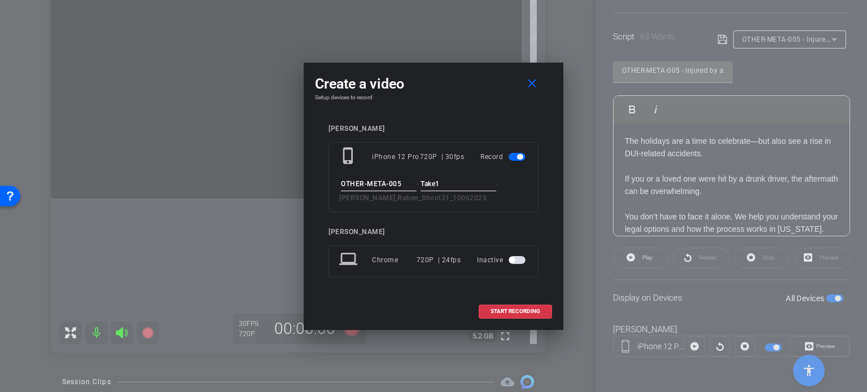
drag, startPoint x: 461, startPoint y: 109, endPoint x: 479, endPoint y: 133, distance: 29.9
click at [462, 110] on div "Create a video close Setup devices to record Ruben Ortiz phone_iphone iPhone 12…" at bounding box center [434, 197] width 260 height 268
click at [545, 312] on span at bounding box center [515, 311] width 72 height 27
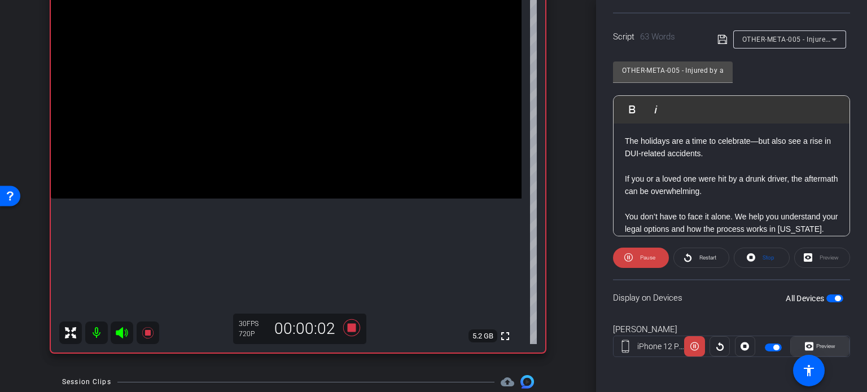
click at [833, 347] on span at bounding box center [820, 346] width 58 height 27
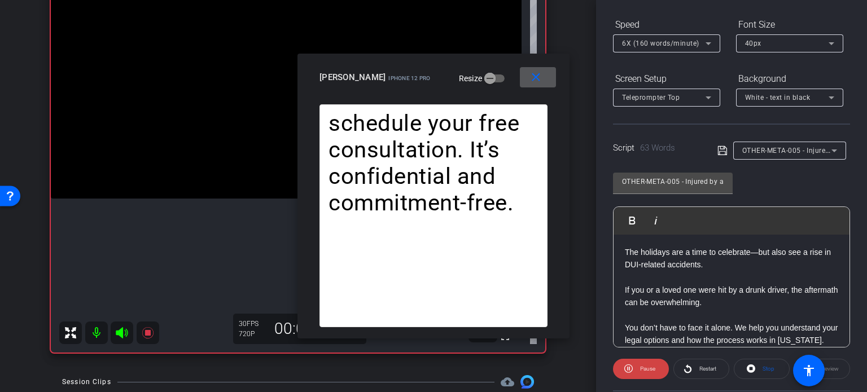
scroll to position [111, 0]
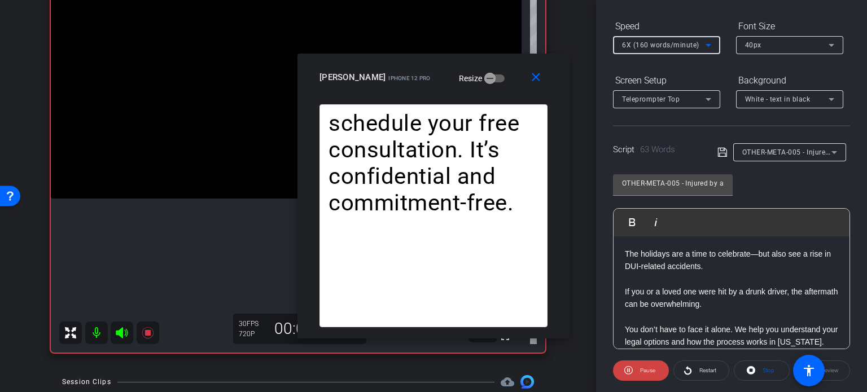
click at [657, 47] on span "6X (160 words/minute)" at bounding box center [660, 45] width 77 height 8
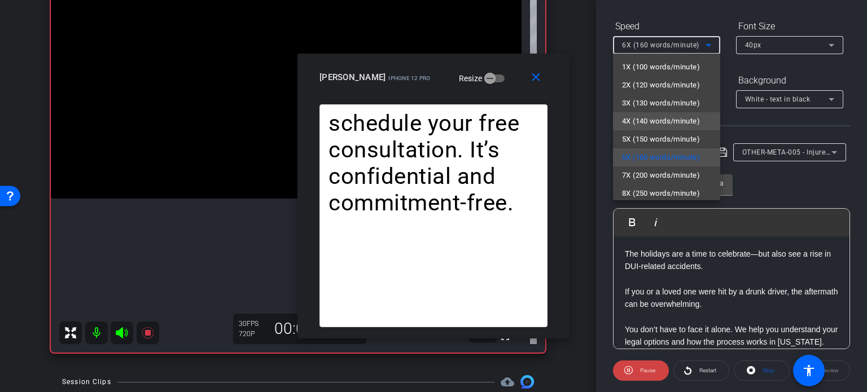
click at [649, 112] on mat-option "4X (140 words/minute)" at bounding box center [666, 121] width 107 height 18
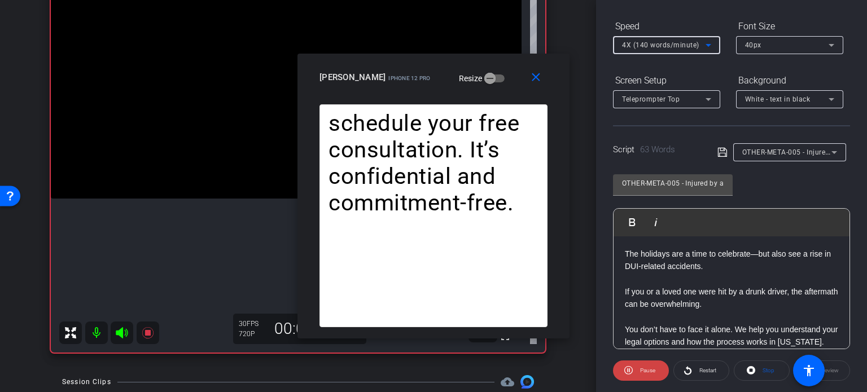
click at [644, 41] on span "4X (140 words/minute)" at bounding box center [660, 45] width 77 height 8
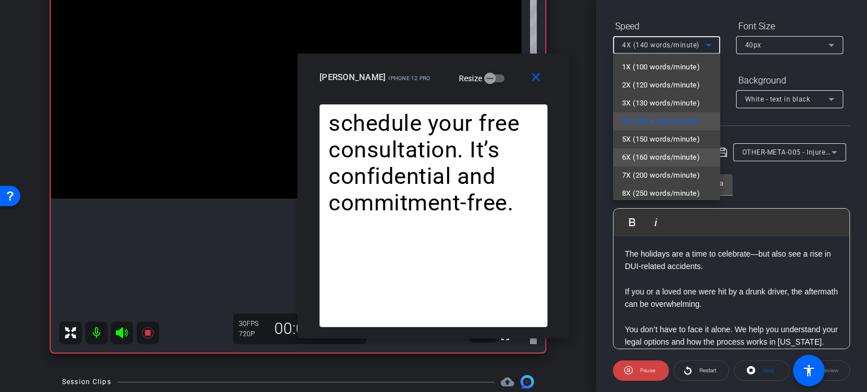
click at [664, 157] on span "6X (160 words/minute)" at bounding box center [661, 158] width 78 height 14
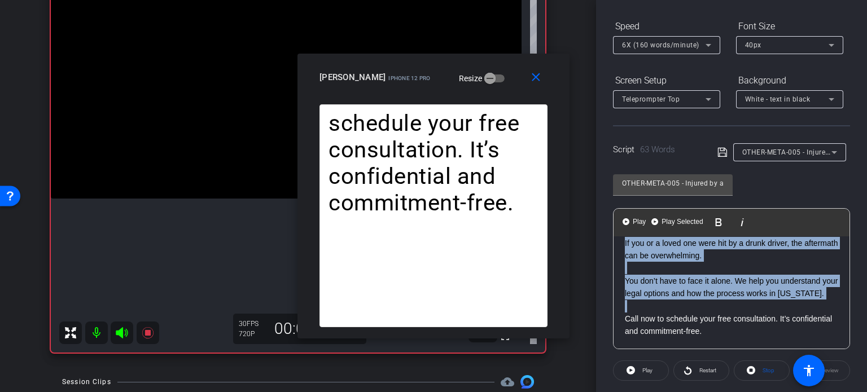
scroll to position [0, 0]
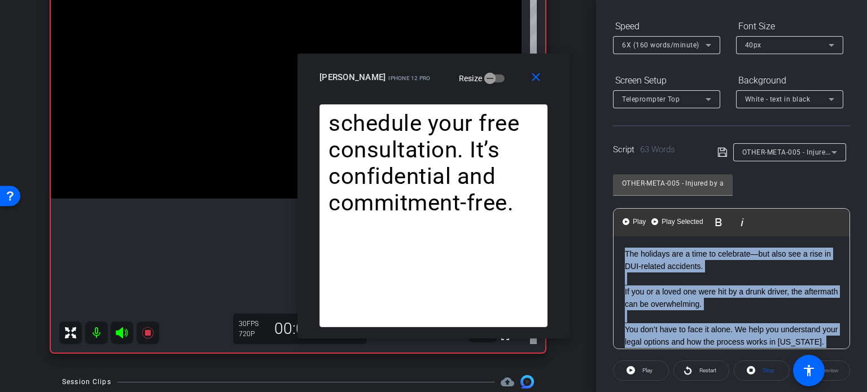
drag, startPoint x: 635, startPoint y: 304, endPoint x: 574, endPoint y: 210, distance: 112.3
click at [574, 210] on div "arrow_back Ortiz,Ruben_Shoot31_10062025 Back to project Send invite account_box…" at bounding box center [433, 196] width 867 height 392
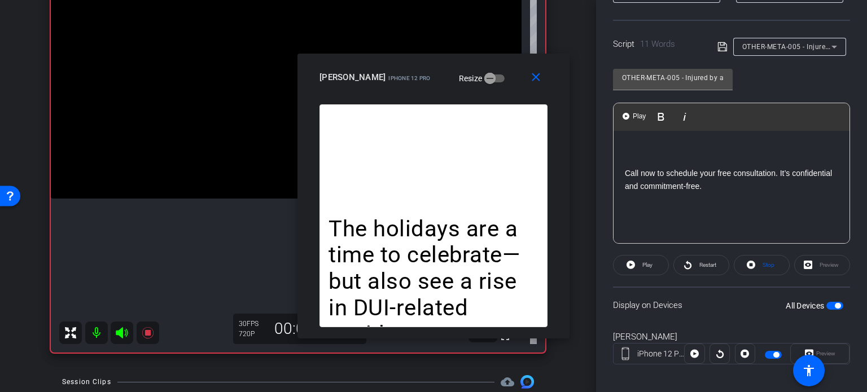
scroll to position [224, 0]
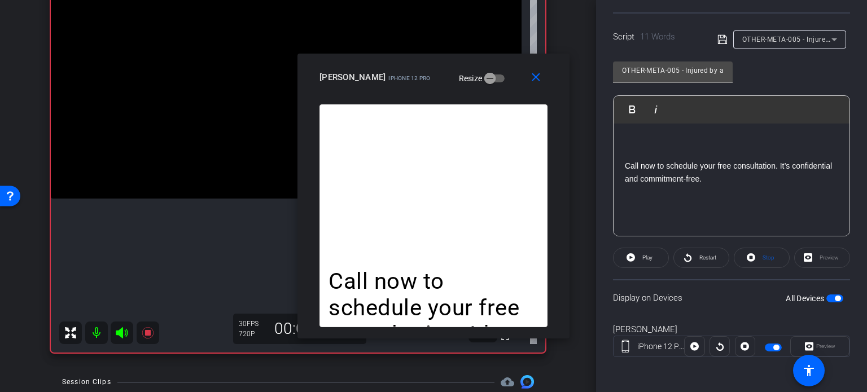
click at [835, 299] on span "button" at bounding box center [838, 299] width 6 height 6
click at [833, 299] on span "button" at bounding box center [835, 299] width 17 height 8
click at [748, 252] on icon at bounding box center [751, 258] width 8 height 14
click at [647, 259] on span "Play" at bounding box center [648, 258] width 10 height 6
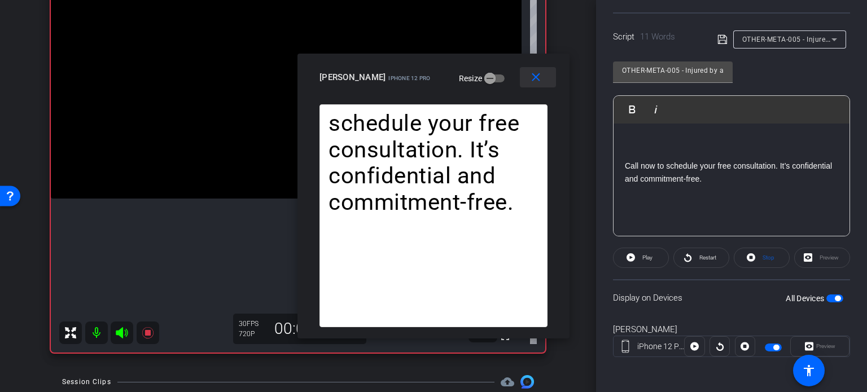
click at [532, 83] on mat-icon "close" at bounding box center [536, 78] width 14 height 14
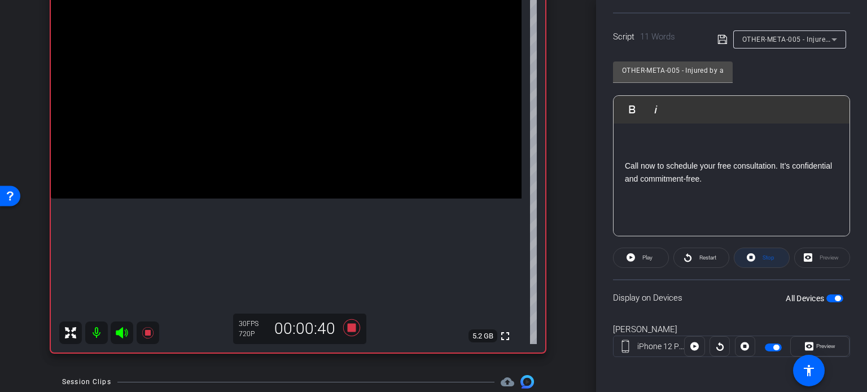
click at [768, 252] on span "Stop" at bounding box center [767, 258] width 15 height 16
click at [352, 323] on icon at bounding box center [351, 328] width 27 height 20
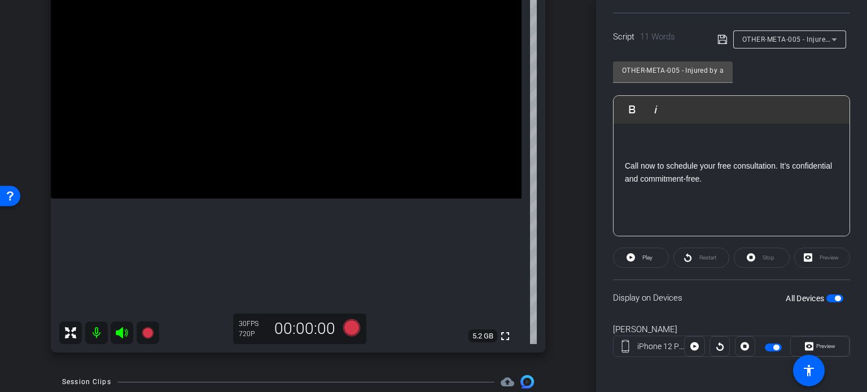
scroll to position [262, 0]
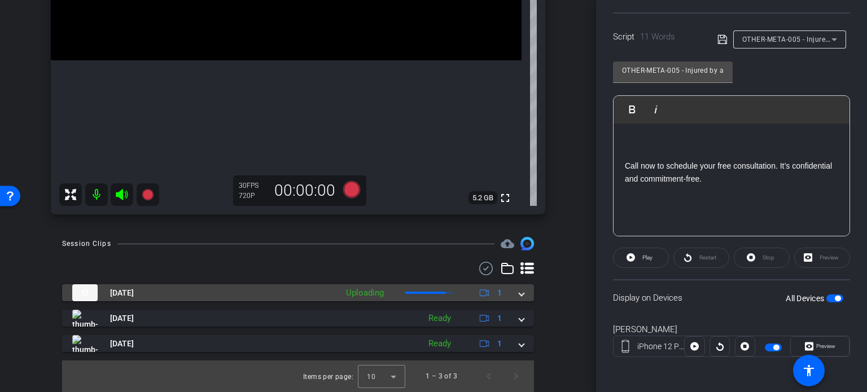
click at [521, 298] on mat-expansion-panel-header "Oct 6, 2025 Uploading 1" at bounding box center [298, 293] width 472 height 17
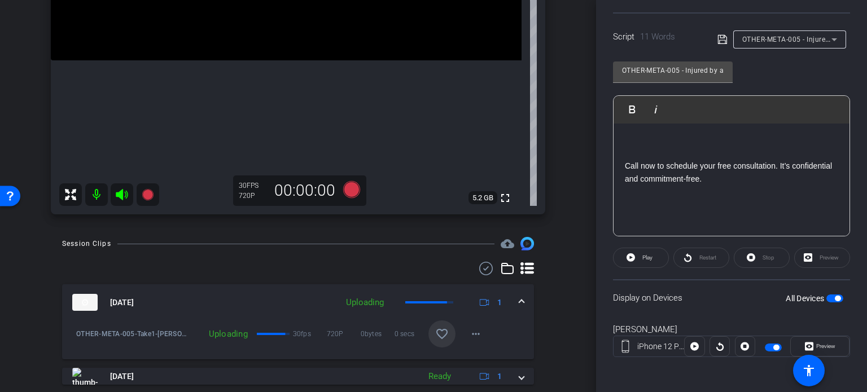
click at [435, 332] on mat-icon "favorite_border" at bounding box center [442, 335] width 14 height 14
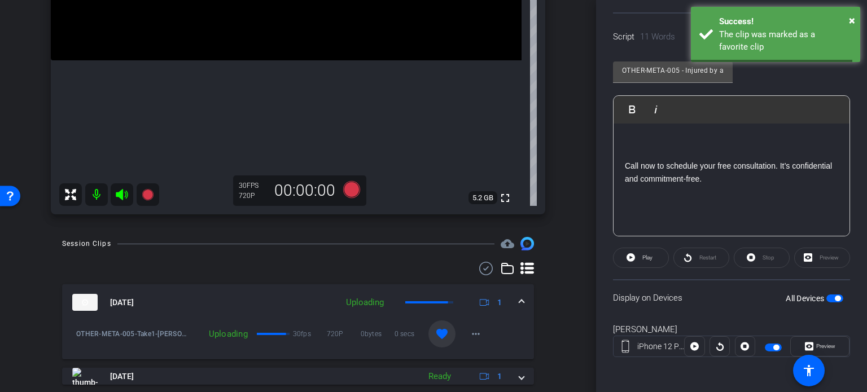
click at [520, 302] on span at bounding box center [522, 303] width 5 height 12
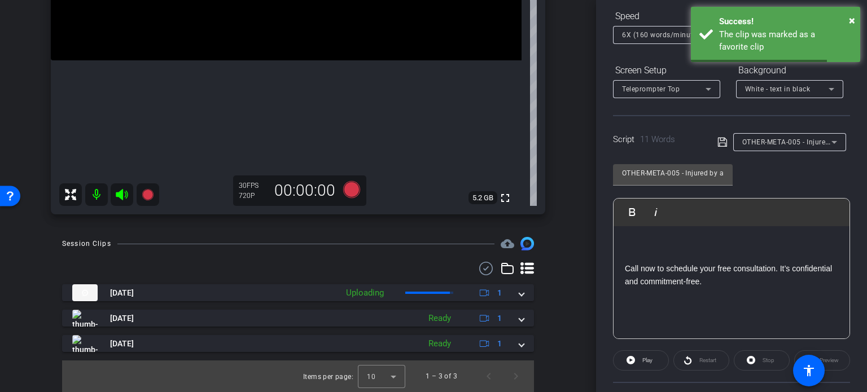
scroll to position [111, 0]
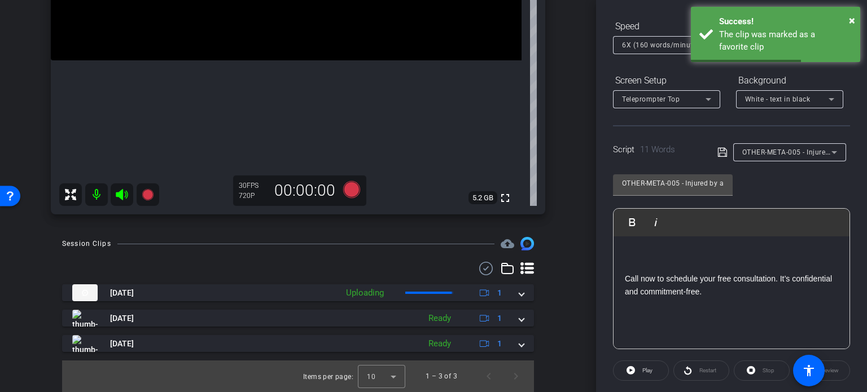
click at [798, 154] on span "OTHER-META-005 - Injured by a Drunk Driver Over the Holidays?" at bounding box center [848, 151] width 211 height 9
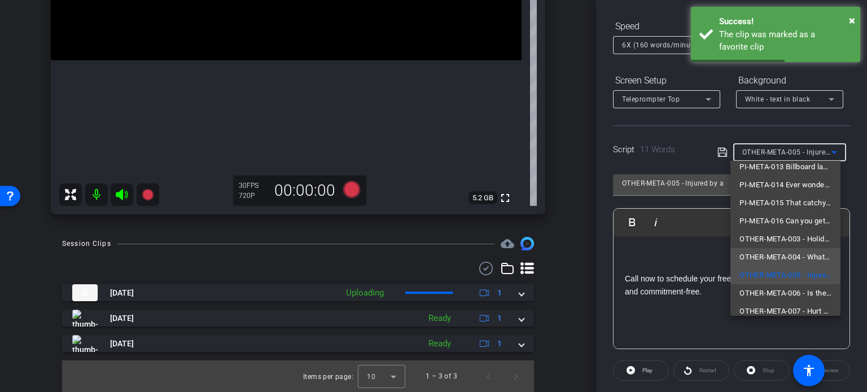
scroll to position [88, 0]
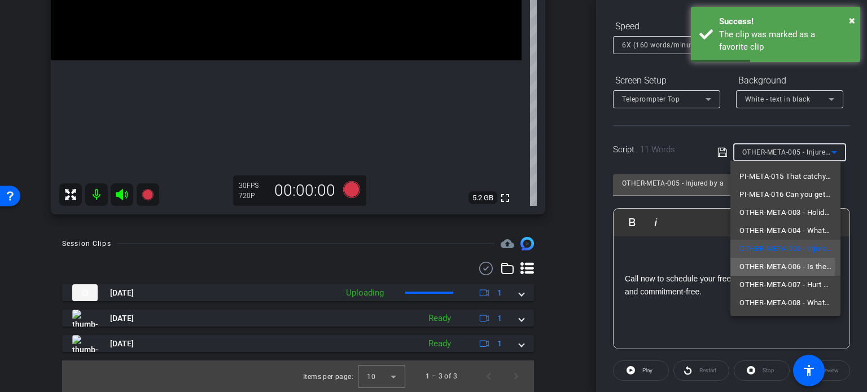
click at [783, 265] on span "OTHER-META-006 - Is the Insurance Company Delaying Your Holiday Injury Claim?" at bounding box center [786, 267] width 92 height 14
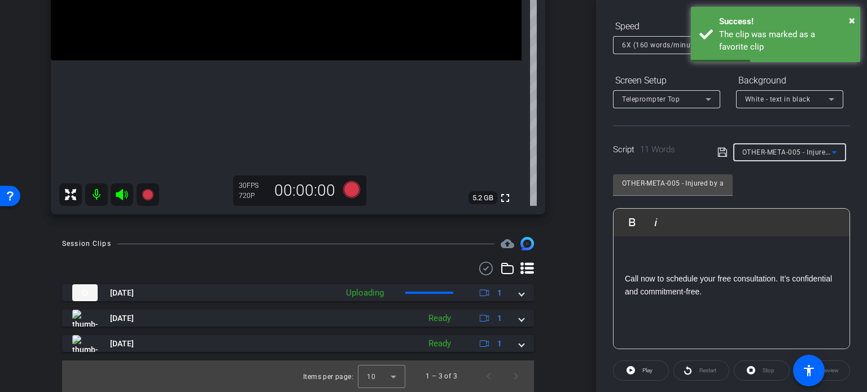
type input "OTHER-META-006 - Is the Insurance Company Delaying Your Holiday Injury Claim?"
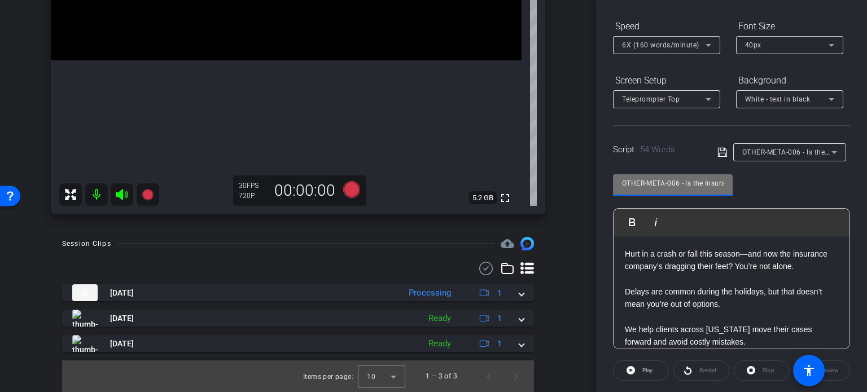
drag, startPoint x: 679, startPoint y: 181, endPoint x: 520, endPoint y: 167, distance: 160.4
click at [520, 167] on div "arrow_back Ortiz,Ruben_Shoot31_10062025 Back to project Send invite account_box…" at bounding box center [433, 196] width 867 height 392
click at [560, 294] on div "Session Clips cloud_upload Oct 6, 2025 Processing 1 OTHER-META-005-Take1-Ortiz-…" at bounding box center [298, 314] width 540 height 155
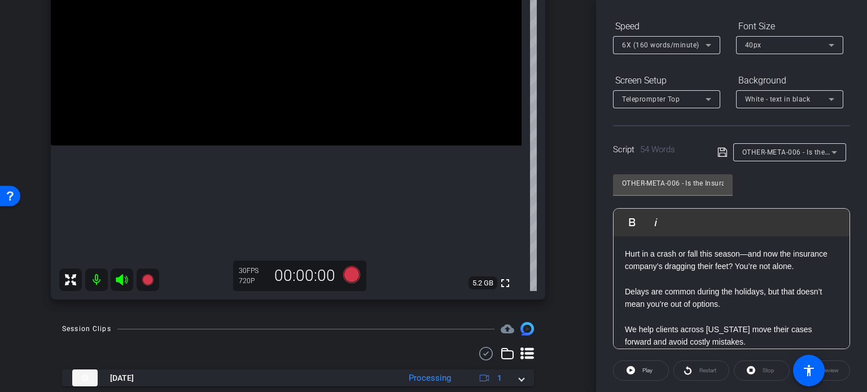
scroll to position [149, 0]
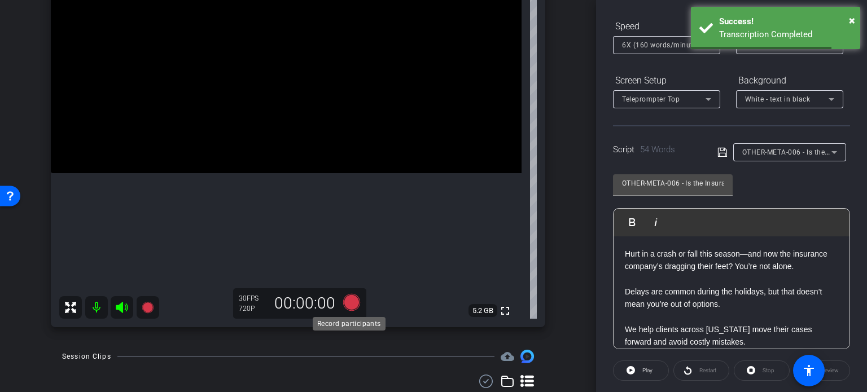
click at [344, 301] on icon at bounding box center [351, 302] width 17 height 17
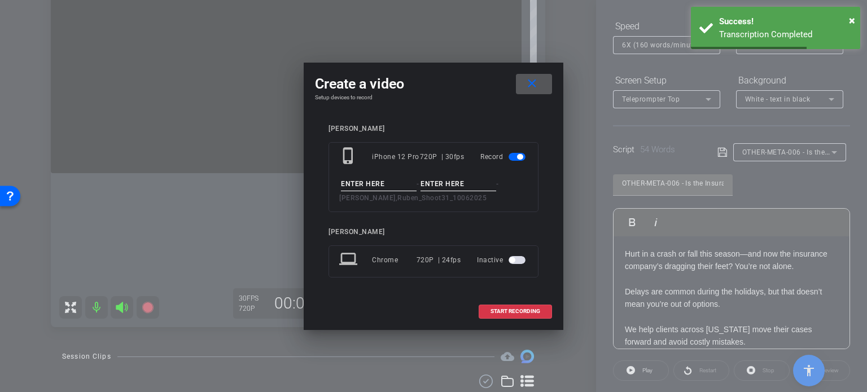
click at [385, 185] on input at bounding box center [379, 184] width 76 height 14
paste input "OTHER-META-006"
type input "OTHER-META-006"
click at [442, 181] on input at bounding box center [459, 184] width 76 height 14
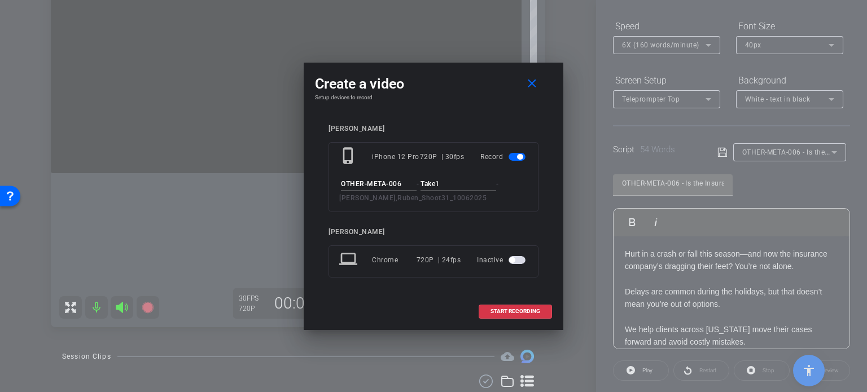
type input "Take1"
click at [481, 126] on div "Ruben Ortiz" at bounding box center [434, 129] width 210 height 8
click at [515, 307] on span at bounding box center [515, 311] width 72 height 27
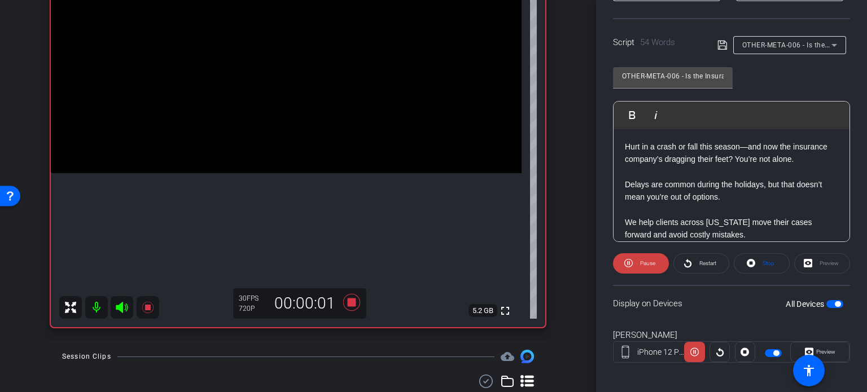
scroll to position [224, 0]
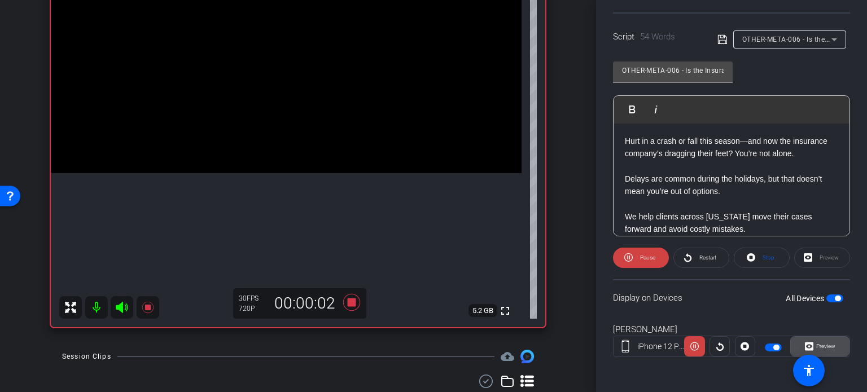
click at [830, 343] on span "Preview" at bounding box center [826, 346] width 19 height 6
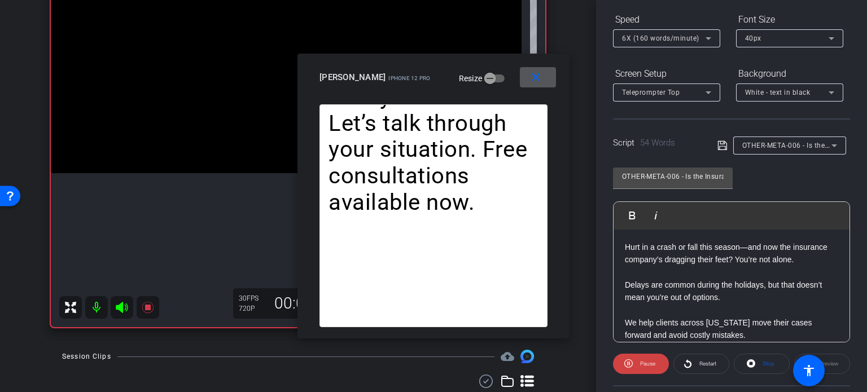
scroll to position [111, 0]
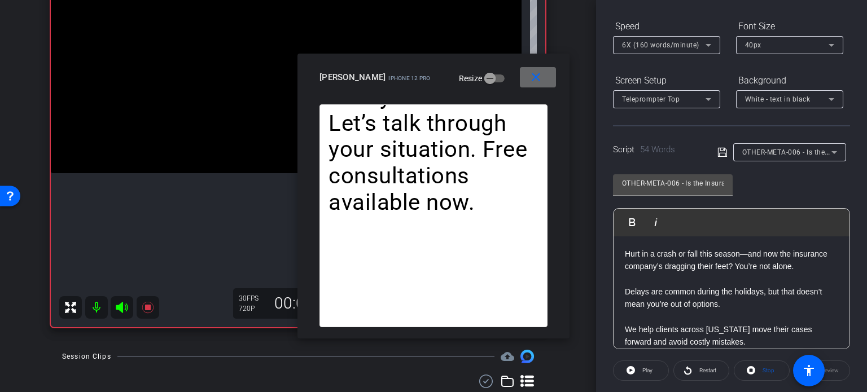
click at [529, 73] on mat-icon "close" at bounding box center [536, 78] width 14 height 14
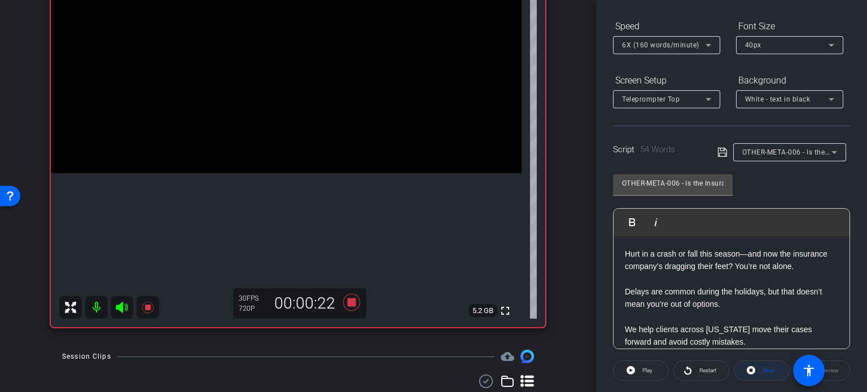
click at [762, 374] on span "Stop" at bounding box center [767, 371] width 15 height 16
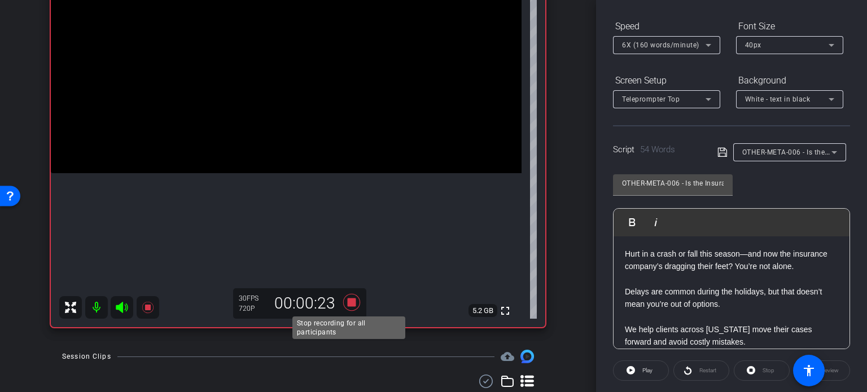
click at [349, 298] on icon at bounding box center [351, 302] width 17 height 17
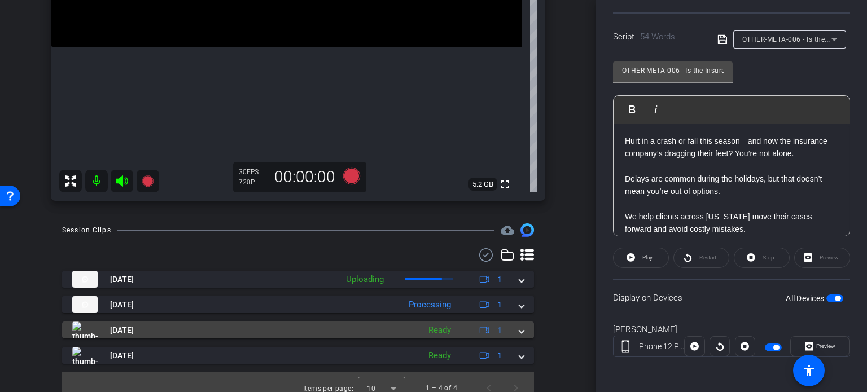
scroll to position [287, 0]
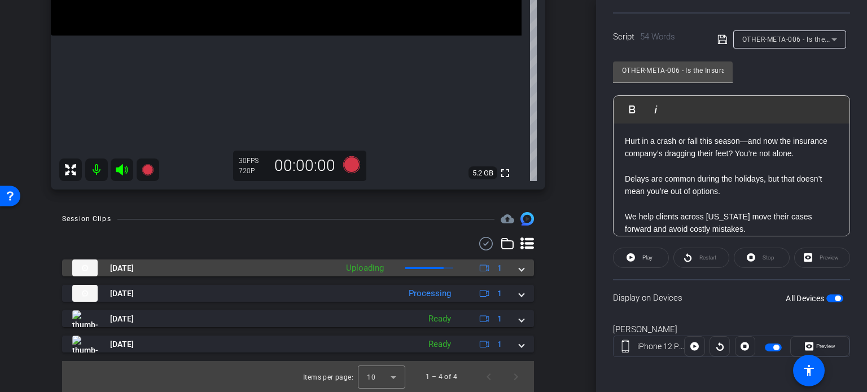
click at [520, 272] on mat-expansion-panel-header "Oct 6, 2025 Uploading 1" at bounding box center [298, 268] width 472 height 17
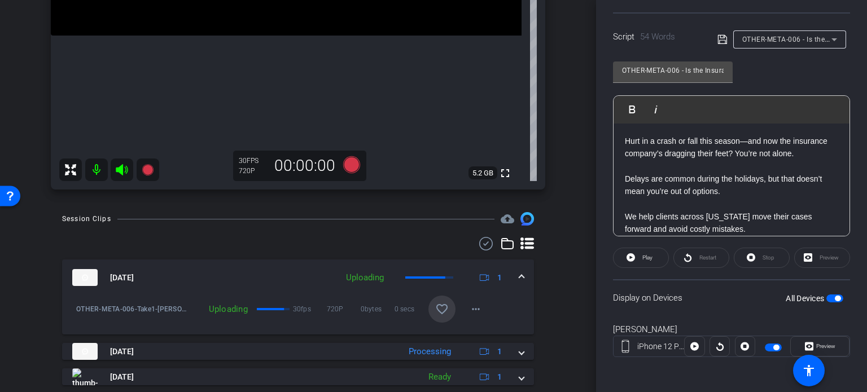
drag, startPoint x: 438, startPoint y: 311, endPoint x: 568, endPoint y: 281, distance: 133.4
click at [484, 304] on div "OTHER-META-006-Take1-Ortiz-Ruben-Shoot31-10062025-2025-10-06-15-16-01-382-0 Upl…" at bounding box center [298, 303] width 455 height 14
click at [522, 273] on mat-expansion-panel-header "Oct 6, 2025 Uploading 1" at bounding box center [298, 278] width 472 height 36
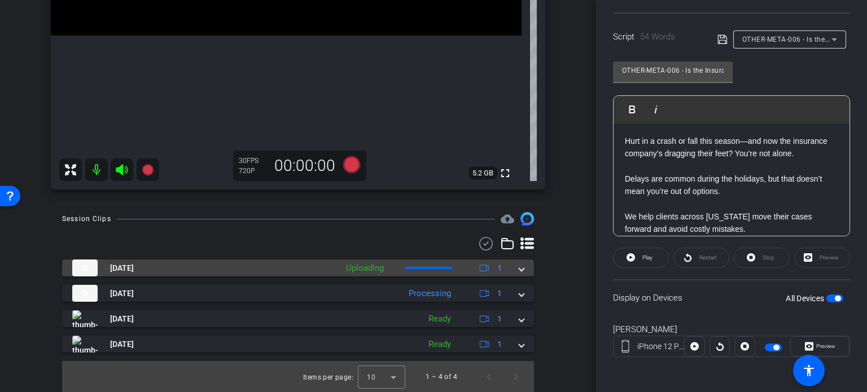
click at [509, 269] on div "Oct 6, 2025 Uploading 1" at bounding box center [295, 268] width 447 height 17
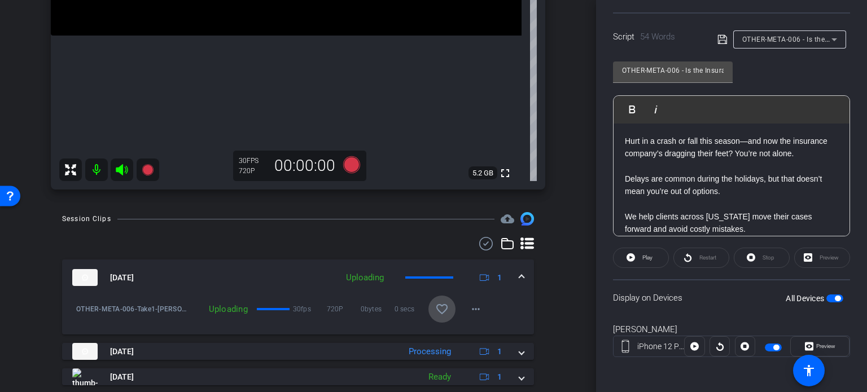
click at [435, 308] on mat-icon "favorite_border" at bounding box center [442, 310] width 14 height 14
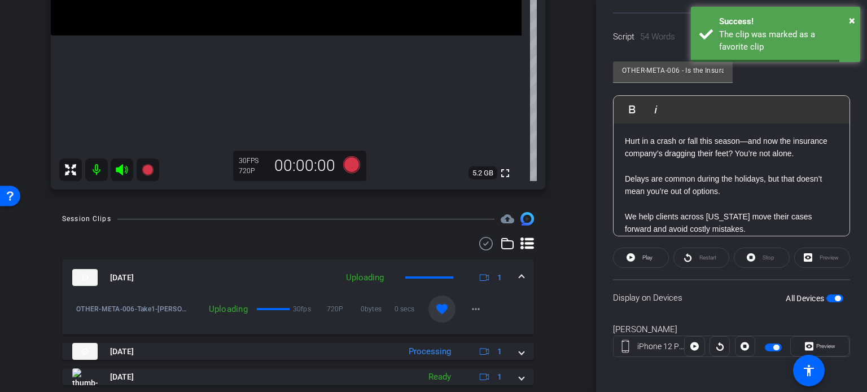
click at [520, 275] on span at bounding box center [522, 278] width 5 height 12
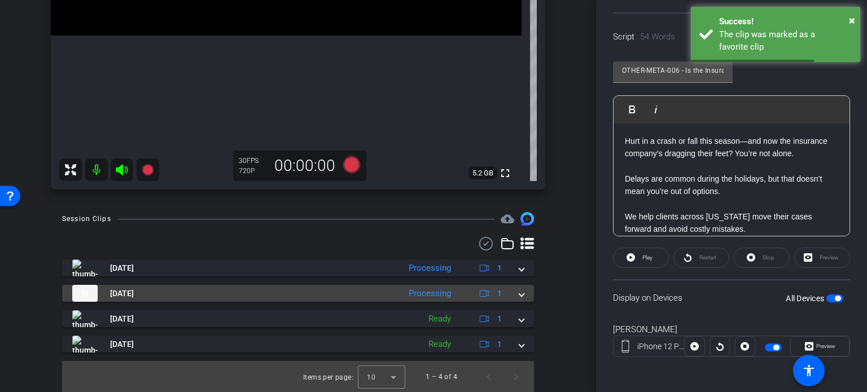
click at [520, 299] on span at bounding box center [522, 294] width 5 height 12
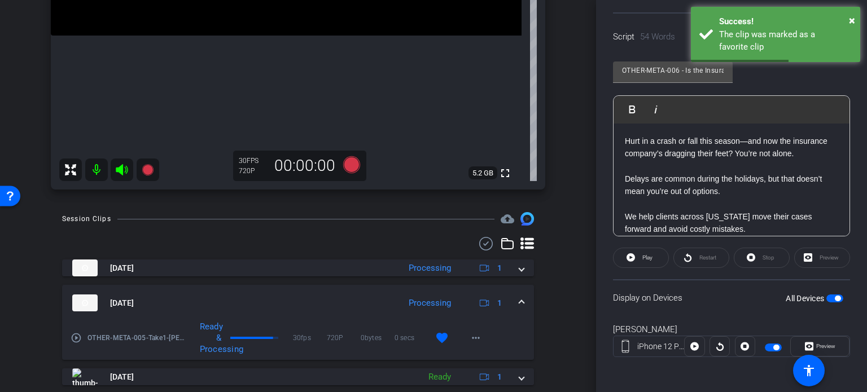
click at [520, 299] on span at bounding box center [522, 304] width 5 height 12
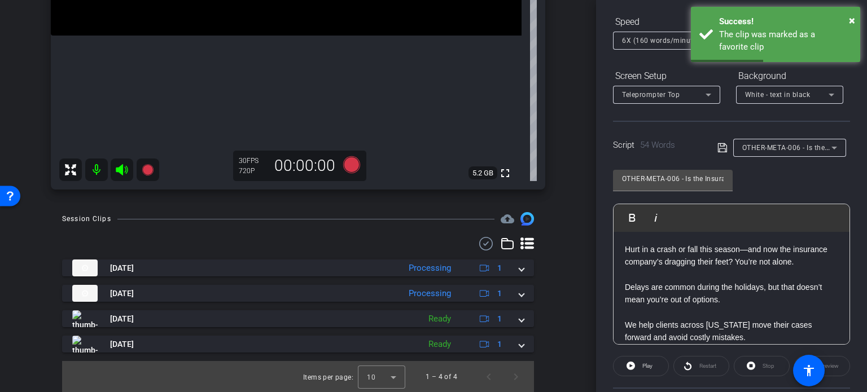
scroll to position [111, 0]
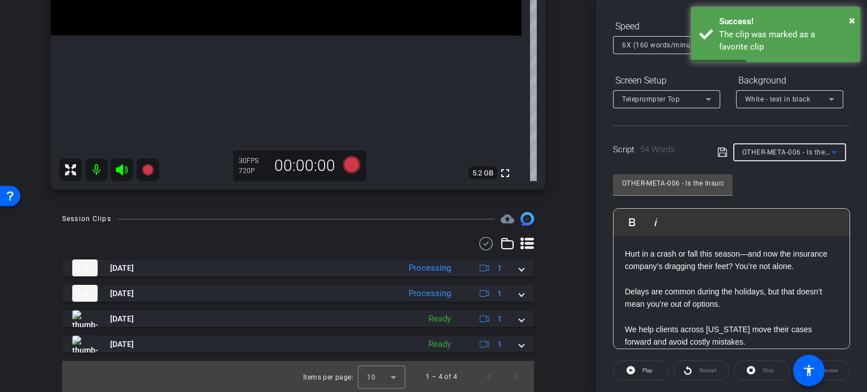
click at [788, 155] on span "OTHER-META-006 - Is the Insurance Company Delaying Your Holiday Injury Claim?" at bounding box center [879, 151] width 273 height 9
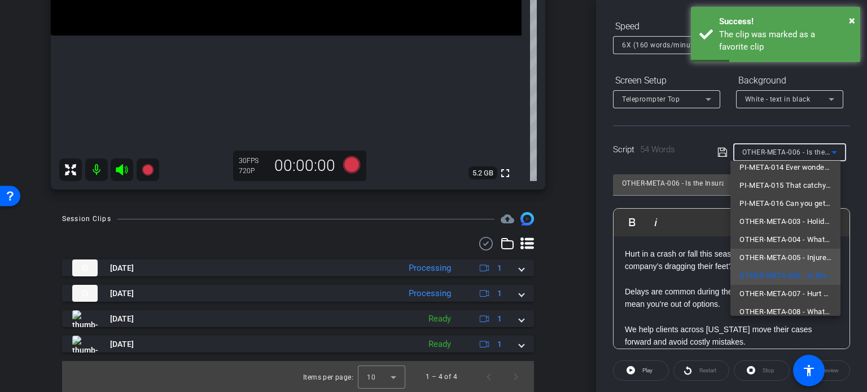
scroll to position [88, 0]
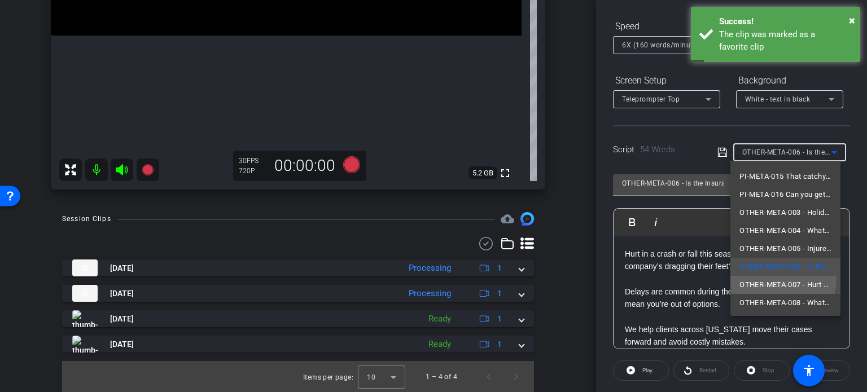
click at [769, 278] on span "OTHER-META-007 - Hurt During a Holiday Work Event? What You Should Know." at bounding box center [786, 285] width 92 height 14
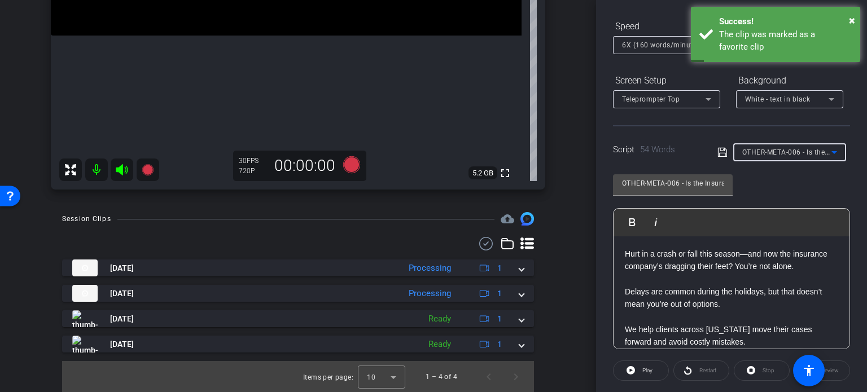
type input "OTHER-META-007 - Hurt During a Holiday Work Event? What You Should Know."
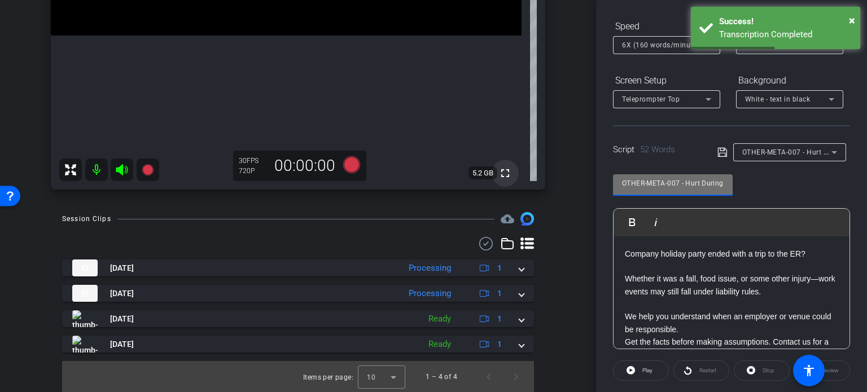
drag, startPoint x: 679, startPoint y: 181, endPoint x: 512, endPoint y: 170, distance: 167.0
click at [512, 170] on div "arrow_back Ortiz,Ruben_Shoot31_10062025 Back to project Send invite account_box…" at bounding box center [433, 196] width 867 height 392
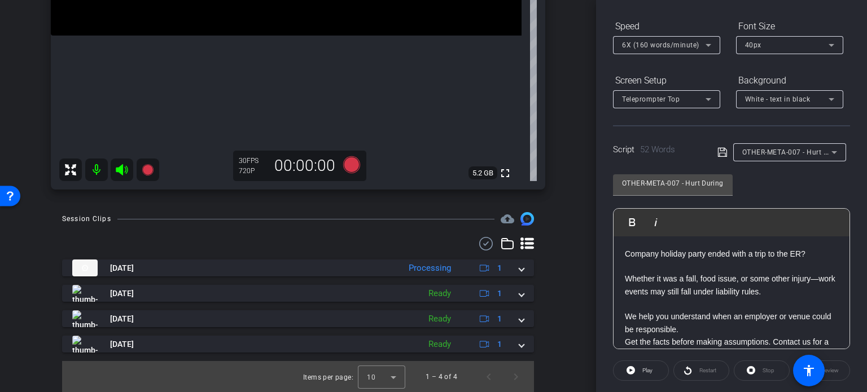
click at [558, 311] on div "Session Clips cloud_upload Oct 6, 2025 Processing 1 play_circle_outline OTHER-M…" at bounding box center [298, 302] width 540 height 181
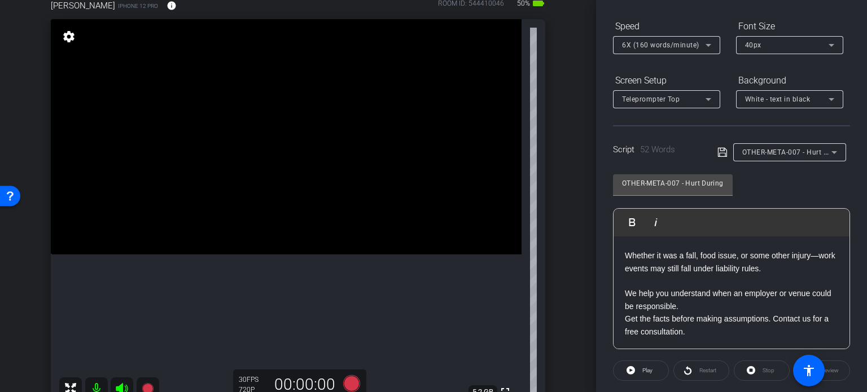
scroll to position [61, 0]
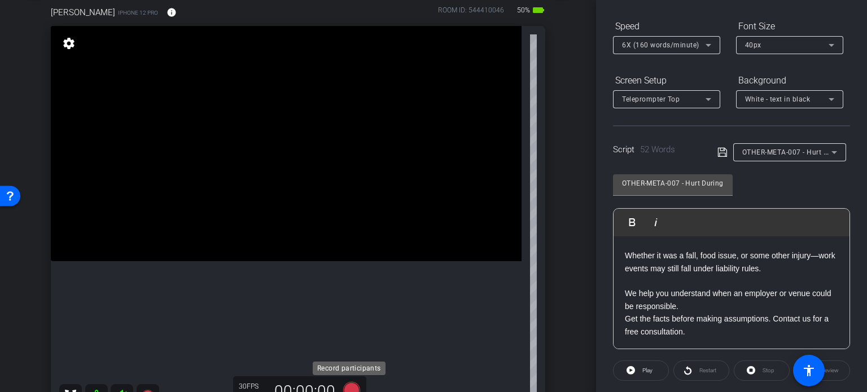
click at [348, 382] on icon at bounding box center [351, 391] width 27 height 20
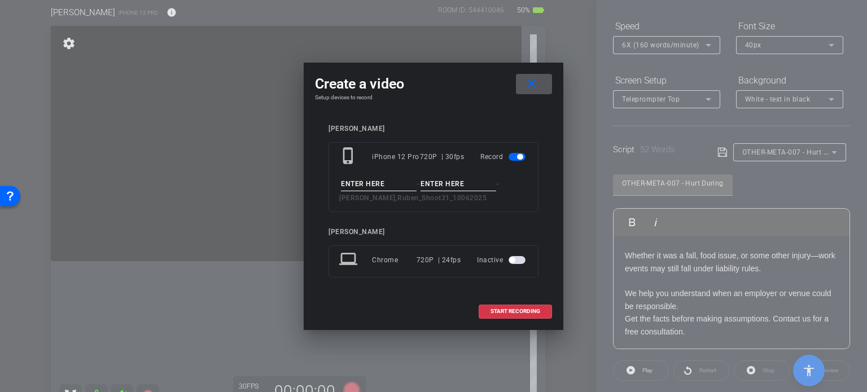
click at [376, 183] on input at bounding box center [379, 184] width 76 height 14
paste input "OTHER-META-007"
type input "OTHER-META-007"
click at [468, 186] on input at bounding box center [459, 184] width 76 height 14
type input "Take1"
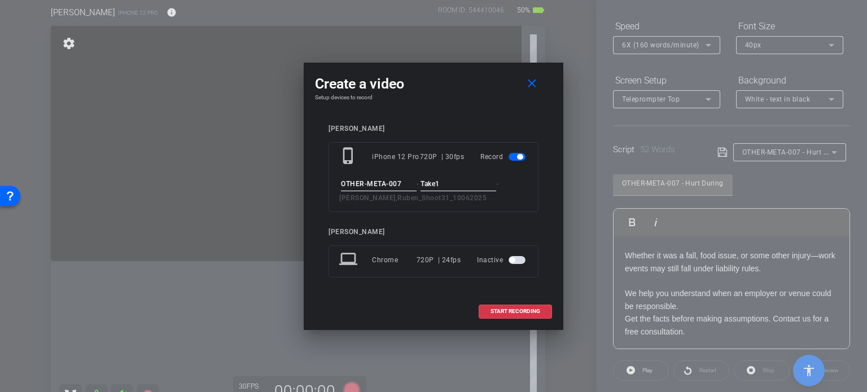
click at [490, 126] on div "Ruben Ortiz" at bounding box center [434, 129] width 210 height 8
click at [516, 309] on span "START RECORDING" at bounding box center [516, 312] width 50 height 6
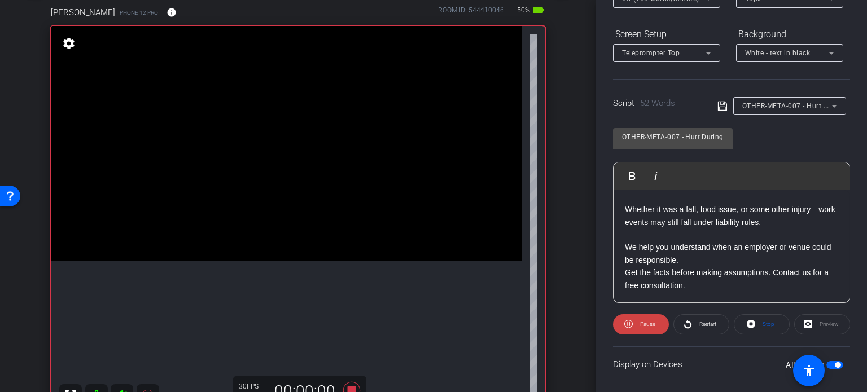
scroll to position [224, 0]
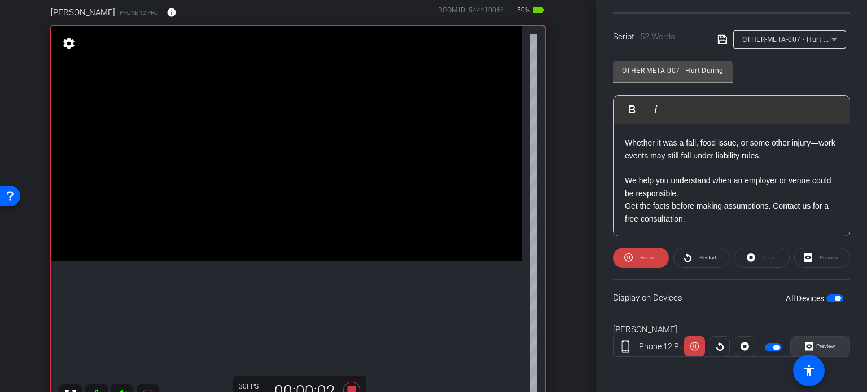
click at [821, 343] on span "Preview" at bounding box center [826, 346] width 19 height 6
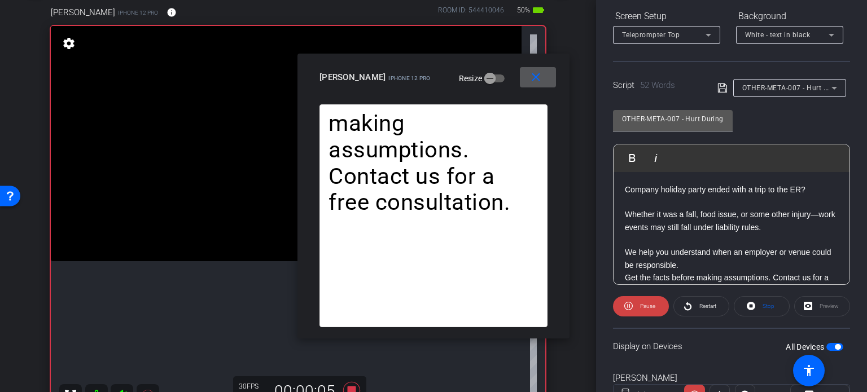
scroll to position [54, 0]
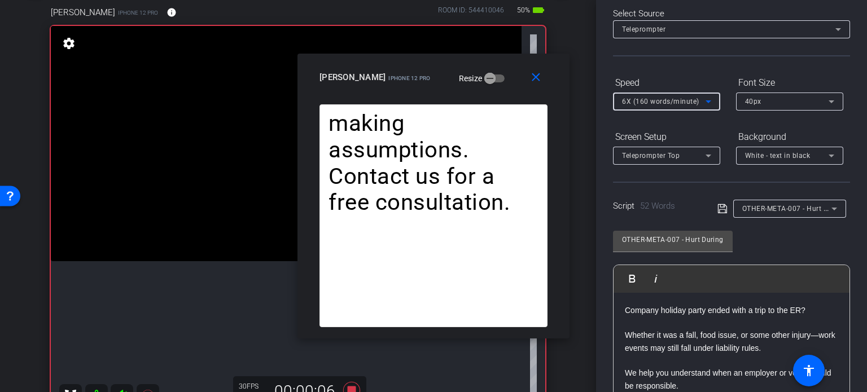
click at [682, 100] on span "6X (160 words/minute)" at bounding box center [660, 102] width 77 height 8
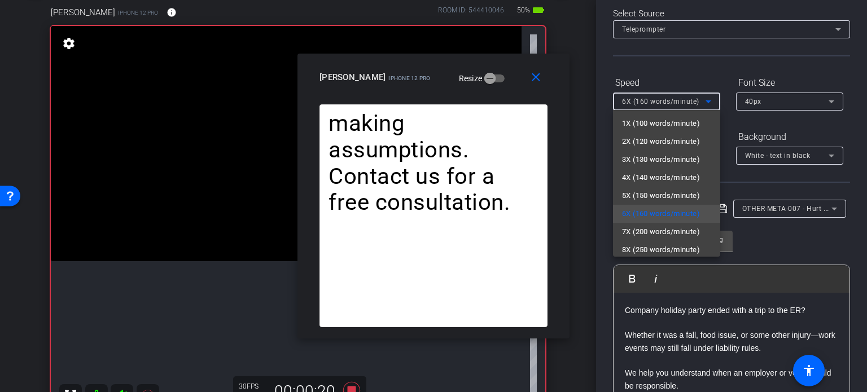
click at [535, 75] on div at bounding box center [433, 196] width 867 height 392
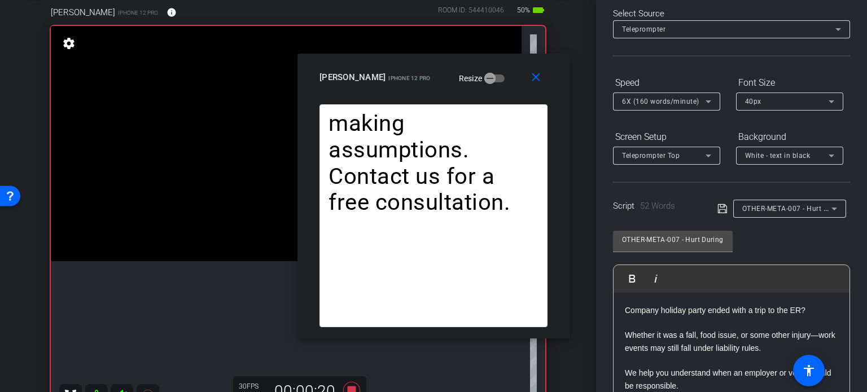
drag, startPoint x: 538, startPoint y: 80, endPoint x: 556, endPoint y: 78, distance: 18.7
click at [538, 80] on mat-icon "close" at bounding box center [536, 78] width 14 height 14
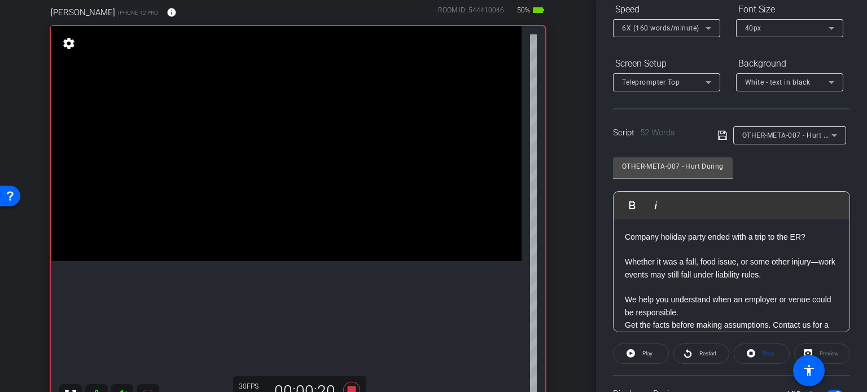
scroll to position [224, 0]
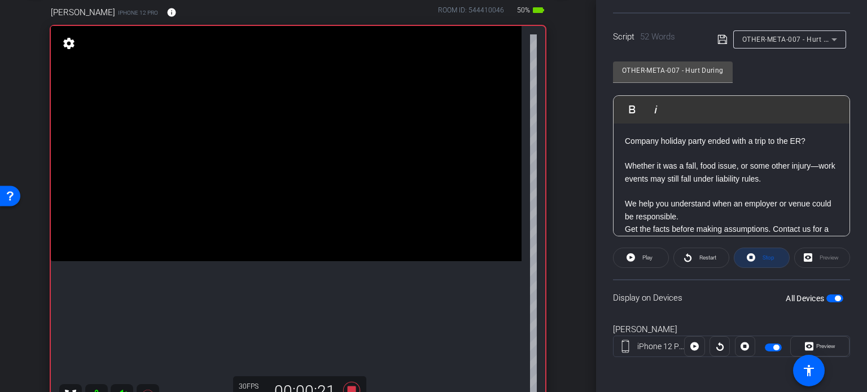
click at [763, 252] on span "Stop" at bounding box center [767, 258] width 15 height 16
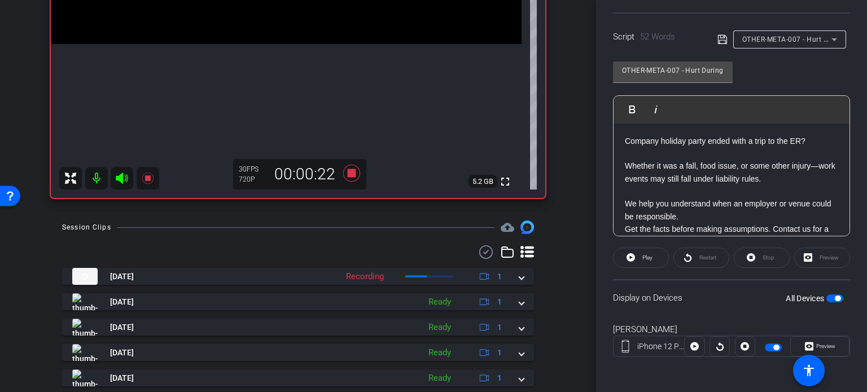
scroll to position [287, 0]
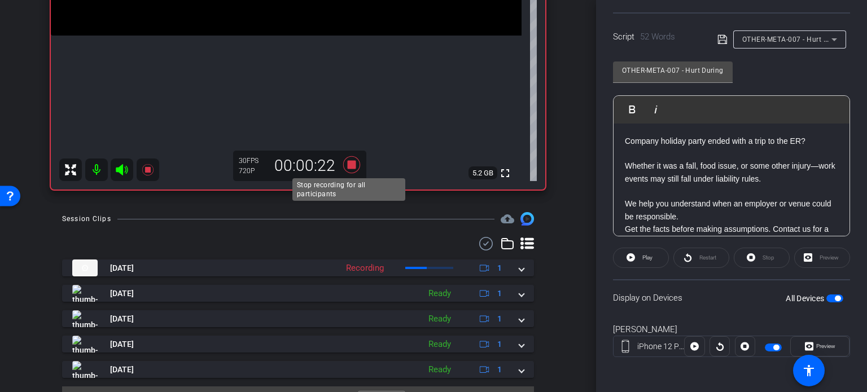
click at [350, 168] on icon at bounding box center [351, 165] width 27 height 20
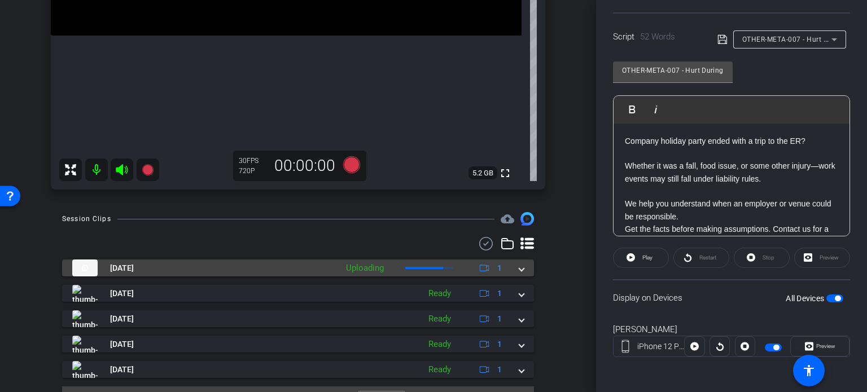
click at [522, 269] on mat-expansion-panel-header "Oct 6, 2025 Uploading 1" at bounding box center [298, 268] width 472 height 17
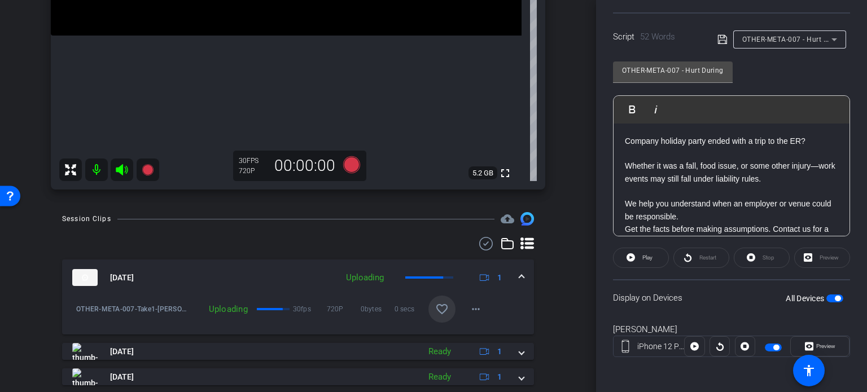
click at [435, 303] on mat-icon "favorite_border" at bounding box center [442, 310] width 14 height 14
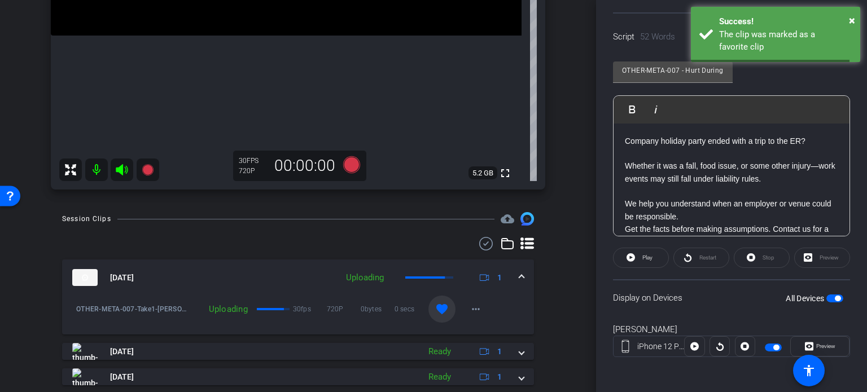
click at [520, 272] on span at bounding box center [522, 278] width 5 height 12
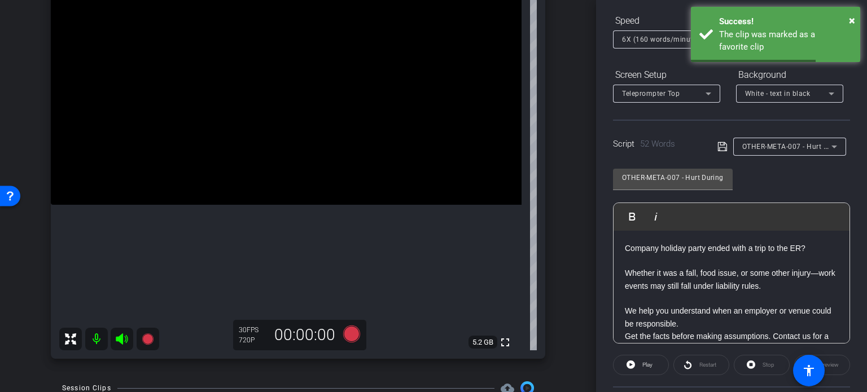
scroll to position [111, 0]
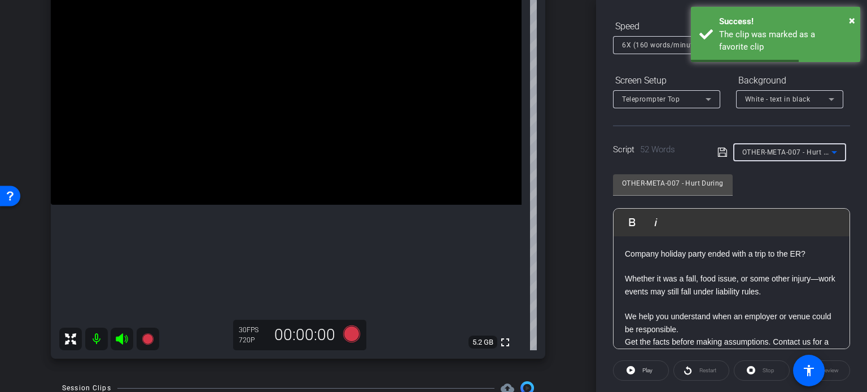
click at [815, 151] on span "OTHER-META-007 - Hurt During a Holiday Work Event? What You Should Know." at bounding box center [873, 151] width 261 height 9
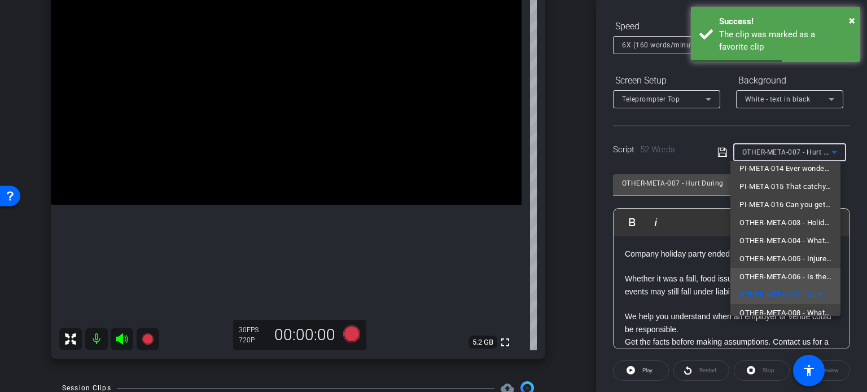
scroll to position [88, 0]
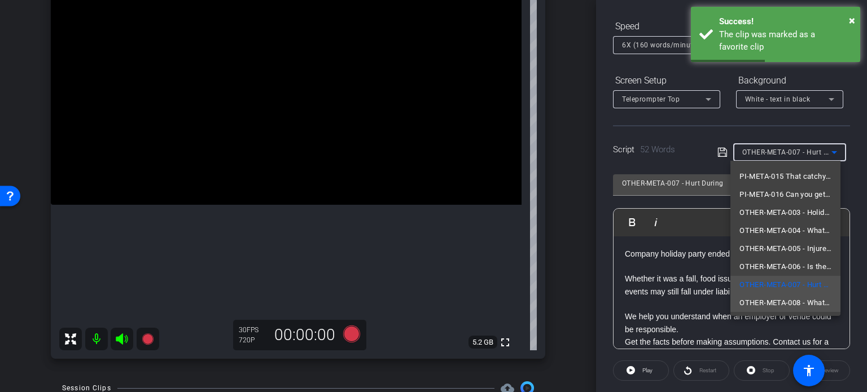
click at [780, 298] on span "OTHER-META-008 - What If a Loved One’s Hurt While Visiting for the Holidays?" at bounding box center [786, 303] width 92 height 14
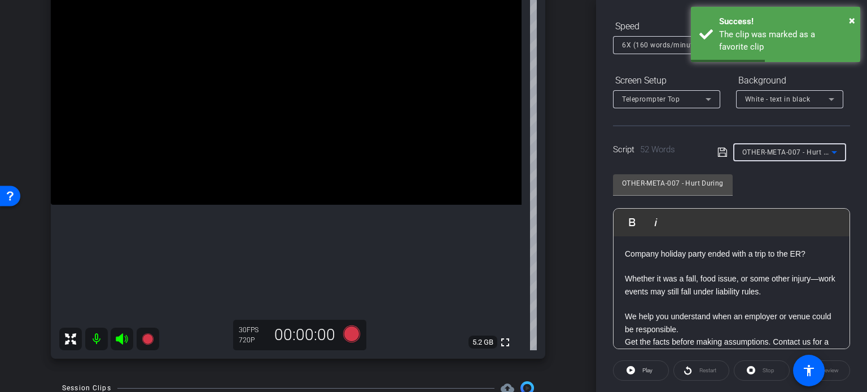
type input "OTHER-META-008 - What If a Loved One’s Hurt While Visiting for the Holidays?"
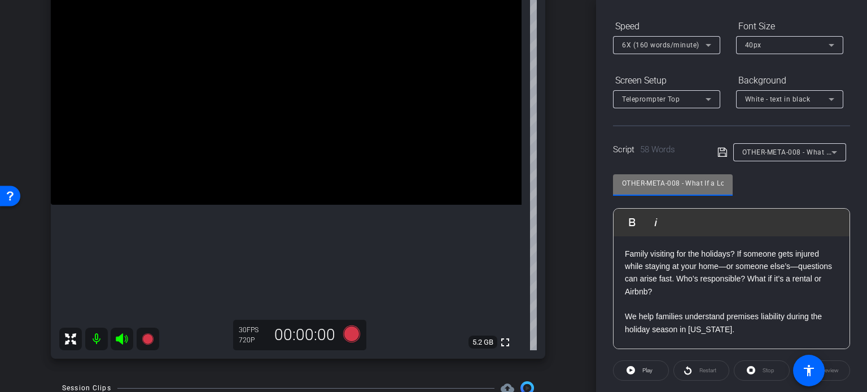
drag, startPoint x: 678, startPoint y: 181, endPoint x: 538, endPoint y: 172, distance: 140.9
click at [538, 172] on div "arrow_back Ortiz,Ruben_Shoot31_10062025 Back to project Send invite account_box…" at bounding box center [433, 196] width 867 height 392
click at [551, 261] on div "Ruben Ortiz iPhone 12 Pro info ROOM ID: 544410046 50% battery_std fullscreen se…" at bounding box center [298, 150] width 540 height 439
click at [348, 331] on icon at bounding box center [351, 334] width 17 height 17
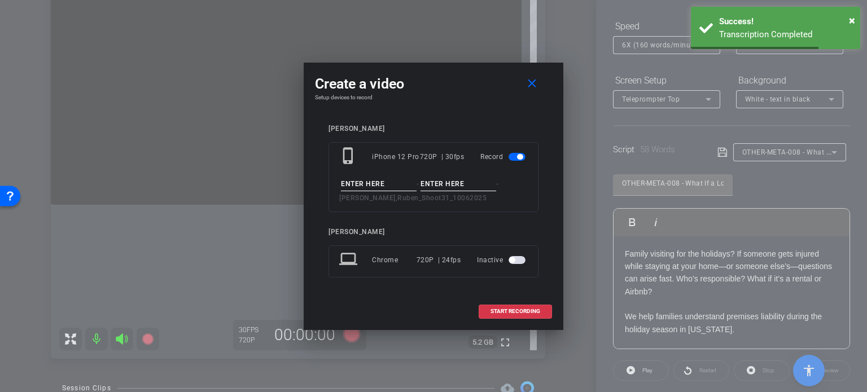
click at [365, 186] on input at bounding box center [379, 184] width 76 height 14
paste input "OTHER-META-008"
type input "OTHER-META-008"
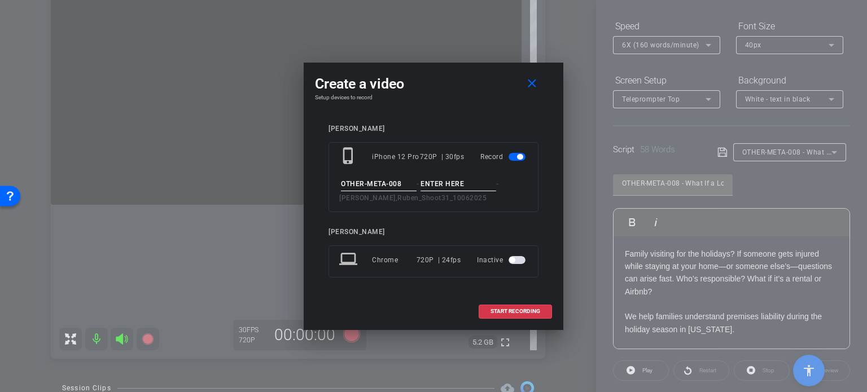
click at [448, 180] on input at bounding box center [459, 184] width 76 height 14
type input "Take1"
click at [407, 183] on input "OTHER-META-008" at bounding box center [379, 184] width 76 height 14
click at [476, 213] on div "Ruben Ortiz phone_iphone iPhone 12 Pro 720P | 30fps Record OTHER-META-008 - Tak…" at bounding box center [434, 209] width 210 height 169
click at [526, 211] on div "phone_iphone iPhone 12 Pro 720P | 30fps Record OTHER-META-008 - Take1 - Ortiz,R…" at bounding box center [434, 177] width 210 height 70
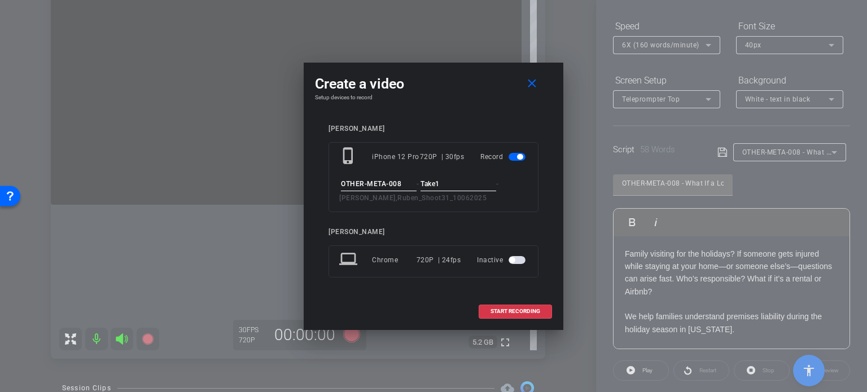
click at [510, 209] on div "phone_iphone iPhone 12 Pro 720P | 30fps Record OTHER-META-008 - Take1 - Ortiz,R…" at bounding box center [434, 177] width 210 height 70
click at [466, 180] on input "Take1" at bounding box center [459, 184] width 76 height 14
click at [509, 230] on div "[PERSON_NAME]" at bounding box center [434, 232] width 210 height 8
click at [500, 311] on span "START RECORDING" at bounding box center [516, 312] width 50 height 6
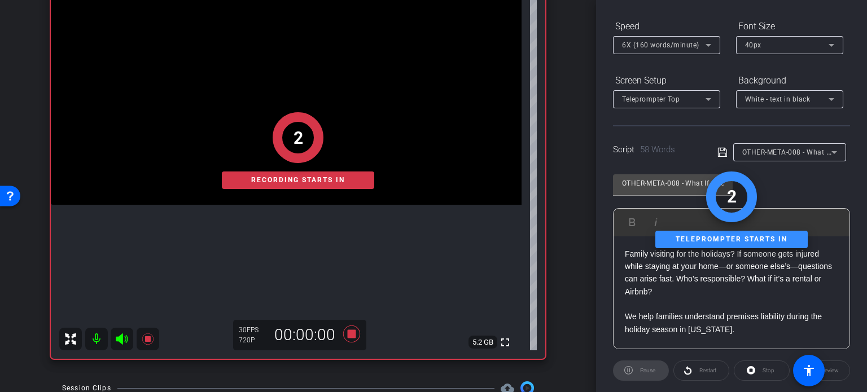
scroll to position [224, 0]
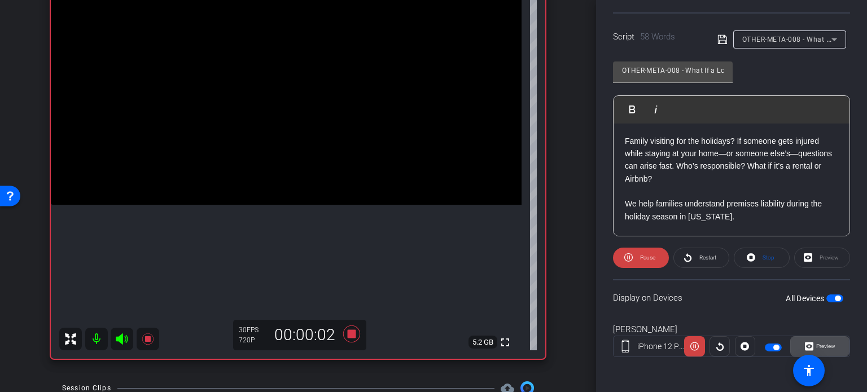
click at [826, 347] on span "Preview" at bounding box center [826, 346] width 19 height 6
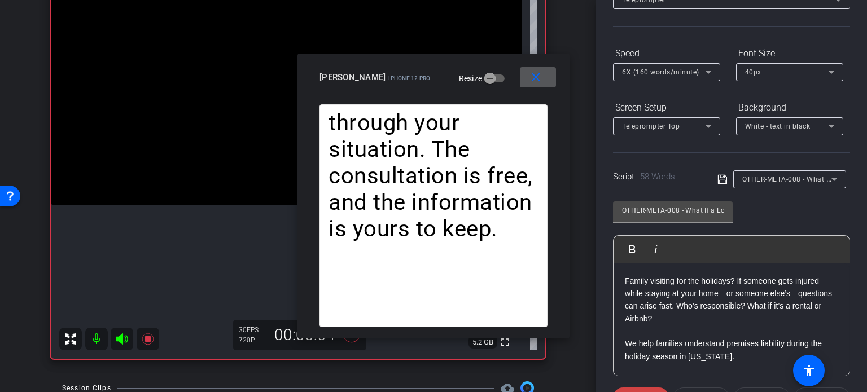
scroll to position [54, 0]
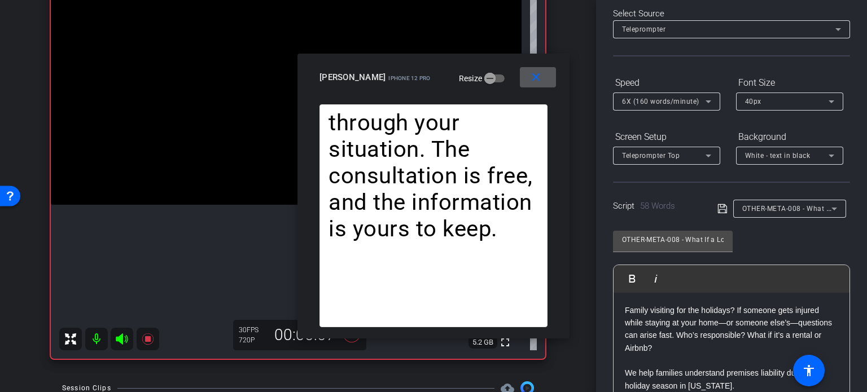
click at [661, 99] on span "6X (160 words/minute)" at bounding box center [660, 102] width 77 height 8
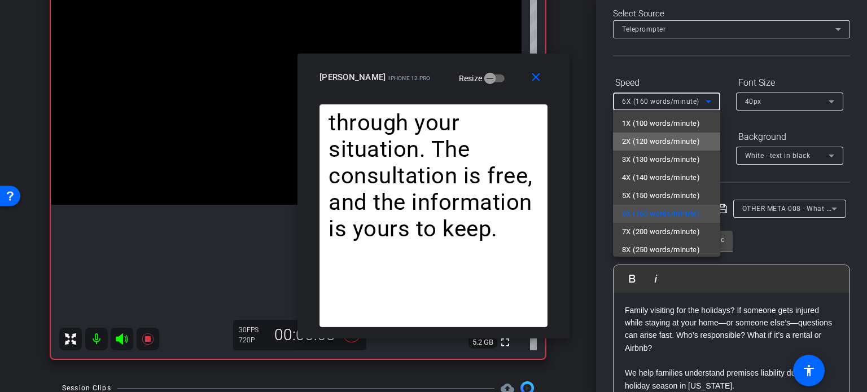
click at [667, 146] on span "2X (120 words/minute)" at bounding box center [661, 142] width 78 height 14
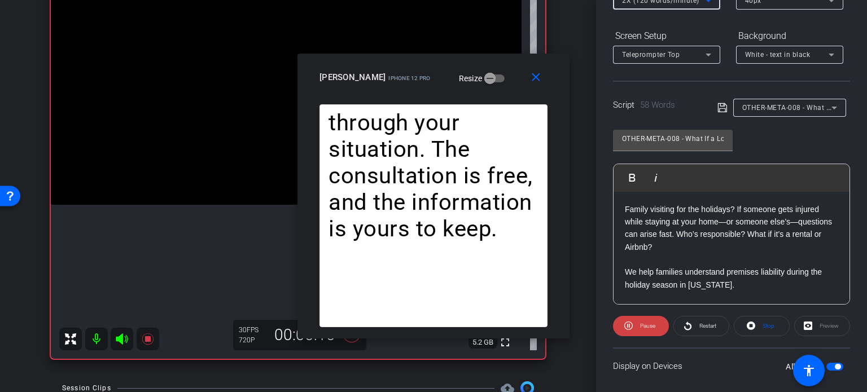
scroll to position [167, 0]
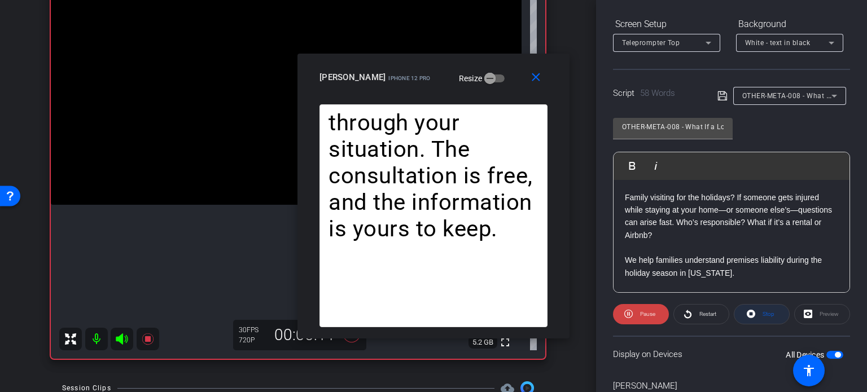
click at [769, 316] on span "Stop" at bounding box center [767, 315] width 15 height 16
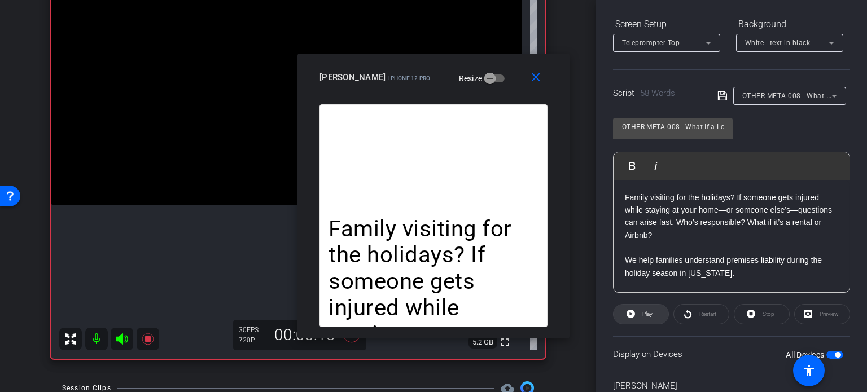
click at [641, 319] on span "Play" at bounding box center [646, 315] width 13 height 16
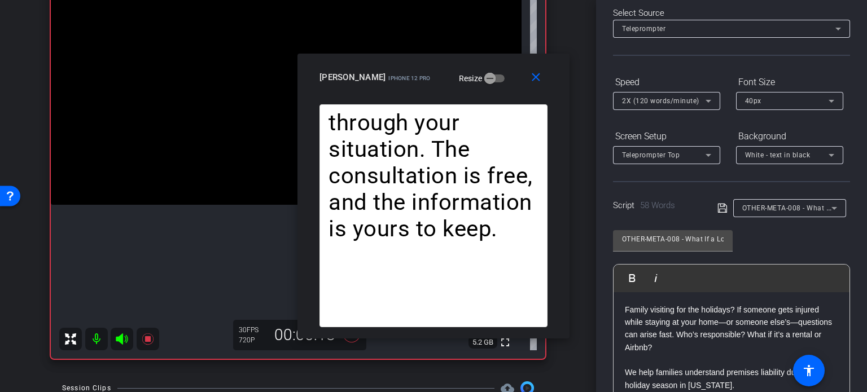
scroll to position [0, 0]
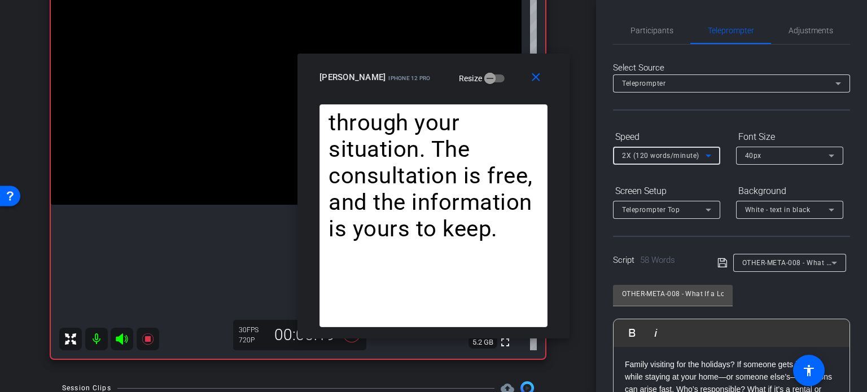
click at [662, 158] on span "2X (120 words/minute)" at bounding box center [660, 156] width 77 height 8
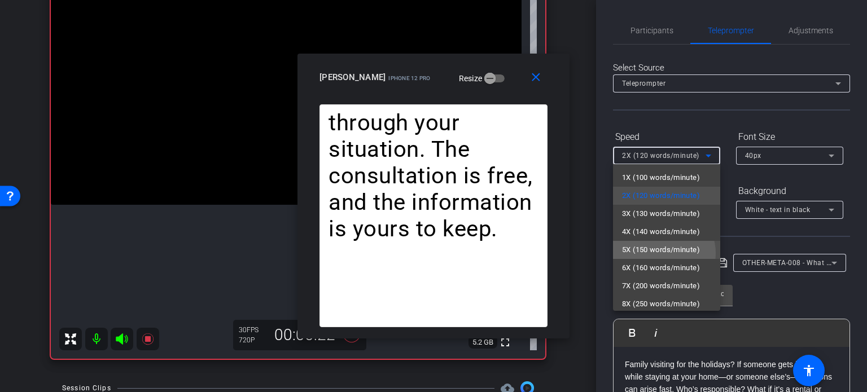
click at [662, 254] on span "5X (150 words/minute)" at bounding box center [661, 250] width 78 height 14
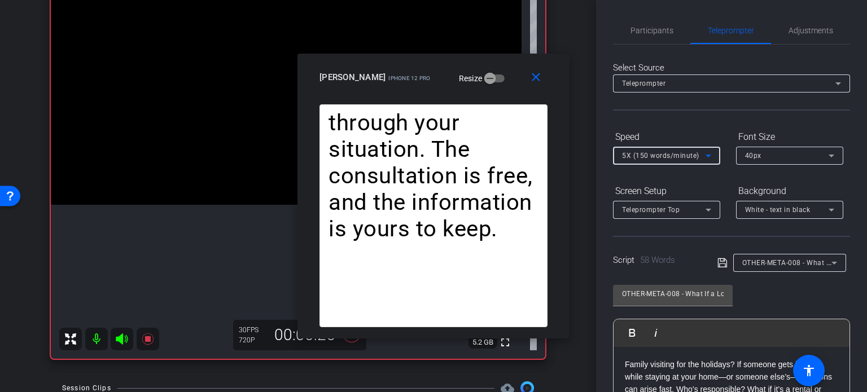
click at [666, 159] on span "5X (150 words/minute)" at bounding box center [660, 156] width 77 height 8
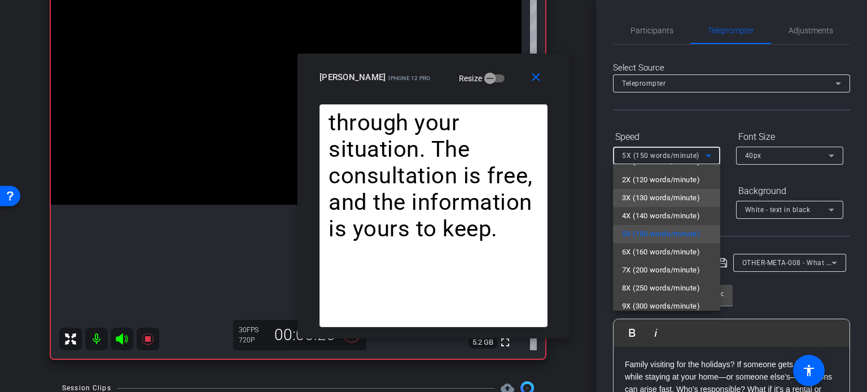
scroll to position [25, 0]
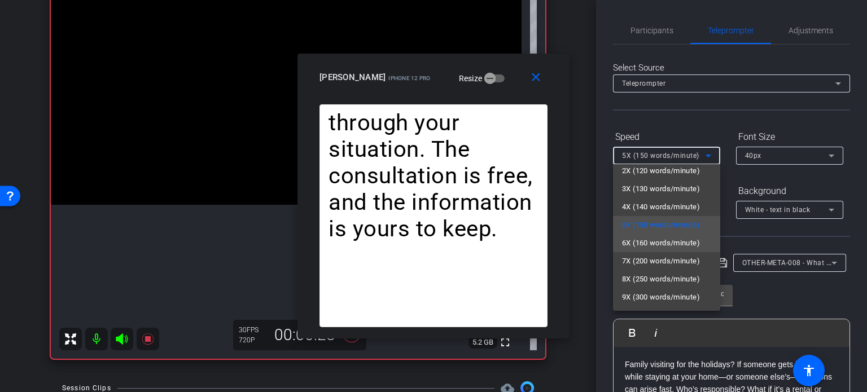
click at [666, 245] on span "6X (160 words/minute)" at bounding box center [661, 244] width 78 height 14
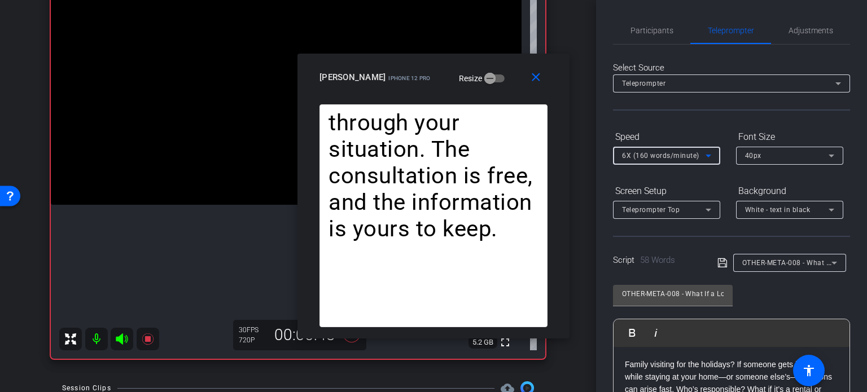
drag, startPoint x: 548, startPoint y: 85, endPoint x: 867, endPoint y: 104, distance: 319.6
click at [549, 84] on span at bounding box center [538, 77] width 36 height 27
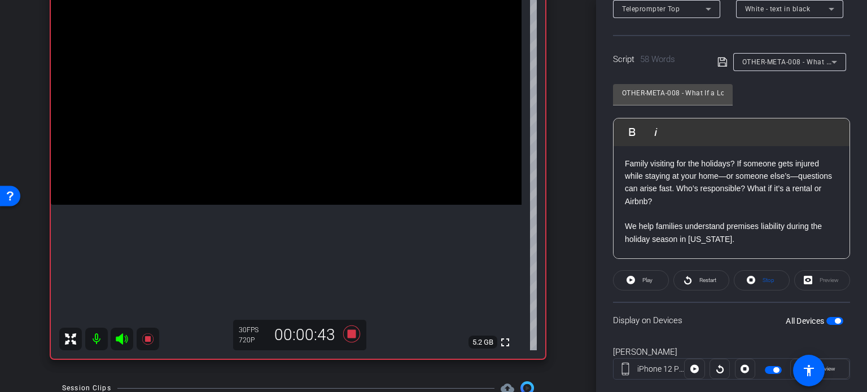
scroll to position [224, 0]
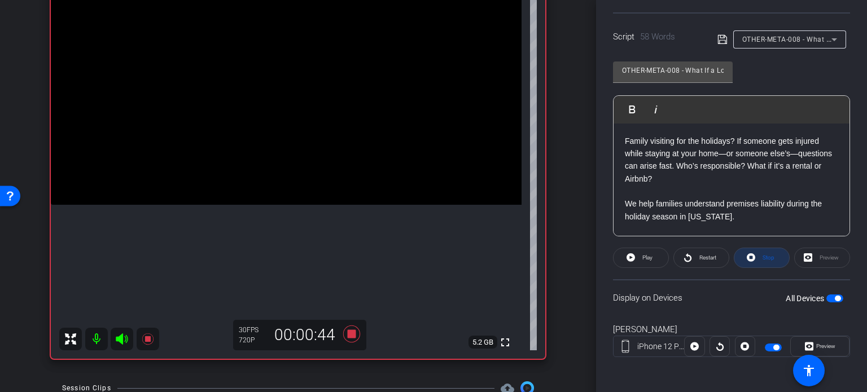
click at [775, 257] on span at bounding box center [762, 258] width 55 height 27
click at [343, 331] on icon at bounding box center [351, 334] width 27 height 20
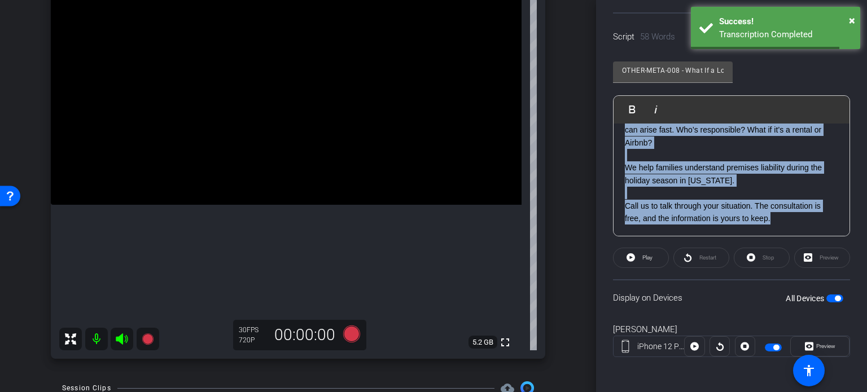
scroll to position [0, 0]
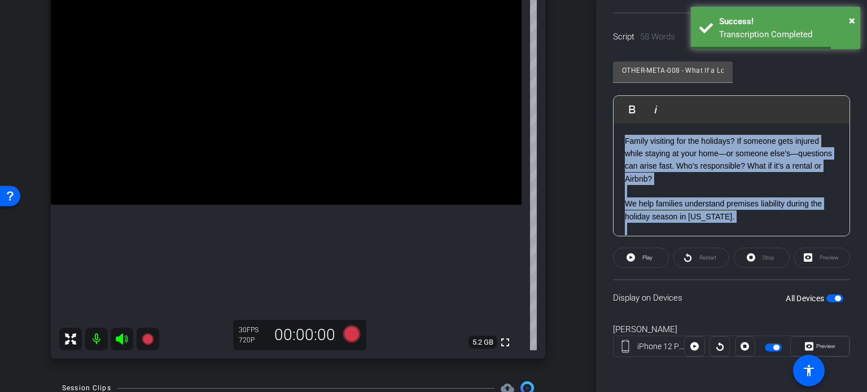
drag, startPoint x: 783, startPoint y: 216, endPoint x: 492, endPoint y: 76, distance: 322.5
click at [492, 76] on div "arrow_back Ortiz,Ruben_Shoot31_10062025 Back to project Send invite account_box…" at bounding box center [433, 196] width 867 height 392
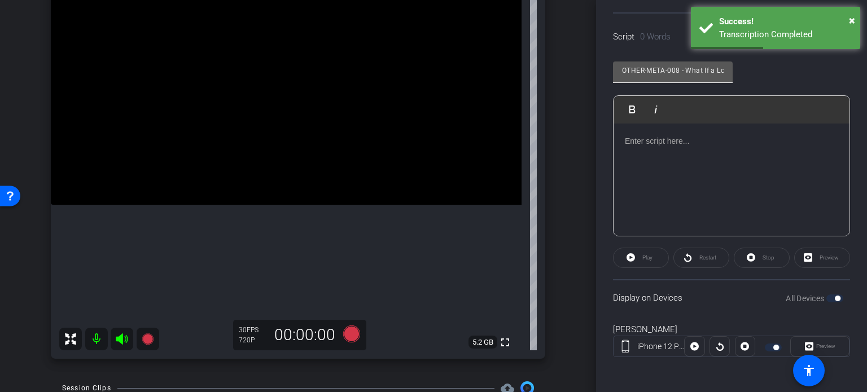
click at [637, 64] on input "OTHER-META-008 - What If a Loved One’s Hurt While Visiting for the Holidays?" at bounding box center [673, 71] width 102 height 14
click at [675, 148] on div at bounding box center [732, 180] width 236 height 113
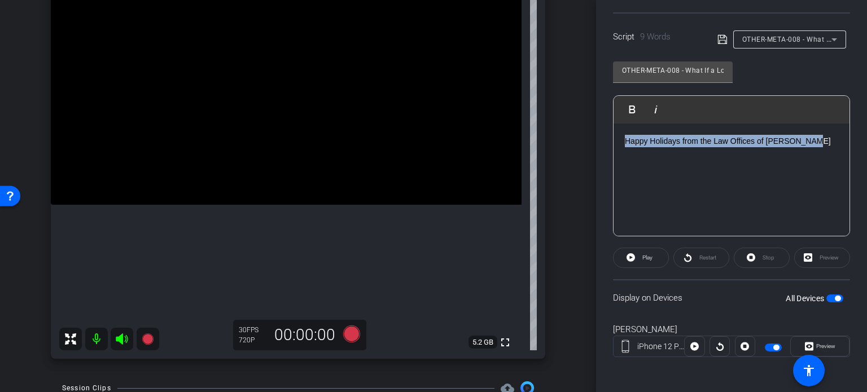
drag, startPoint x: 798, startPoint y: 143, endPoint x: 448, endPoint y: 126, distance: 350.5
click at [448, 126] on div "arrow_back Ortiz,Ruben_Shoot31_10062025 Back to project Send invite account_box…" at bounding box center [433, 196] width 867 height 392
copy p "Happy Holidays from the Law Offices of Ruben Ortiz"
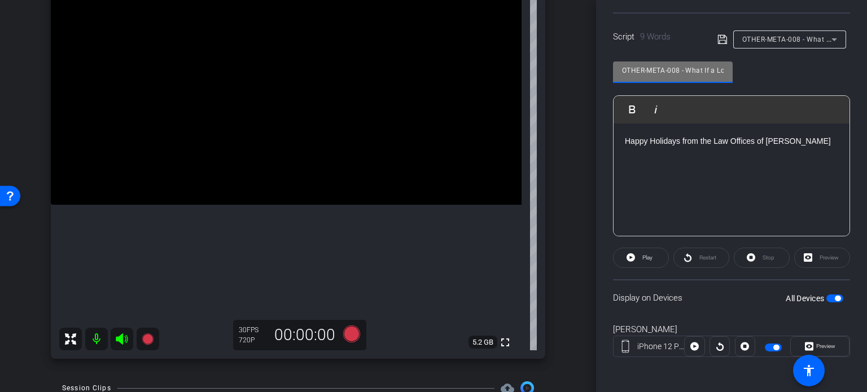
click at [633, 64] on input "OTHER-META-008 - What If a Loved One’s Hurt While Visiting for the Holidays?" at bounding box center [673, 71] width 102 height 14
click at [623, 71] on div "OTHER-META-008 - What If a Loved One’s Hurt While Visiting for the Holidays?" at bounding box center [673, 72] width 120 height 21
drag, startPoint x: 622, startPoint y: 71, endPoint x: 867, endPoint y: 63, distance: 244.7
click at [867, 63] on div "Participants Teleprompter Adjustments settings Erika Centeno flip Director Ever…" at bounding box center [731, 196] width 271 height 392
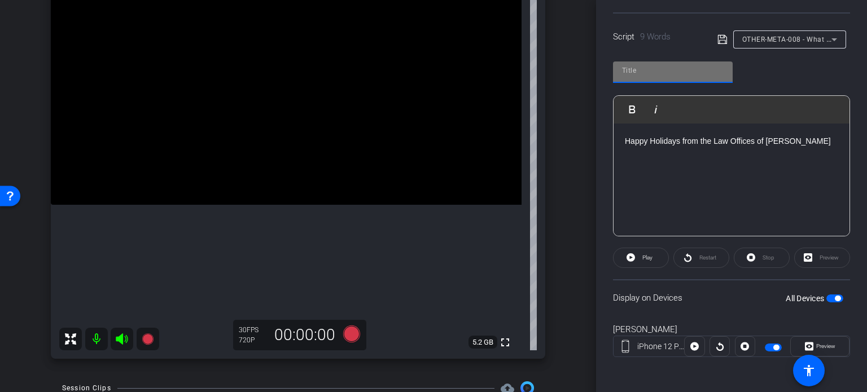
scroll to position [0, 0]
paste input "Unscripted - Happy Holidays from the Law Offices of Ruben Ortiz"
type input "Unscripted - Happy Holidays from the Law Offices of Ruben Ortiz"
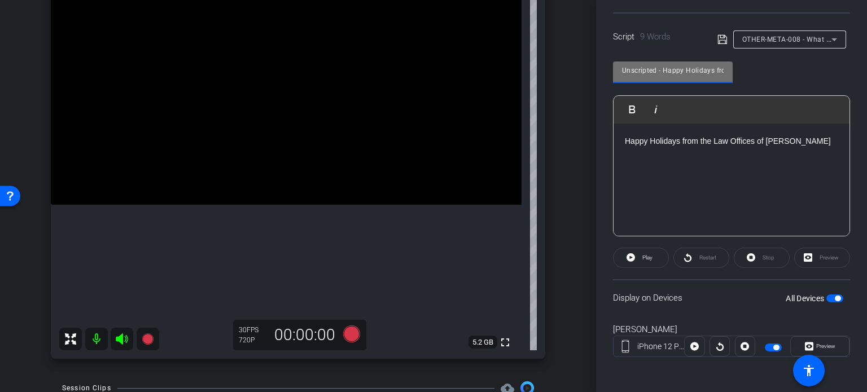
click at [828, 298] on span "button" at bounding box center [835, 299] width 17 height 8
click at [829, 300] on span "button" at bounding box center [835, 299] width 17 height 8
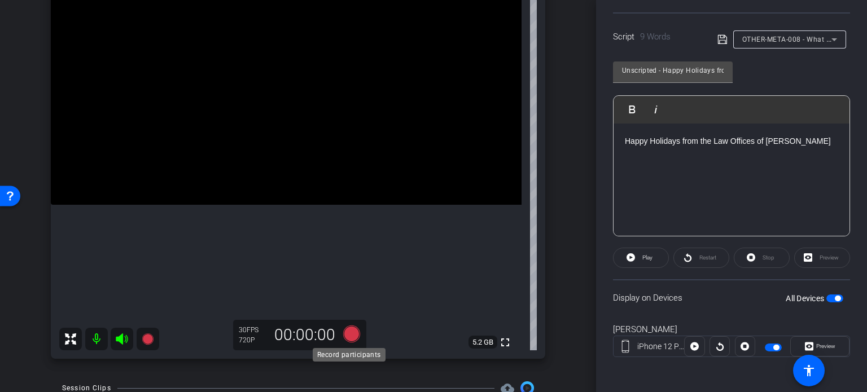
click at [355, 338] on icon at bounding box center [351, 334] width 17 height 17
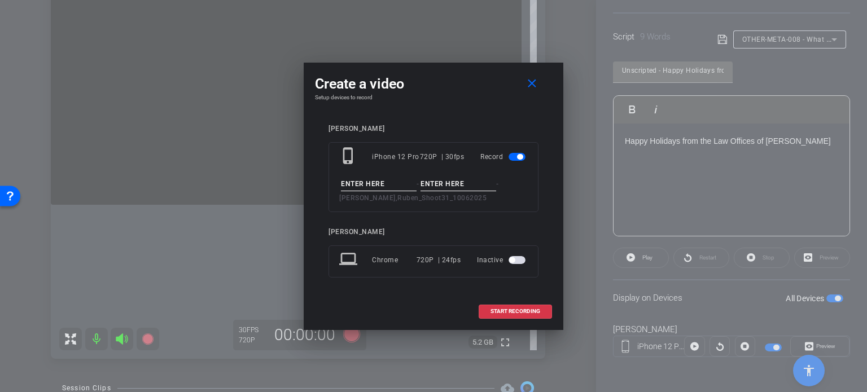
click at [361, 186] on input at bounding box center [379, 184] width 76 height 14
paste input "Unscripted - Happy Holidays from the Law Offices of Ruben Ortiz"
type input "Unscripted - Happy Holidays from the Law Offices of Ruben Ortiz"
click at [436, 182] on input at bounding box center [459, 184] width 76 height 14
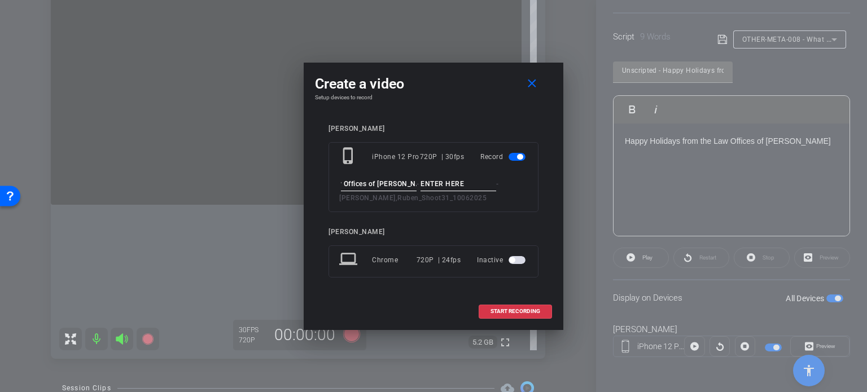
scroll to position [0, 0]
type input "Take1"
click at [470, 117] on div "Ruben Ortiz phone_iphone iPhone 12 Pro 720P | 30fps Record Unscripted - Happy H…" at bounding box center [433, 209] width 237 height 191
click at [509, 211] on div "phone_iphone iPhone 12 Pro 720P | 30fps Record Unscripted - Happy Holidays from…" at bounding box center [434, 177] width 210 height 70
click at [507, 315] on span at bounding box center [515, 311] width 72 height 27
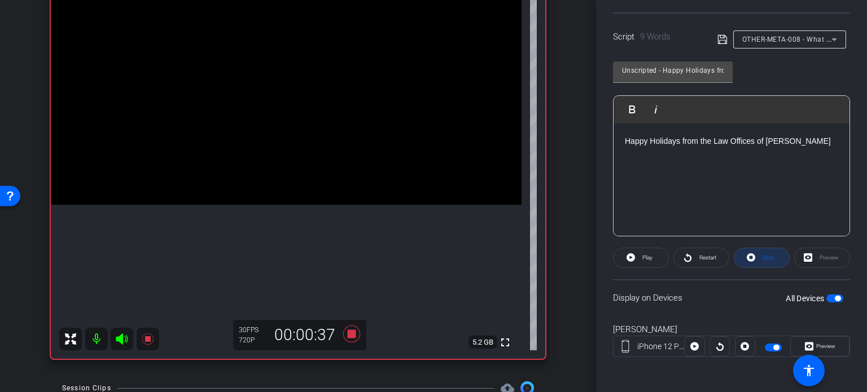
click at [750, 259] on icon at bounding box center [751, 258] width 8 height 8
click at [350, 331] on icon at bounding box center [351, 334] width 17 height 17
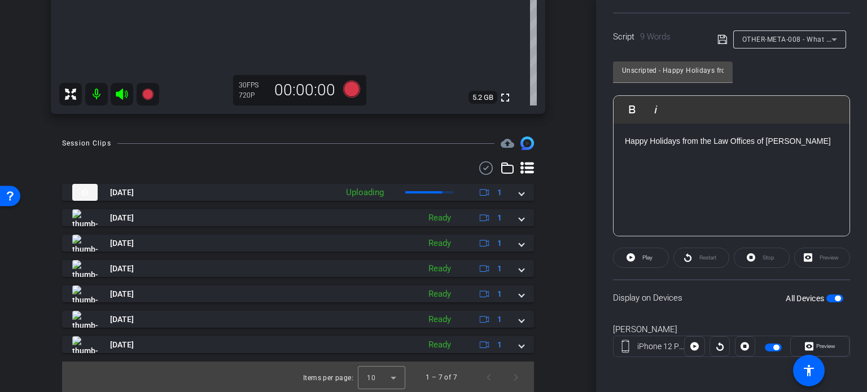
scroll to position [364, 0]
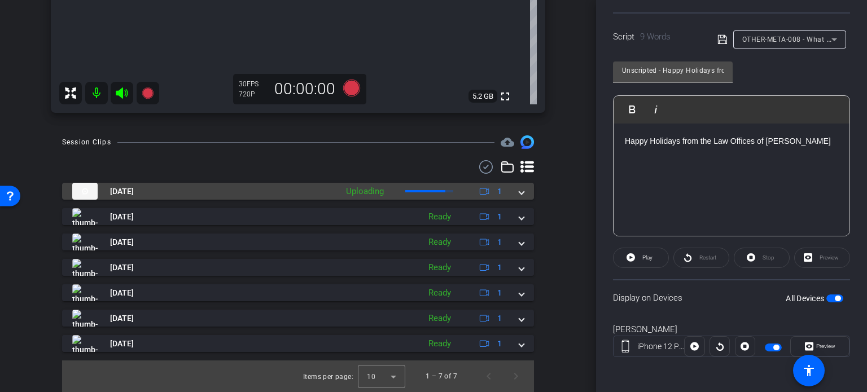
click at [522, 191] on mat-expansion-panel-header "Oct 6, 2025 Uploading 1" at bounding box center [298, 191] width 472 height 17
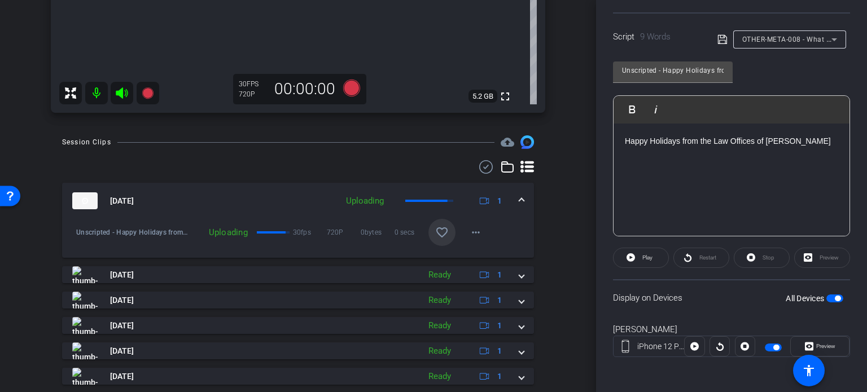
click at [436, 232] on mat-icon "favorite_border" at bounding box center [442, 233] width 14 height 14
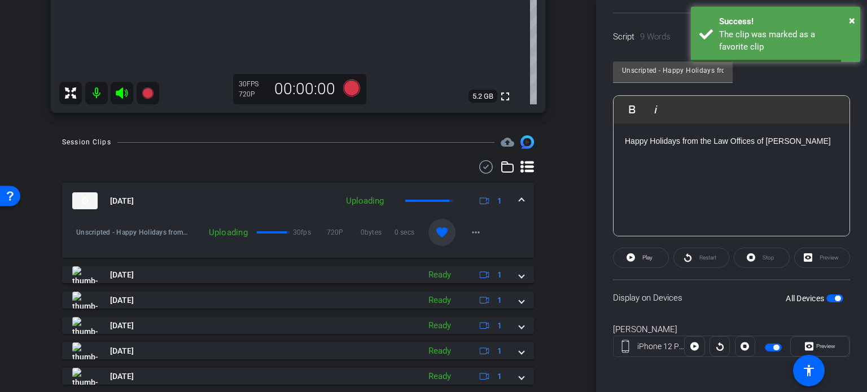
click at [520, 203] on span at bounding box center [522, 201] width 5 height 12
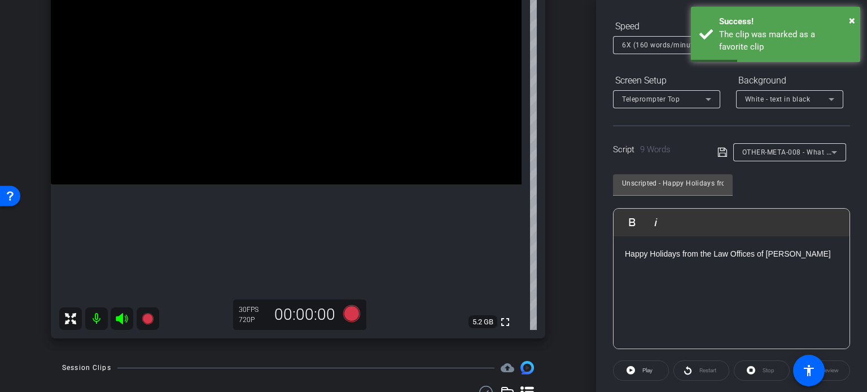
scroll to position [19, 0]
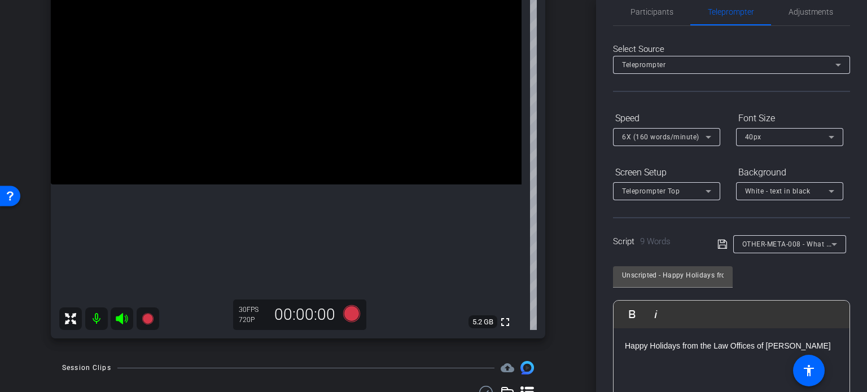
click at [810, 241] on span "OTHER-META-008 - What If a Loved One’s Hurt While Visiting for the Holidays?" at bounding box center [872, 243] width 259 height 9
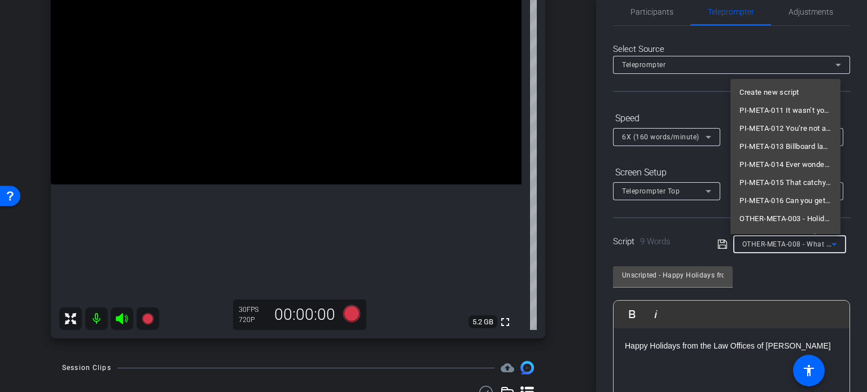
scroll to position [84, 0]
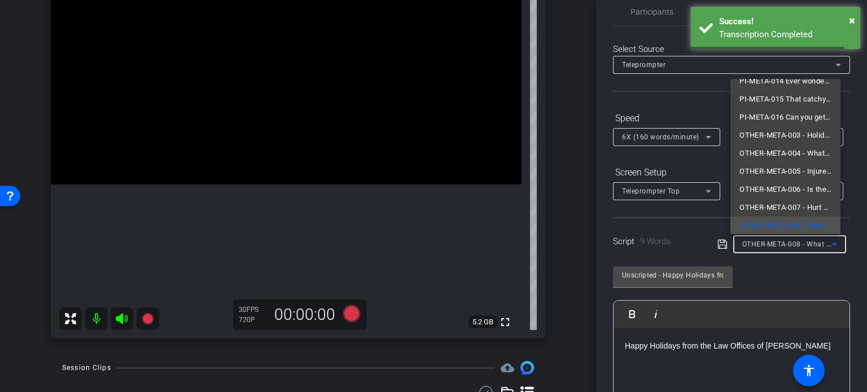
click at [563, 237] on div at bounding box center [433, 196] width 867 height 392
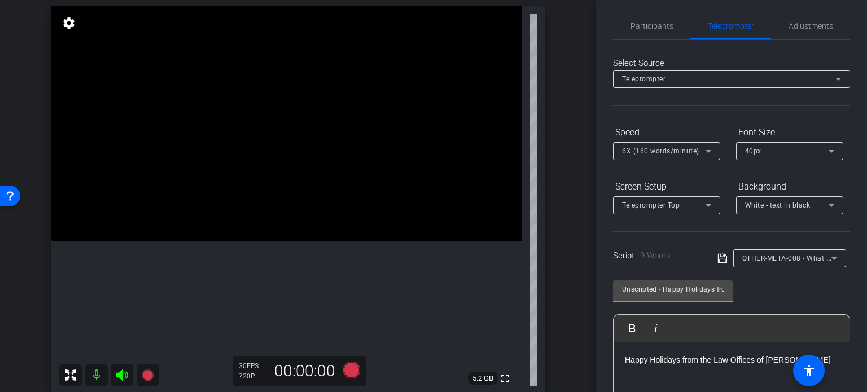
scroll to position [0, 0]
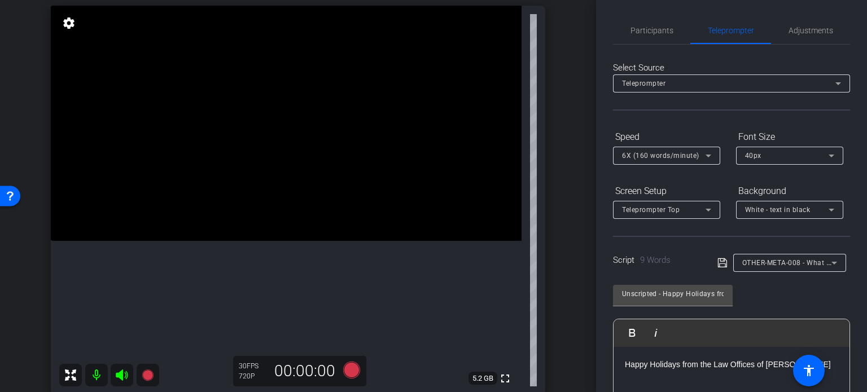
click at [556, 248] on div "Ruben Ortiz iPhone 12 Pro info ROOM ID: 544410046 50% battery_std fullscreen se…" at bounding box center [298, 186] width 540 height 439
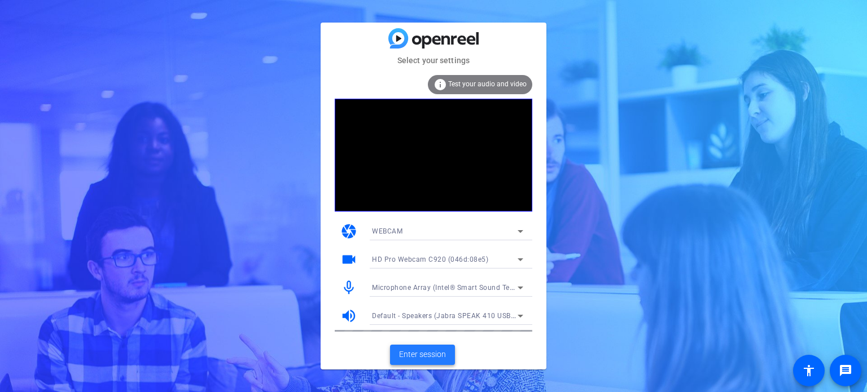
click at [435, 352] on span "Enter session" at bounding box center [422, 355] width 47 height 12
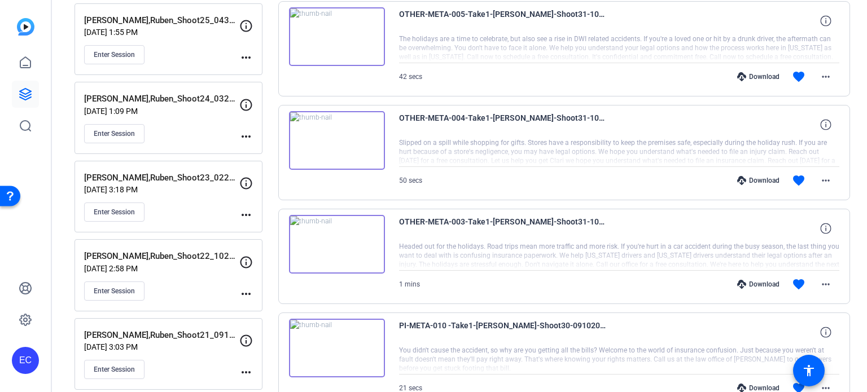
scroll to position [565, 0]
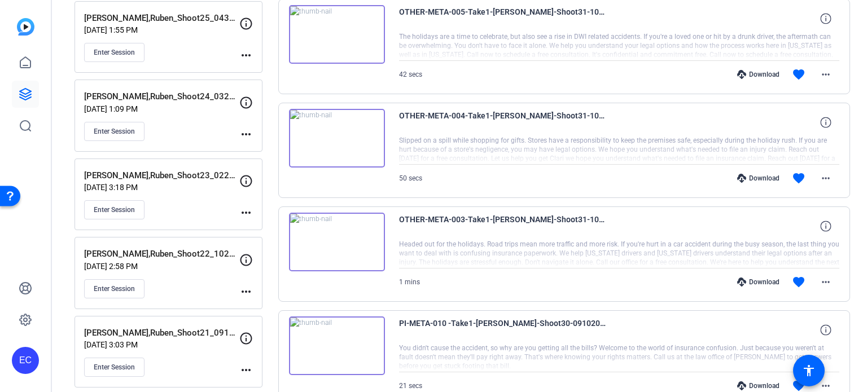
click at [772, 280] on div "Download" at bounding box center [759, 282] width 54 height 9
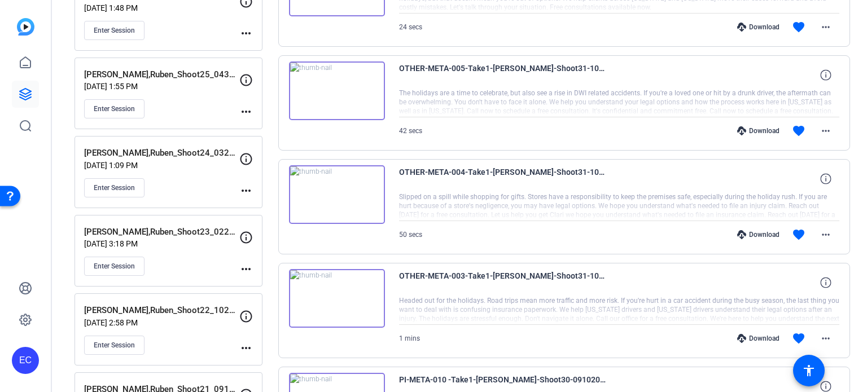
click at [758, 235] on div "Download" at bounding box center [759, 234] width 54 height 9
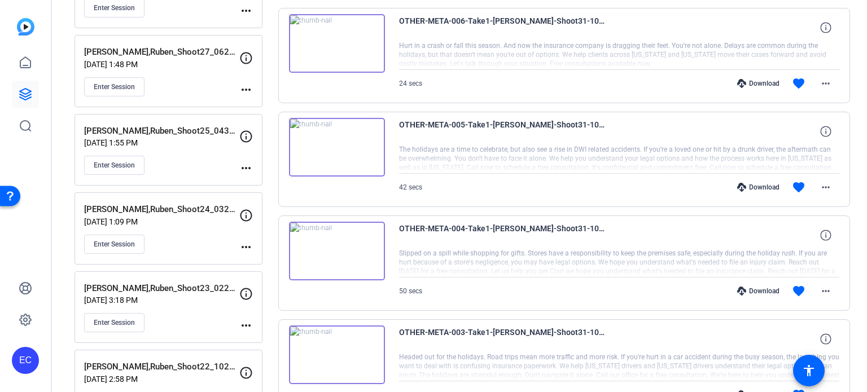
scroll to position [395, 0]
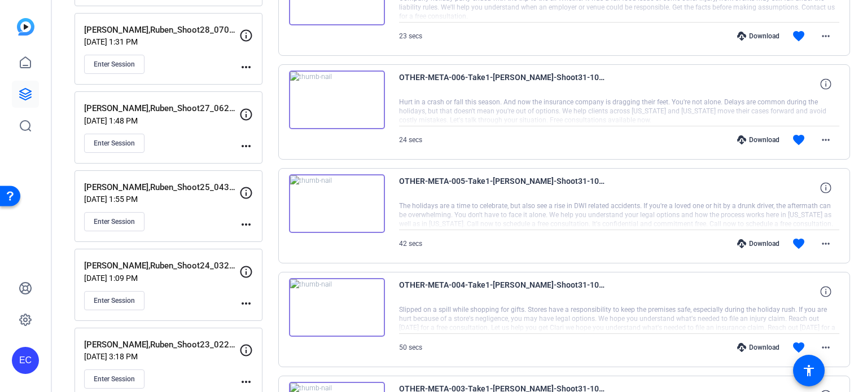
click at [759, 241] on div "Download" at bounding box center [759, 243] width 54 height 9
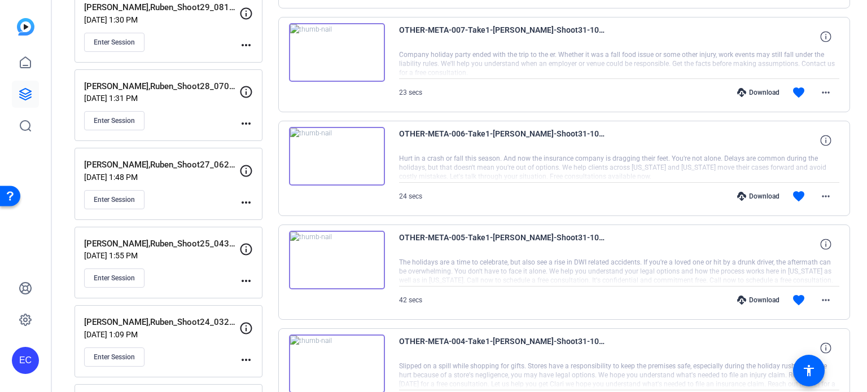
scroll to position [282, 0]
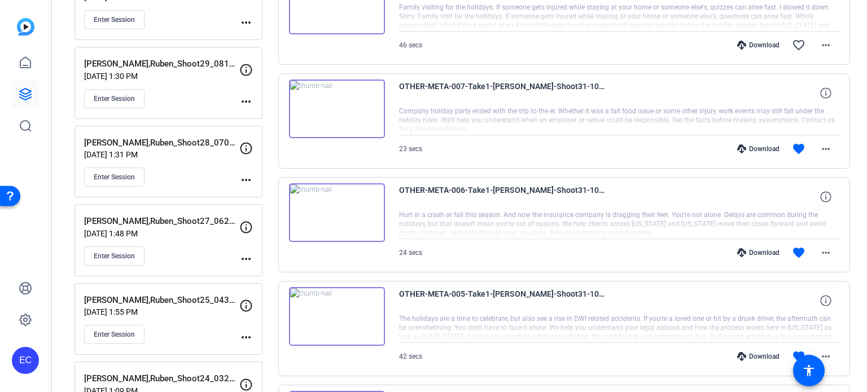
click at [754, 248] on div "Download" at bounding box center [759, 252] width 54 height 9
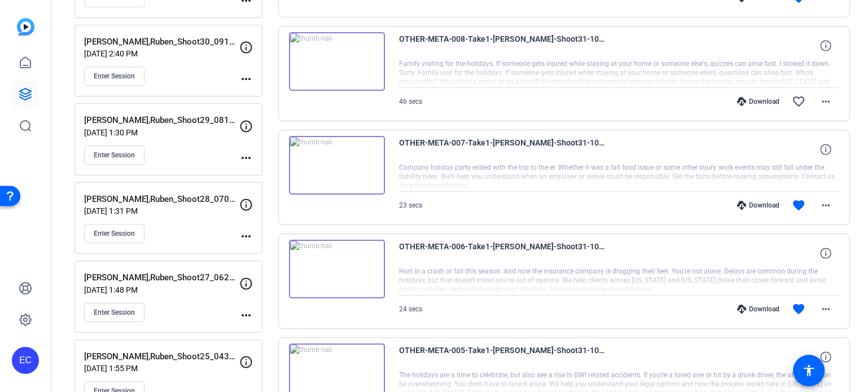
click at [767, 205] on div "Download" at bounding box center [759, 205] width 54 height 9
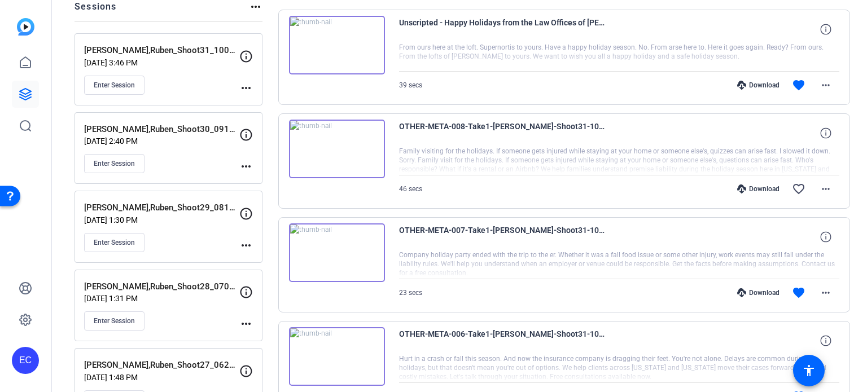
scroll to position [113, 0]
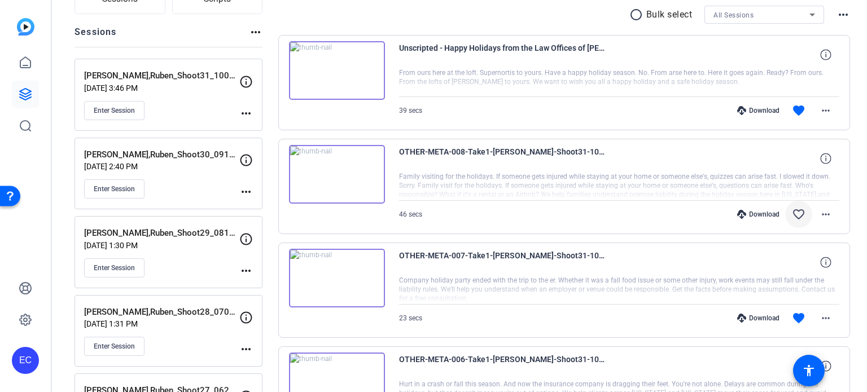
click at [792, 215] on mat-icon "favorite_border" at bounding box center [799, 215] width 14 height 14
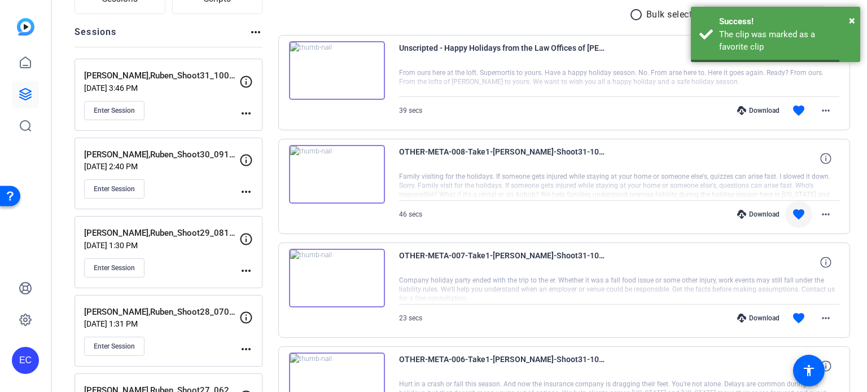
click at [757, 215] on div "Download" at bounding box center [759, 214] width 54 height 9
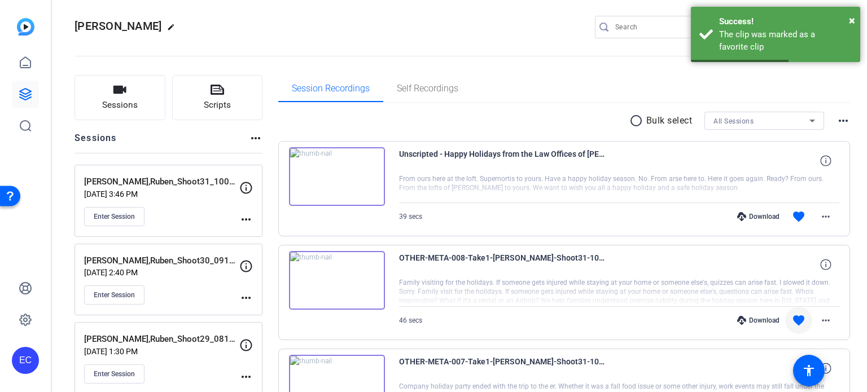
scroll to position [0, 0]
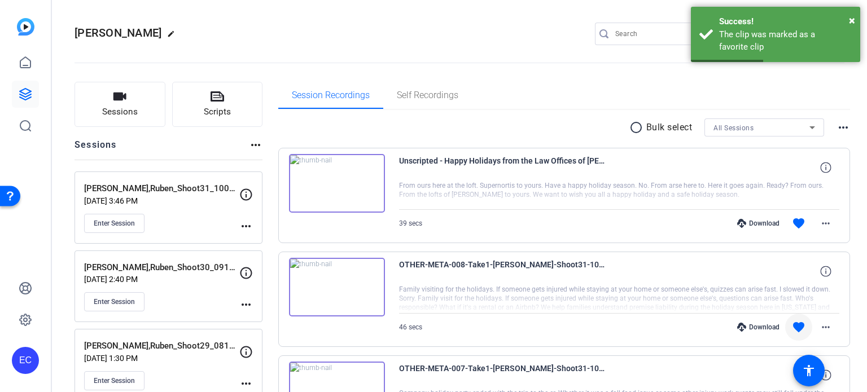
click at [766, 222] on div "Download" at bounding box center [759, 223] width 54 height 9
click at [208, 93] on button "Scripts" at bounding box center [217, 104] width 91 height 45
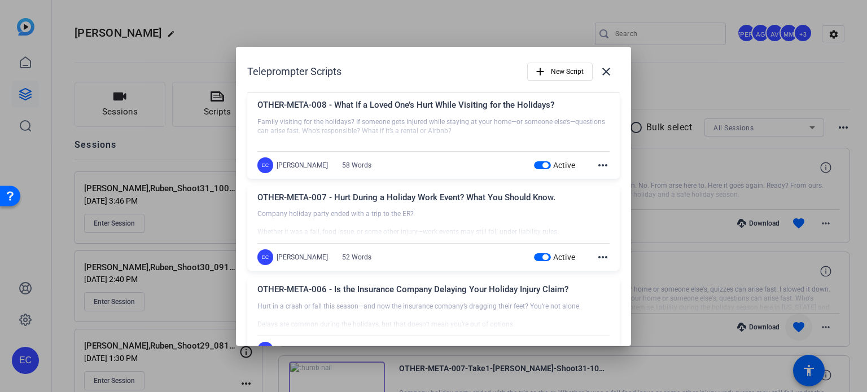
click at [535, 164] on span "button" at bounding box center [542, 165] width 17 height 8
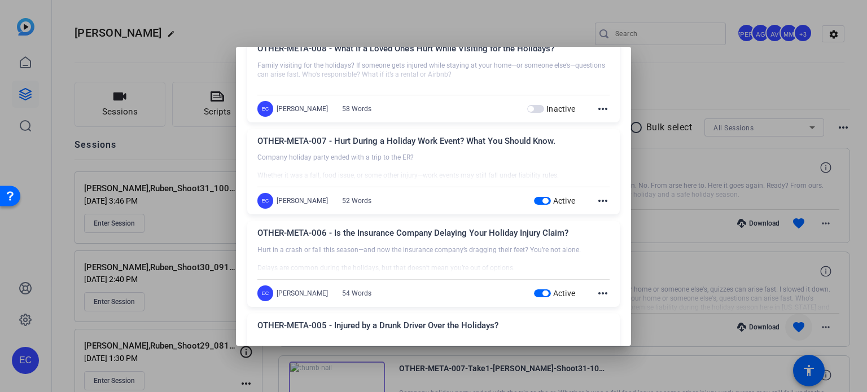
click at [543, 200] on span "button" at bounding box center [546, 201] width 6 height 6
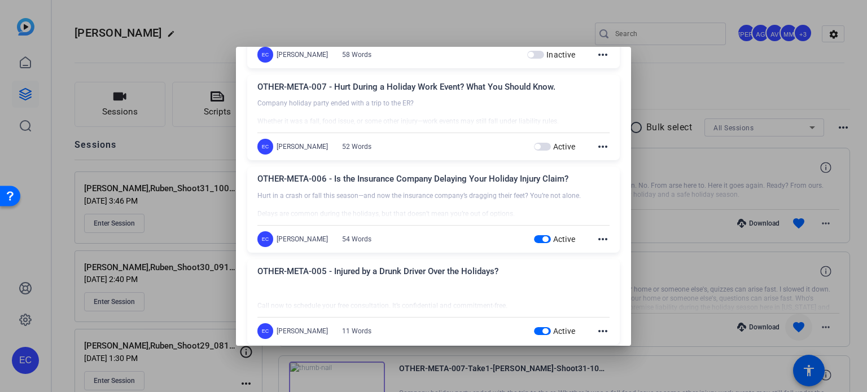
scroll to position [169, 0]
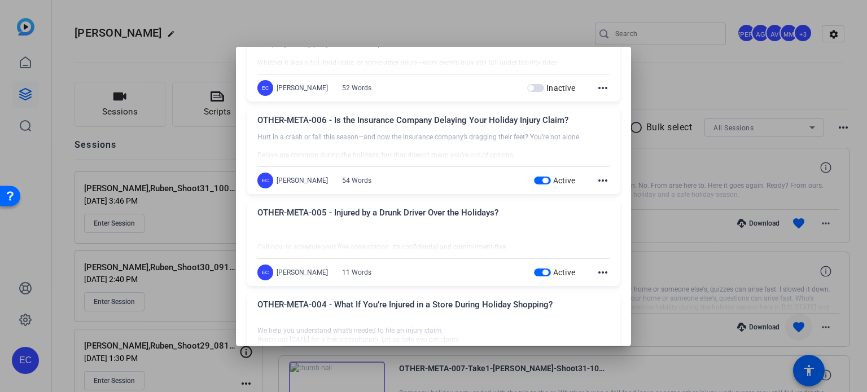
click at [543, 180] on span "button" at bounding box center [546, 181] width 6 height 6
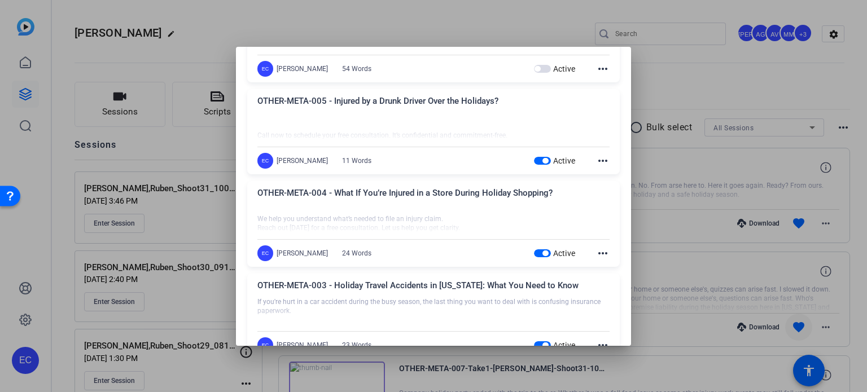
scroll to position [282, 0]
click at [536, 156] on span "button" at bounding box center [542, 160] width 17 height 8
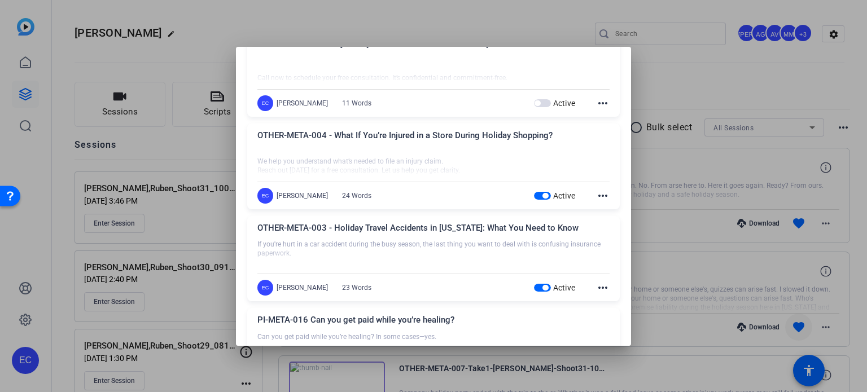
scroll to position [395, 0]
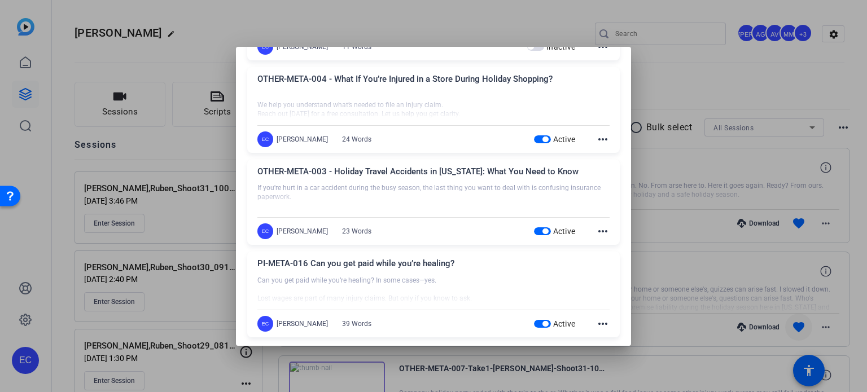
click at [543, 137] on span "button" at bounding box center [546, 140] width 6 height 6
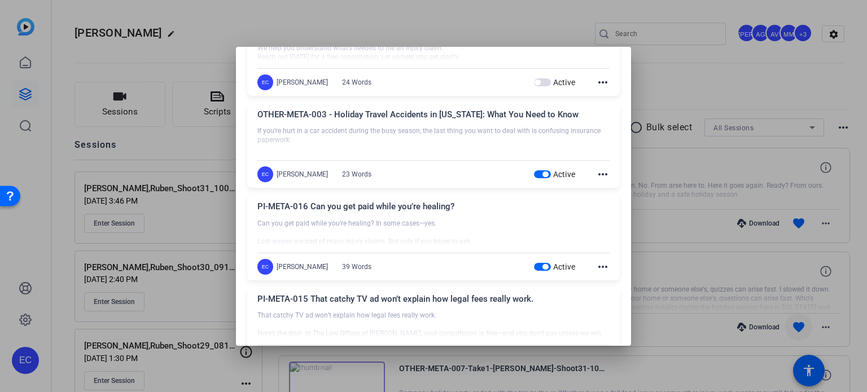
scroll to position [508, 0]
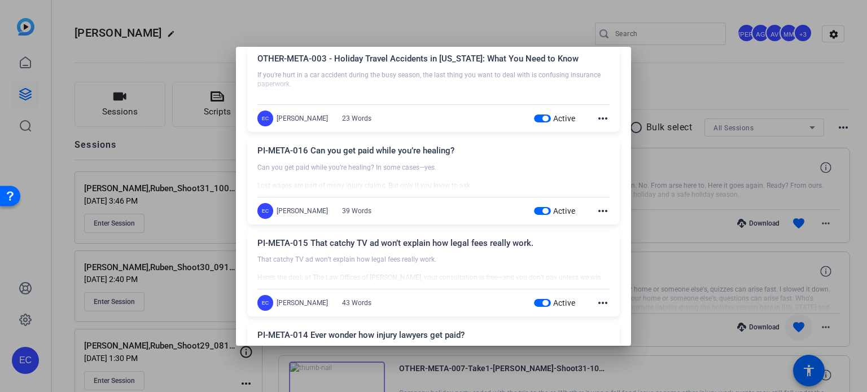
click at [534, 120] on span "button" at bounding box center [542, 119] width 17 height 8
click at [200, 160] on div at bounding box center [433, 196] width 867 height 392
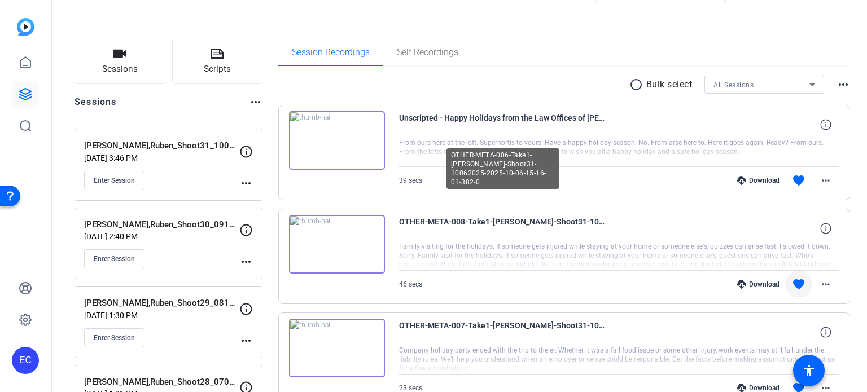
scroll to position [0, 0]
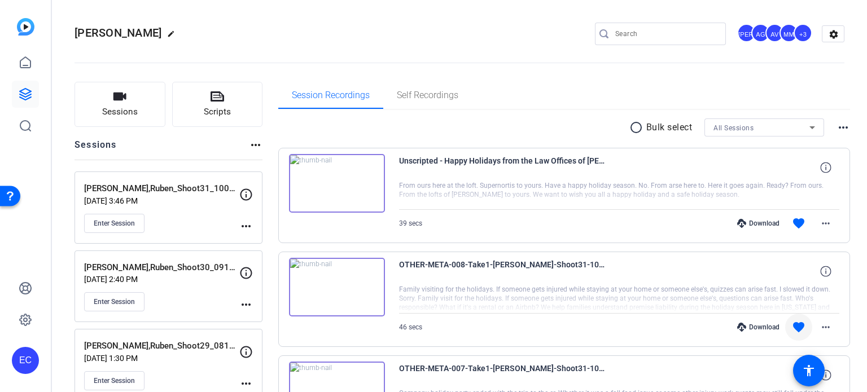
click at [248, 222] on mat-icon "more_horiz" at bounding box center [246, 227] width 14 height 14
click at [259, 237] on span "Edit Session" at bounding box center [273, 242] width 51 height 14
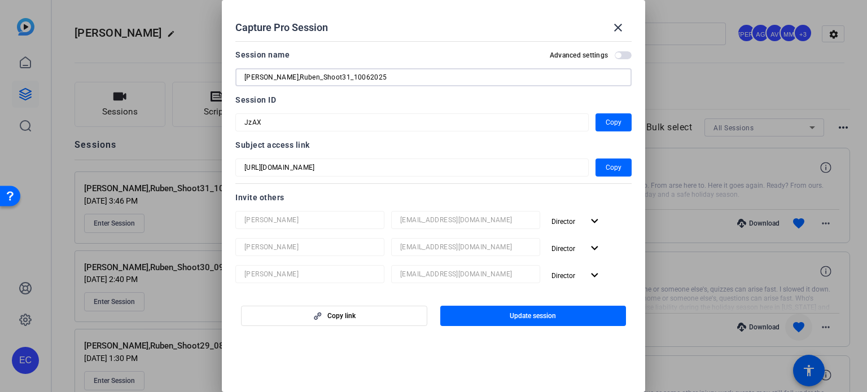
drag, startPoint x: 359, startPoint y: 75, endPoint x: 194, endPoint y: 63, distance: 165.3
click at [194, 63] on div "Capture Pro Session close Session name Advanced settings Ortiz,Ruben_Shoot31_10…" at bounding box center [433, 196] width 867 height 392
click at [608, 25] on span at bounding box center [618, 27] width 27 height 27
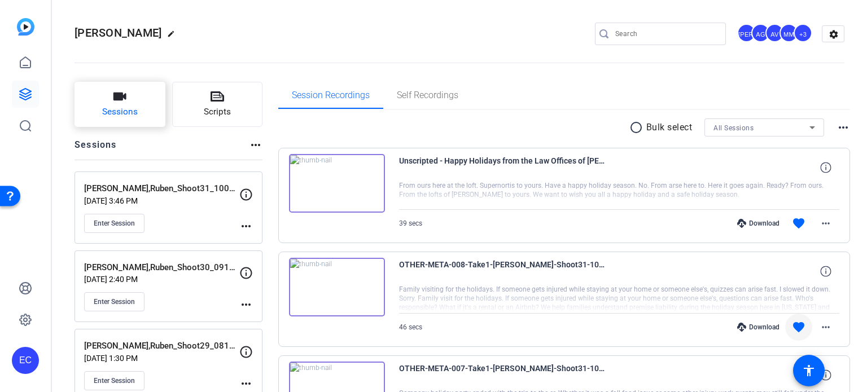
click at [136, 101] on button "Sessions" at bounding box center [120, 104] width 91 height 45
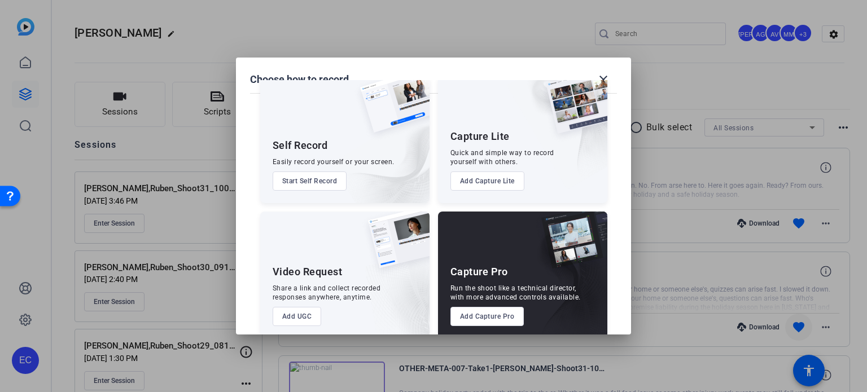
scroll to position [41, 0]
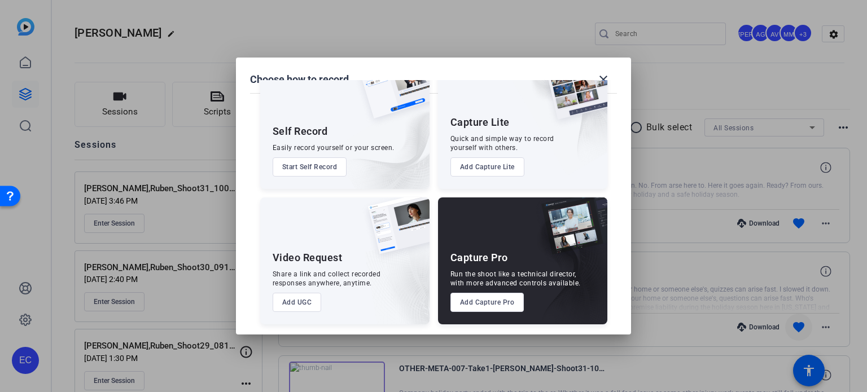
click at [481, 296] on button "Add Capture Pro" at bounding box center [488, 302] width 74 height 19
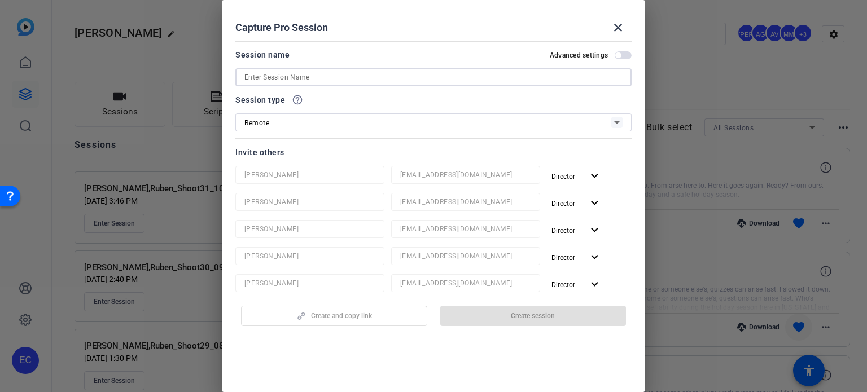
click at [355, 76] on input at bounding box center [434, 78] width 378 height 14
paste input "Ortiz,Ruben_Shoot31_10062025"
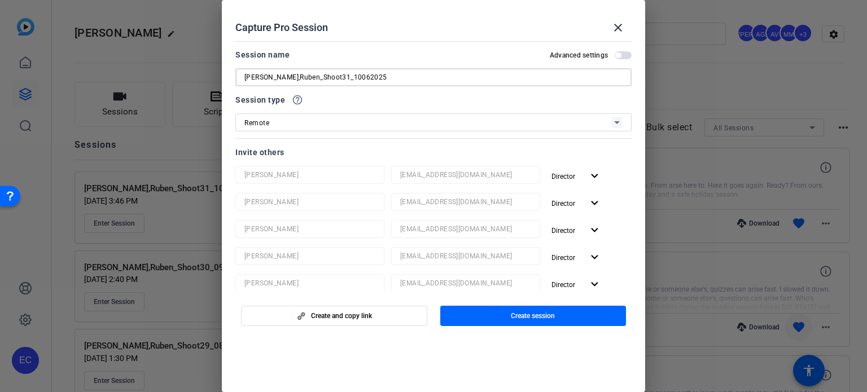
click at [311, 77] on input "Ortiz,Ruben_Shoot31_10062025" at bounding box center [434, 78] width 378 height 14
click at [321, 77] on input "Ortiz,Ruben_Shoot32_10062025" at bounding box center [434, 78] width 378 height 14
click at [332, 75] on input "Ortiz,Ruben_Shoot32_11062025" at bounding box center [434, 78] width 378 height 14
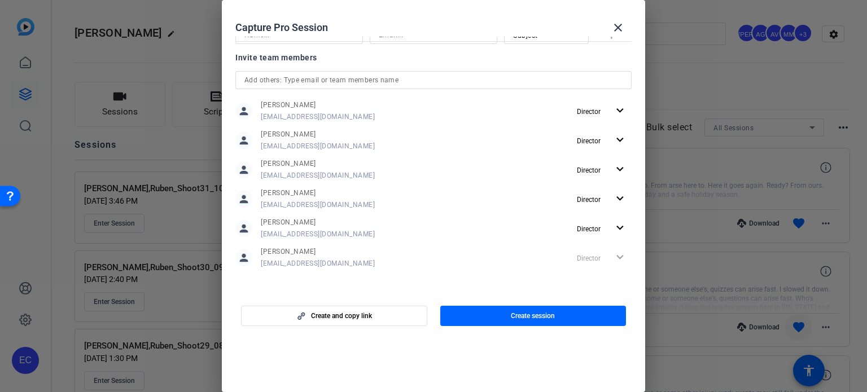
scroll to position [331, 0]
type input "Ortiz,Ruben_Shoot32_11192025"
click at [556, 320] on span "button" at bounding box center [533, 316] width 186 height 27
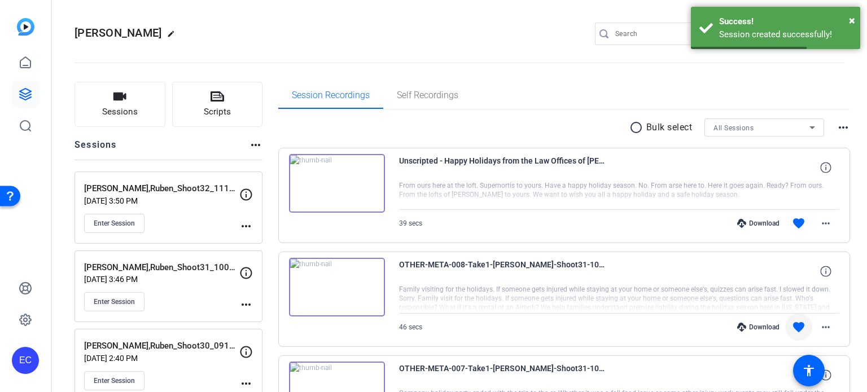
click at [244, 221] on mat-icon "more_horiz" at bounding box center [246, 227] width 14 height 14
click at [257, 237] on span "Edit Session" at bounding box center [273, 242] width 51 height 14
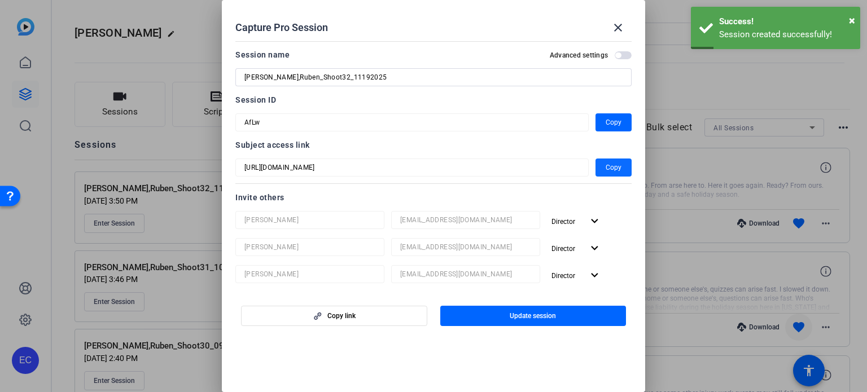
click at [610, 161] on span "Copy" at bounding box center [614, 168] width 16 height 14
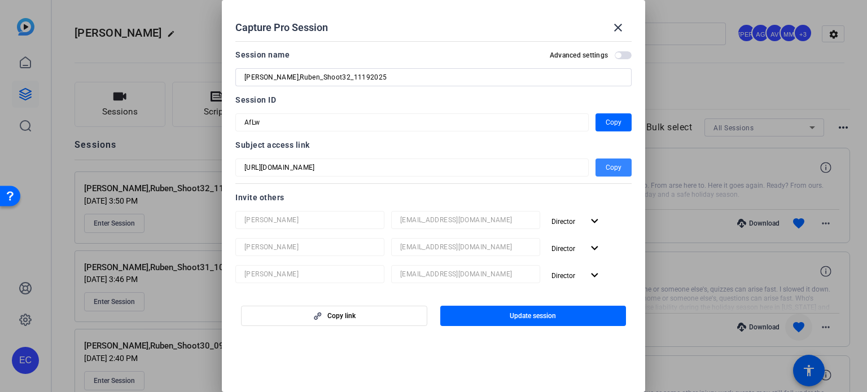
click at [605, 177] on span "button" at bounding box center [614, 167] width 36 height 27
click at [622, 16] on span at bounding box center [618, 27] width 27 height 27
